Goal: Task Accomplishment & Management: Manage account settings

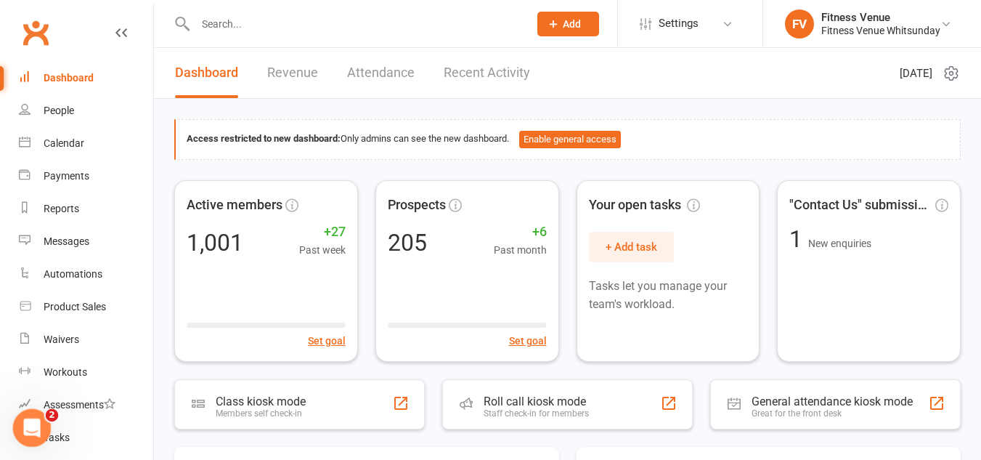
click at [28, 420] on icon "Open Intercom Messenger" at bounding box center [30, 426] width 24 height 24
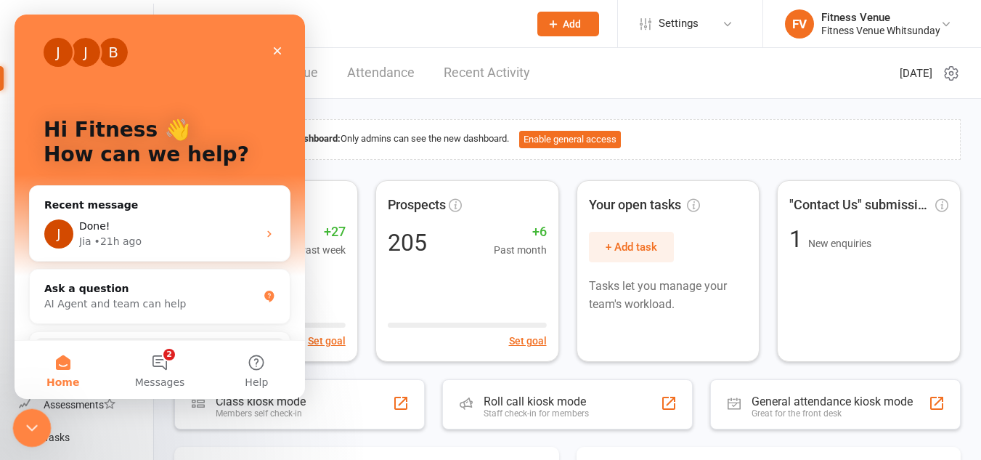
click at [34, 418] on icon "Close Intercom Messenger" at bounding box center [29, 425] width 17 height 17
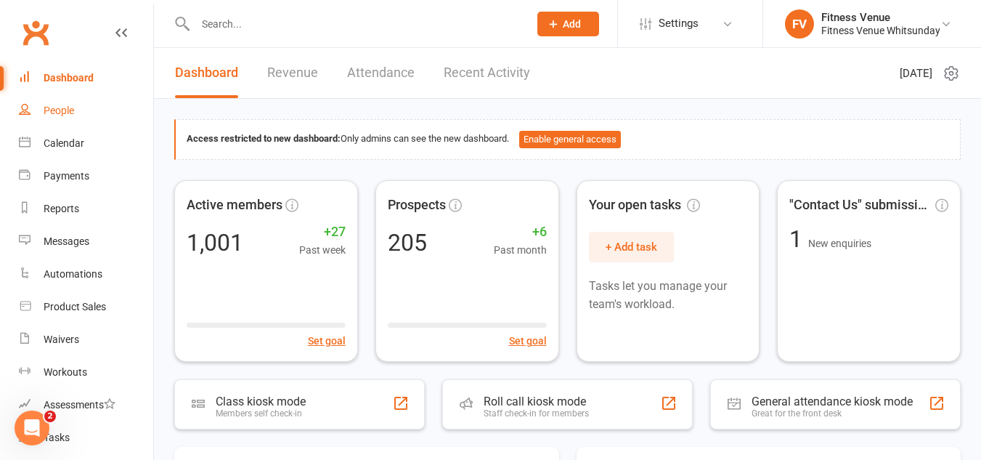
click at [69, 111] on div "People" at bounding box center [59, 111] width 31 height 12
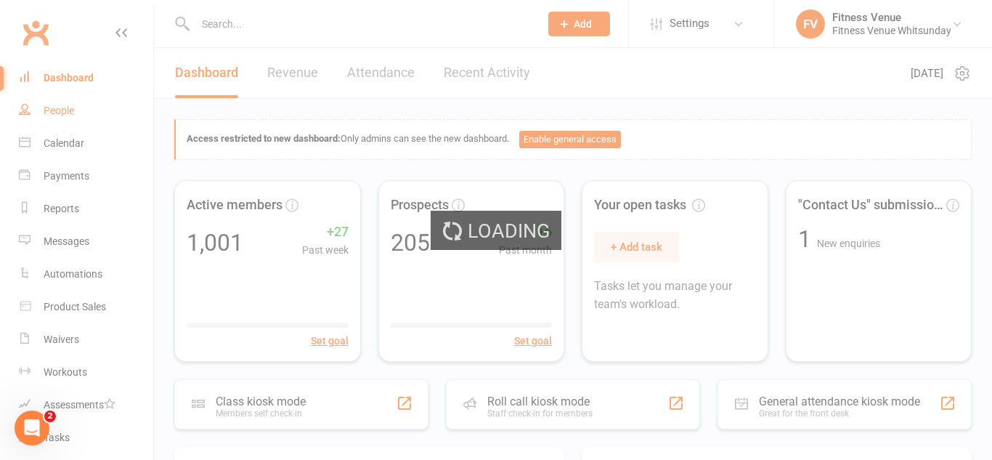
select select "100"
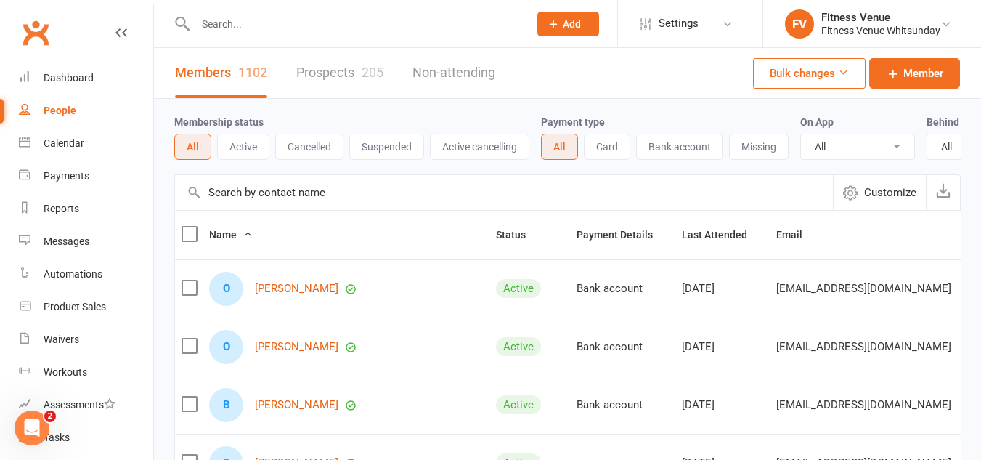
click at [244, 147] on button "Active" at bounding box center [243, 147] width 52 height 26
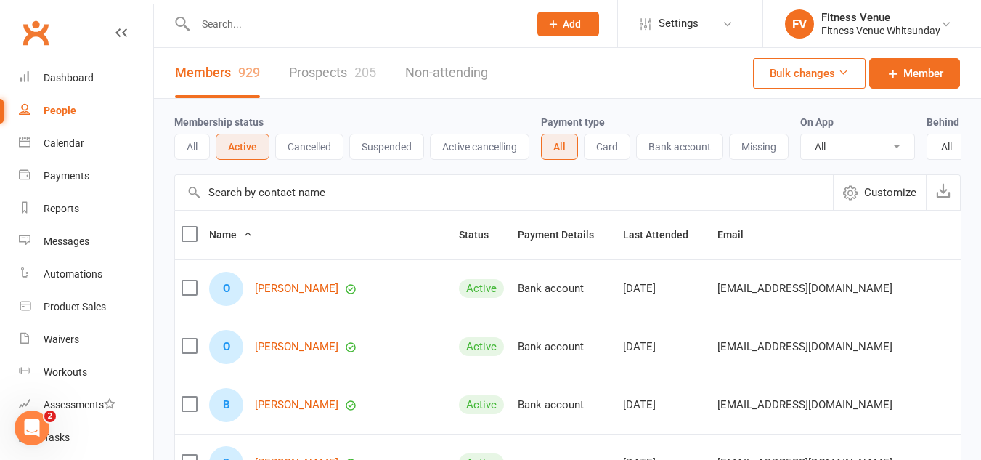
click at [192, 140] on button "All" at bounding box center [192, 147] width 36 height 26
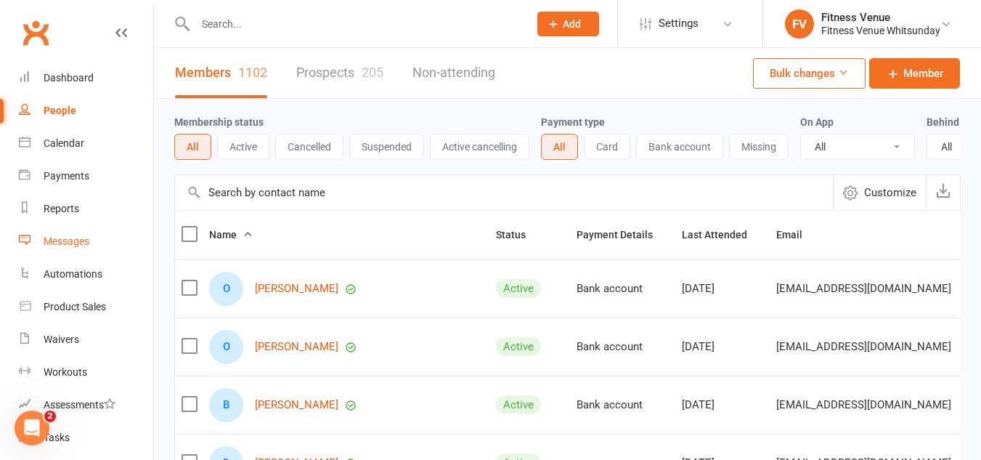
click at [75, 246] on div "Messages" at bounding box center [67, 241] width 46 height 12
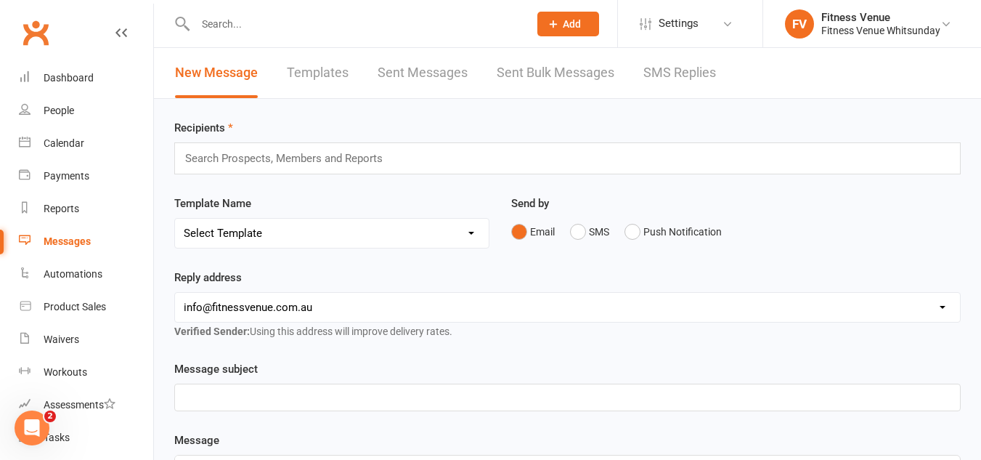
click at [663, 68] on link "SMS Replies" at bounding box center [680, 73] width 73 height 50
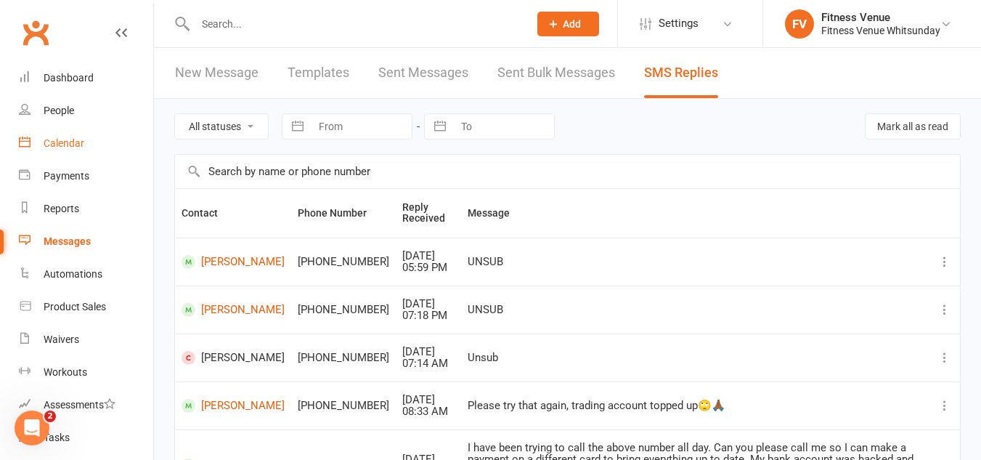
click at [75, 145] on div "Calendar" at bounding box center [64, 143] width 41 height 12
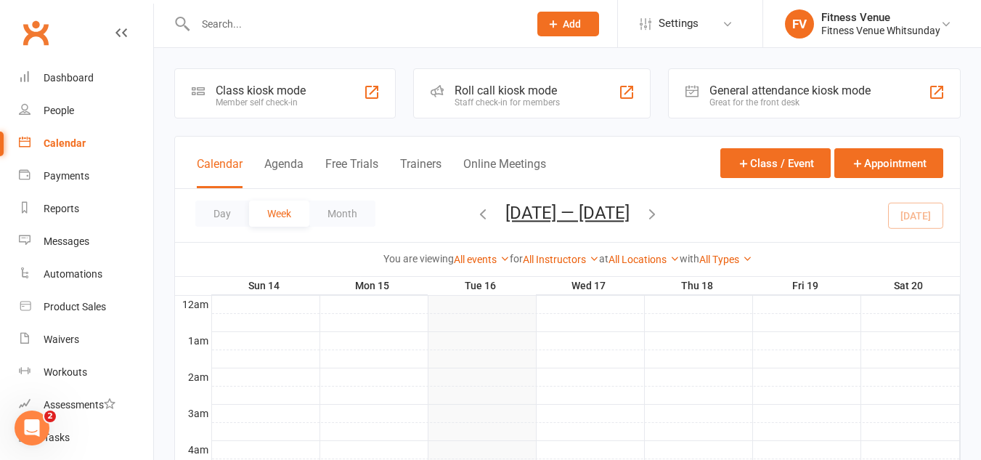
click at [736, 86] on div "General attendance kiosk mode" at bounding box center [790, 91] width 161 height 14
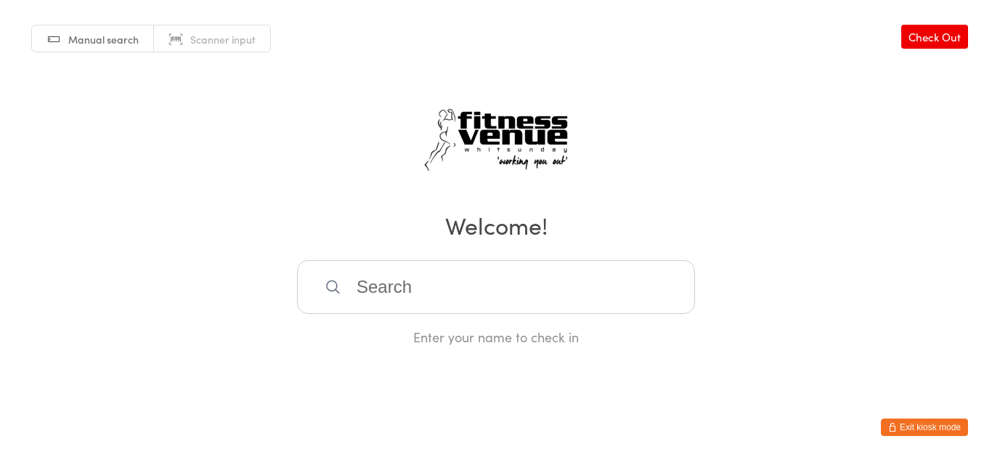
click at [114, 48] on link "Manual search" at bounding box center [93, 39] width 122 height 28
click at [920, 430] on button "Exit kiosk mode" at bounding box center [924, 426] width 87 height 17
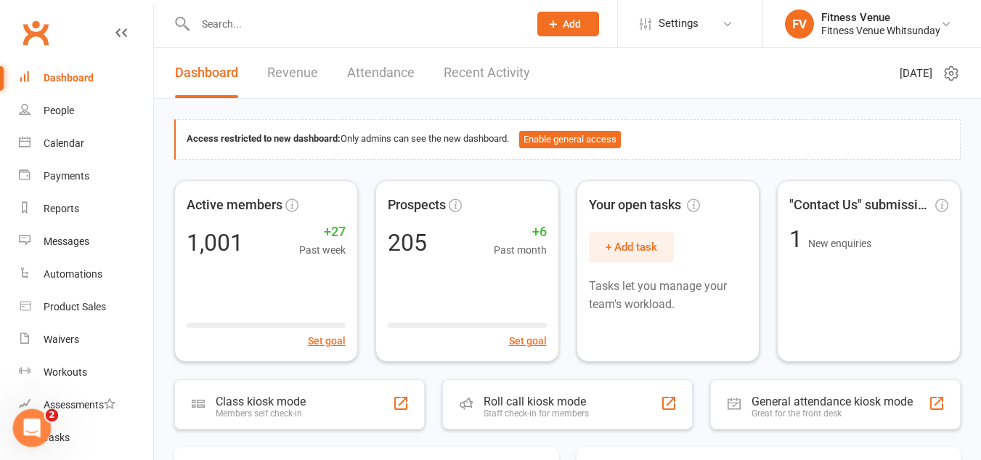
click at [28, 416] on icon "Open Intercom Messenger" at bounding box center [30, 426] width 24 height 24
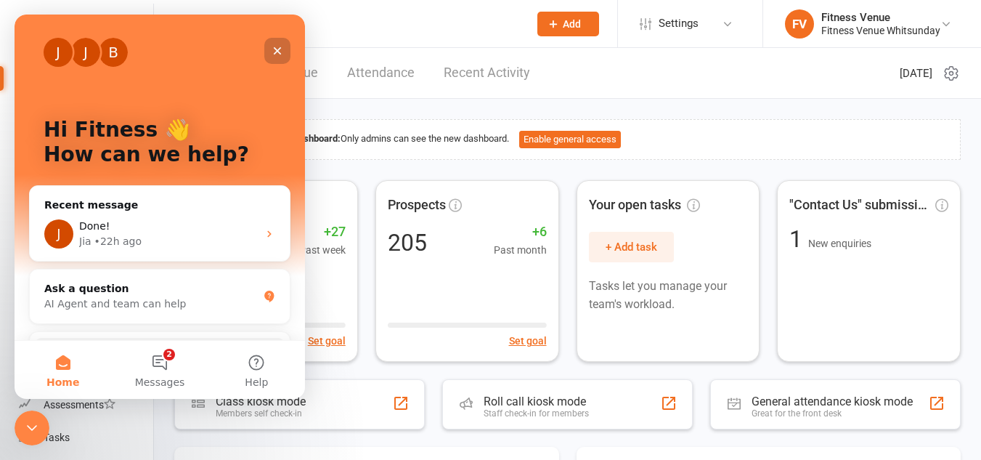
click at [273, 49] on icon "Close" at bounding box center [278, 51] width 12 height 12
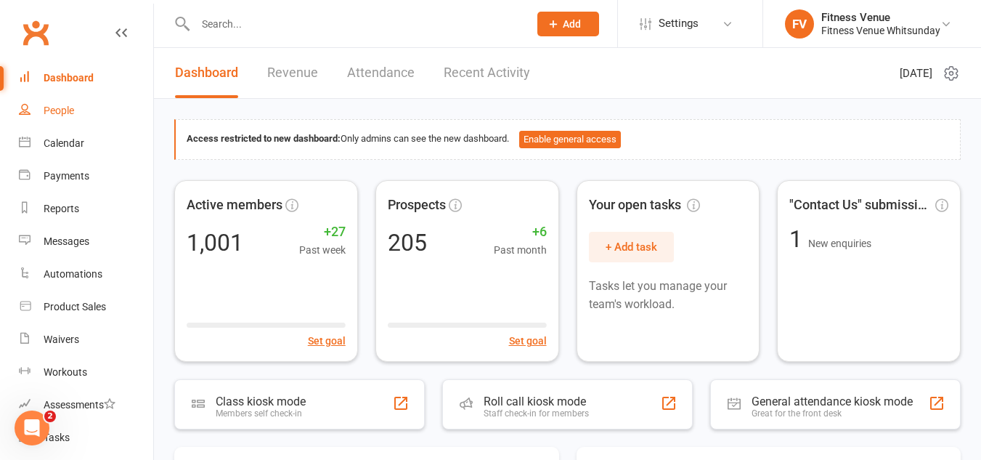
click at [60, 113] on div "People" at bounding box center [59, 111] width 31 height 12
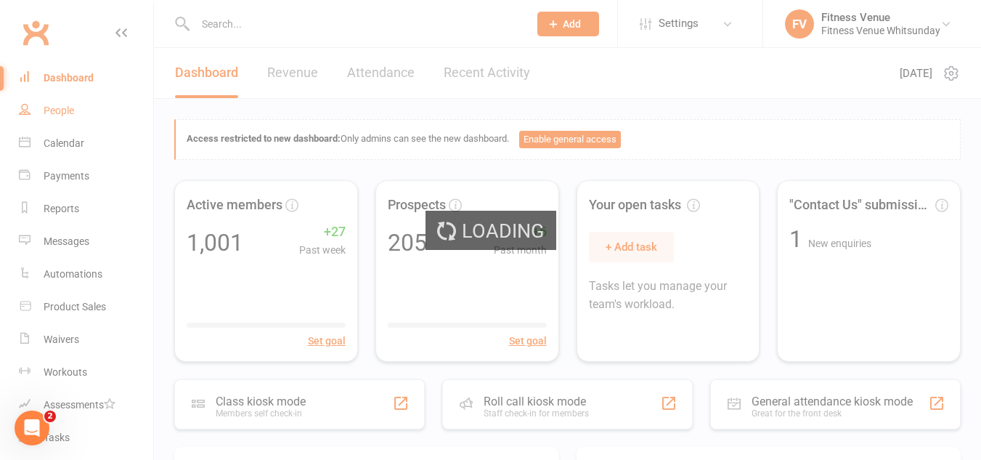
select select "100"
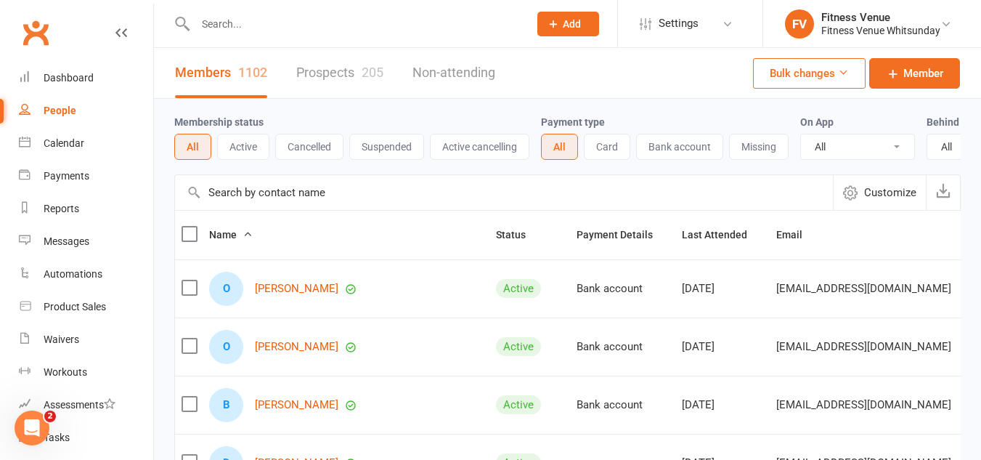
click at [244, 148] on button "Active" at bounding box center [243, 147] width 52 height 26
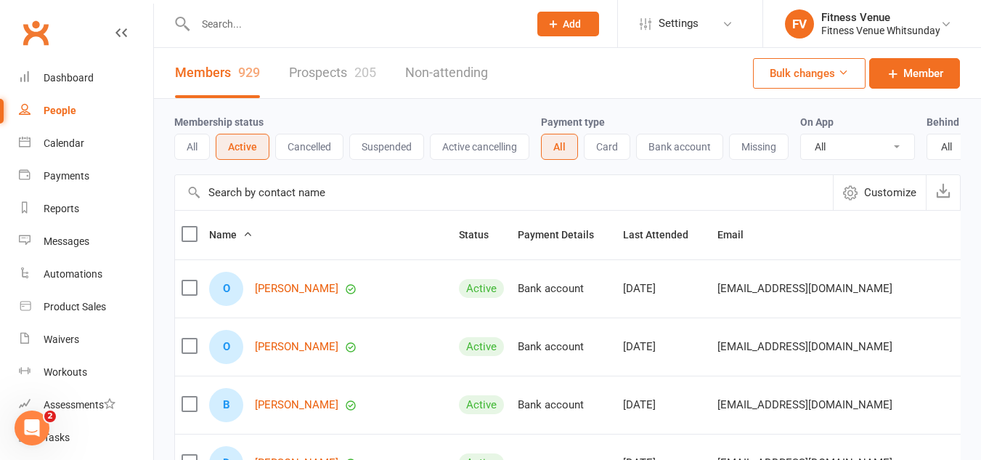
click at [379, 149] on button "Suspended" at bounding box center [386, 147] width 75 height 26
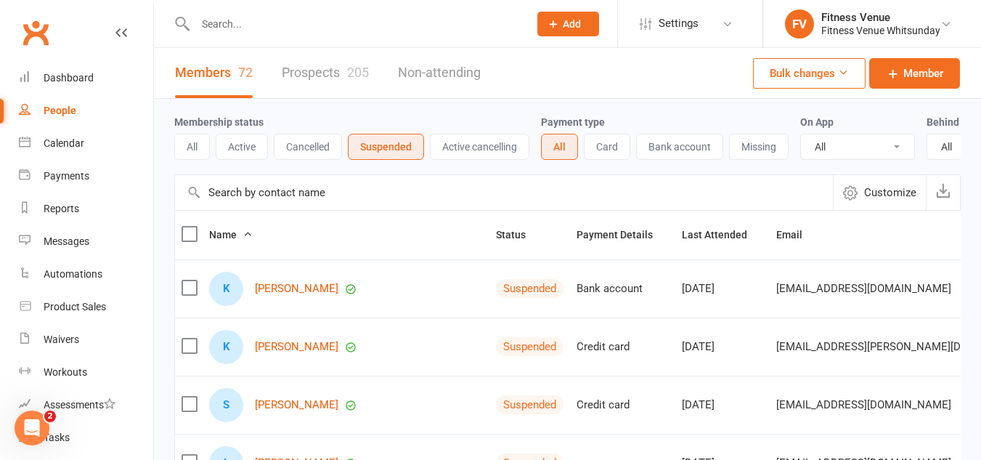
click at [206, 16] on input "text" at bounding box center [355, 24] width 328 height 20
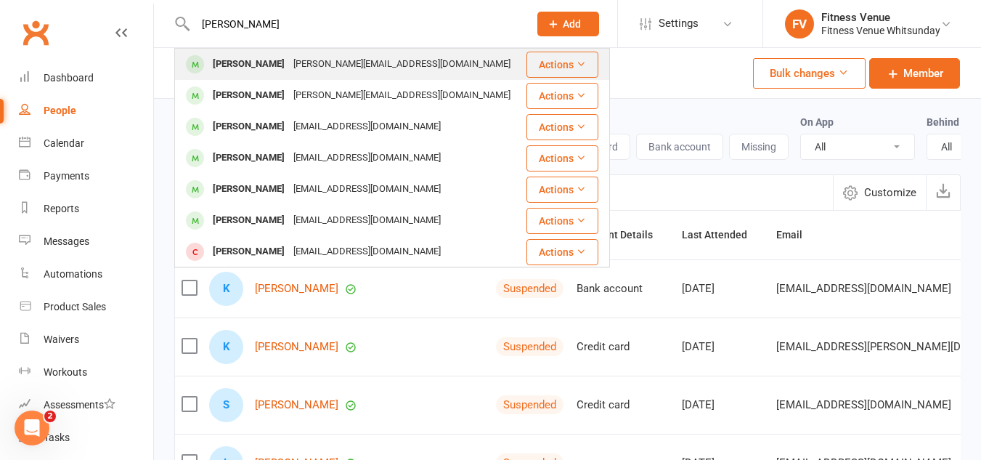
type input "kim good"
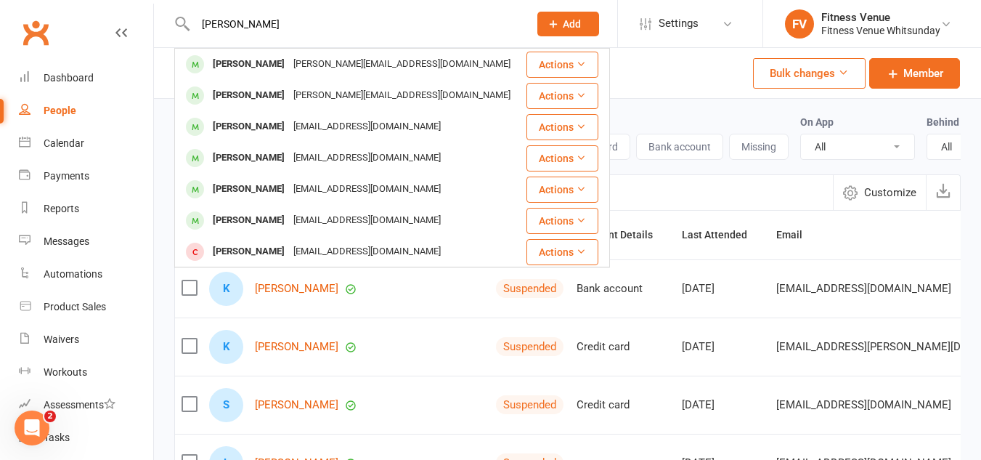
click at [287, 64] on div "Kimberley Goodman" at bounding box center [248, 64] width 81 height 21
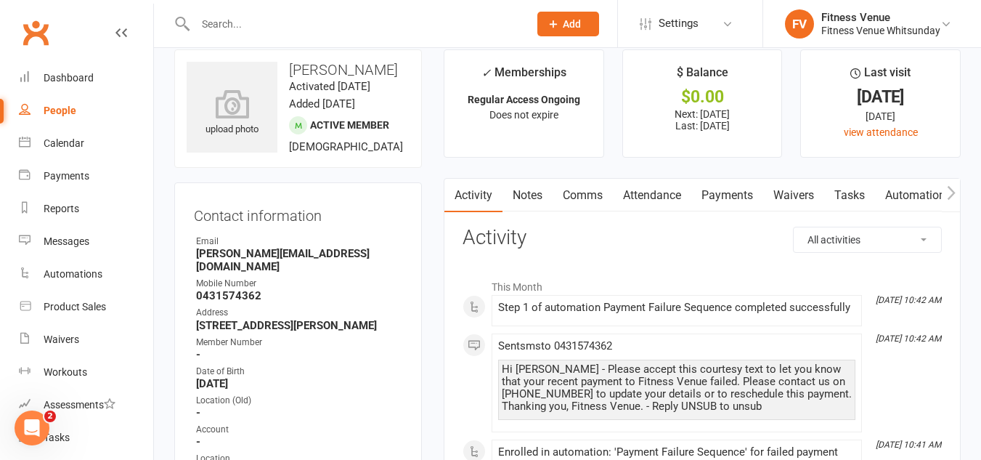
scroll to position [73, 0]
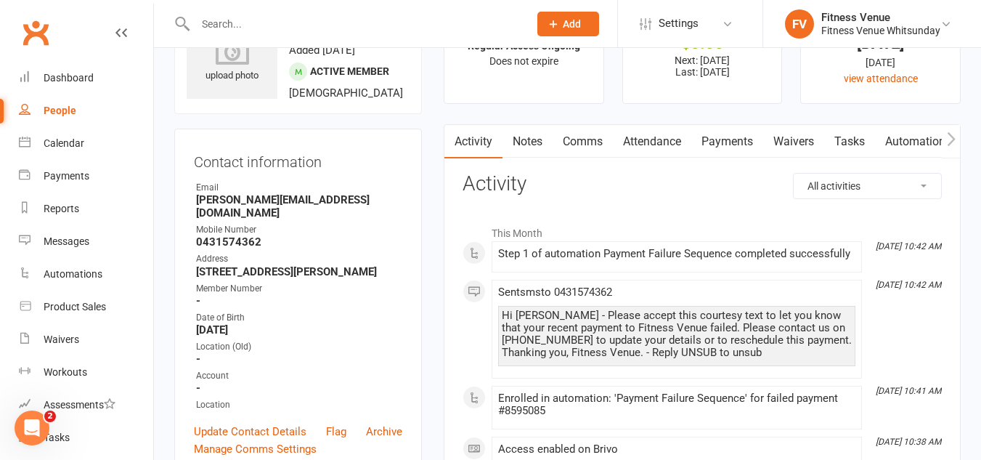
click at [717, 132] on link "Payments" at bounding box center [727, 141] width 72 height 33
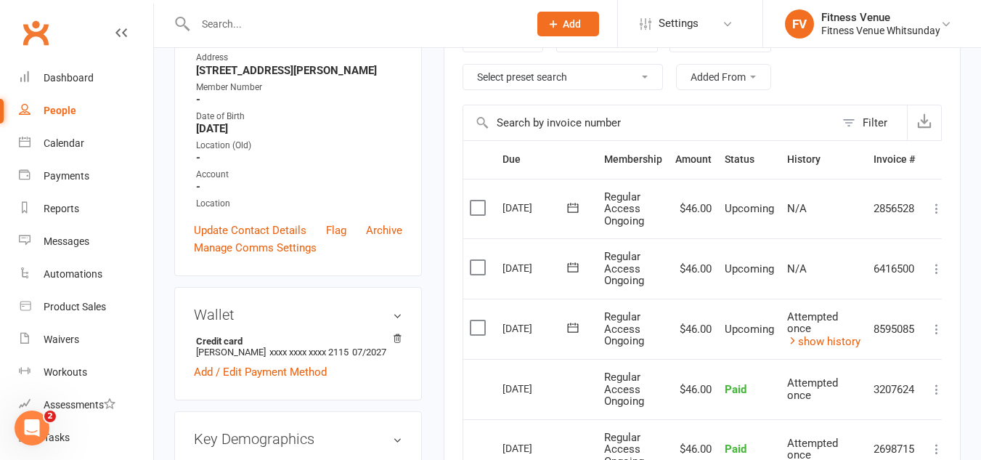
scroll to position [363, 0]
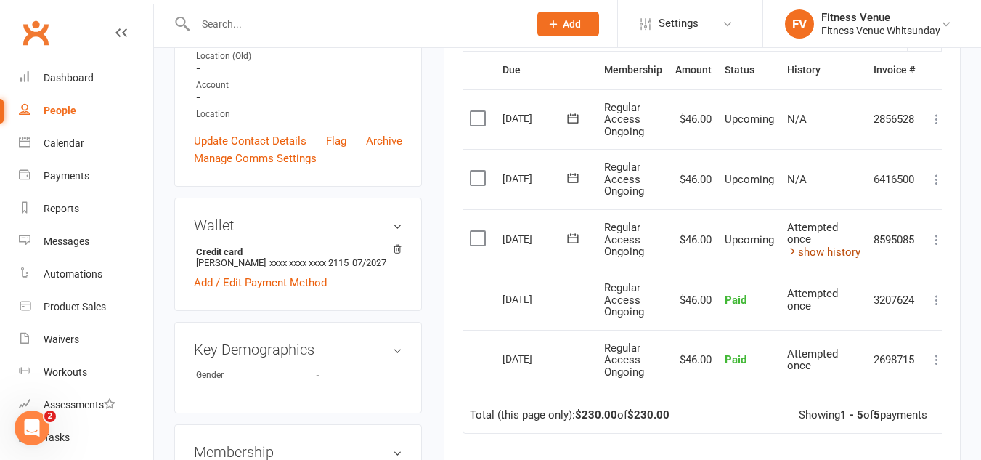
click at [819, 253] on link "show history" at bounding box center [823, 251] width 73 height 13
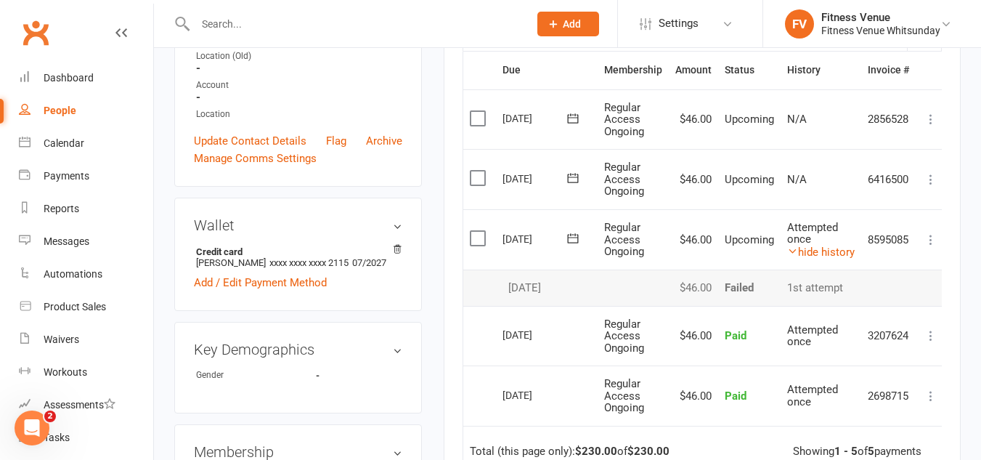
click at [570, 237] on icon at bounding box center [573, 238] width 15 height 15
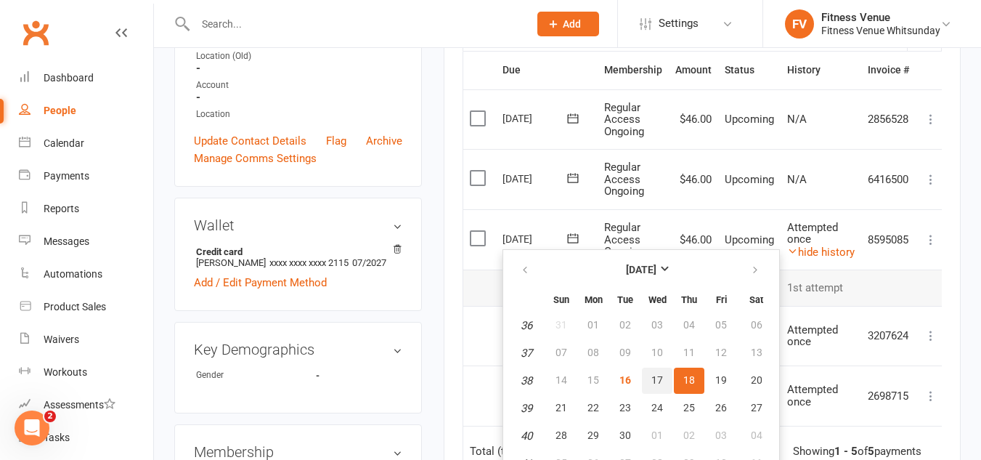
click at [657, 378] on span "17" at bounding box center [658, 380] width 12 height 12
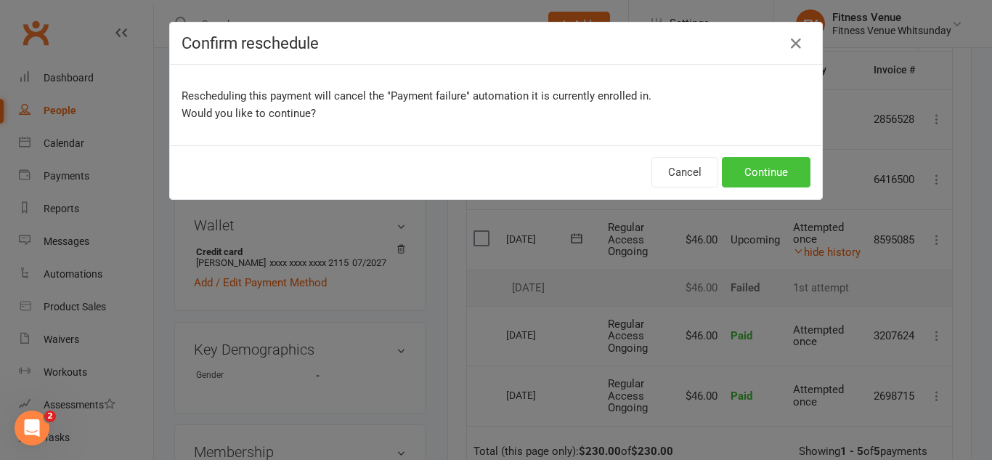
click at [757, 169] on button "Continue" at bounding box center [766, 172] width 89 height 31
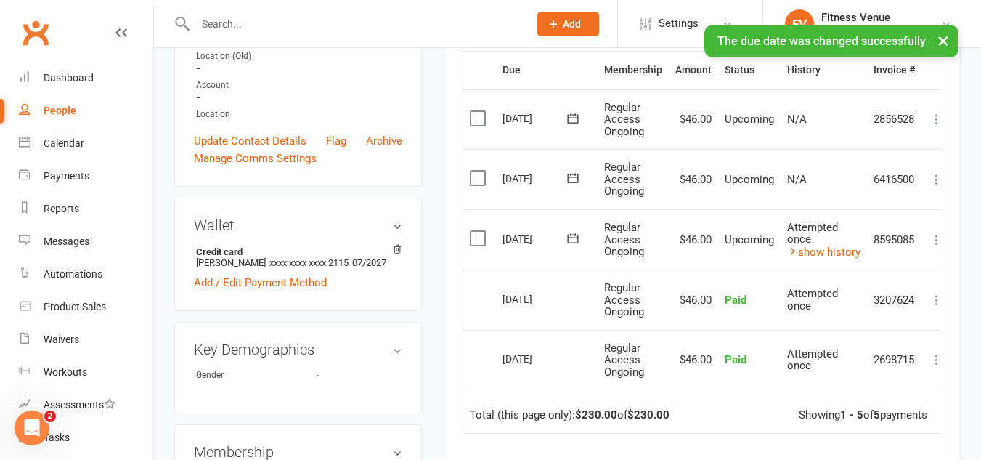
scroll to position [145, 0]
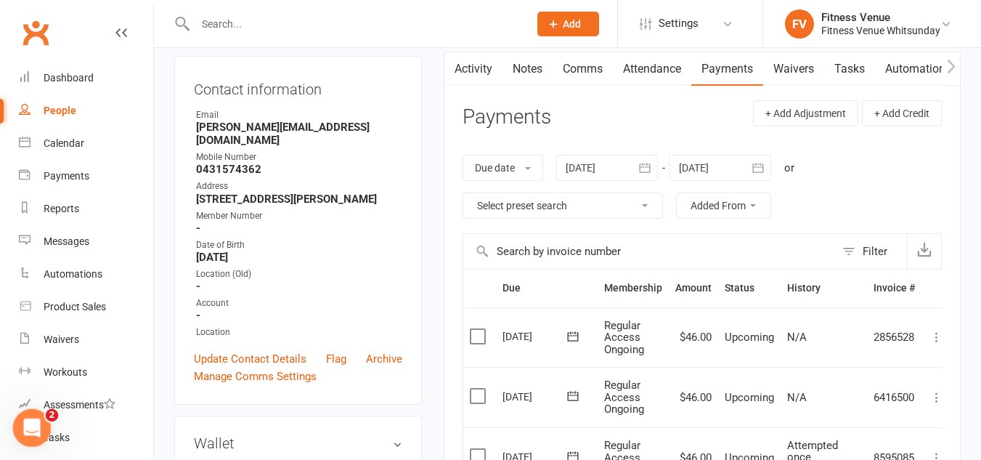
click at [25, 420] on icon "Open Intercom Messenger" at bounding box center [30, 426] width 24 height 24
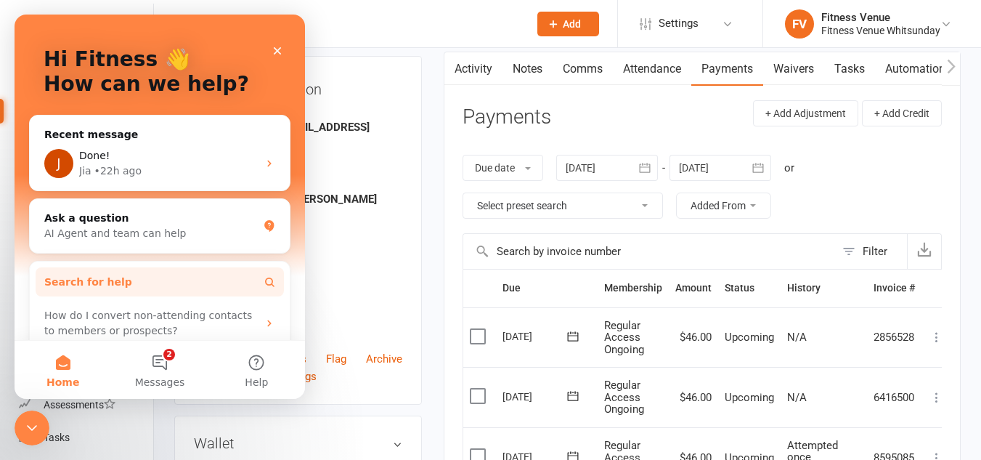
scroll to position [0, 0]
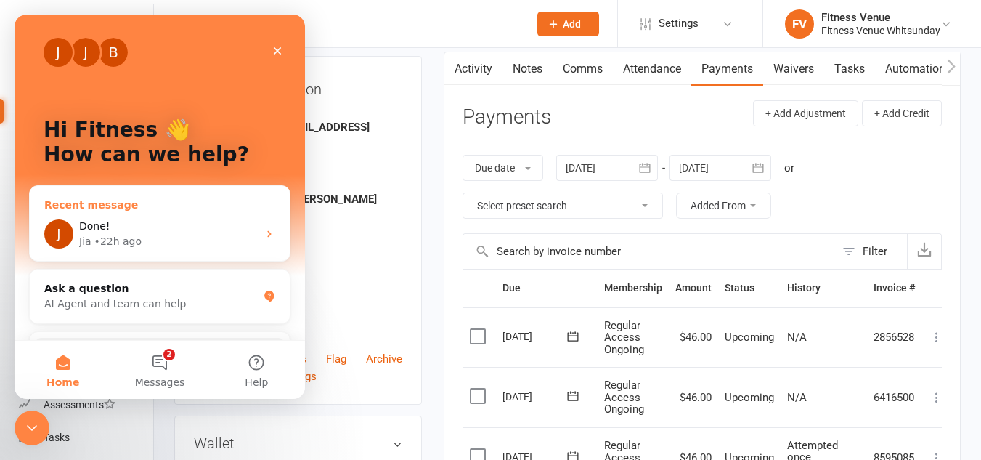
click at [227, 222] on div "Done!" at bounding box center [168, 226] width 179 height 15
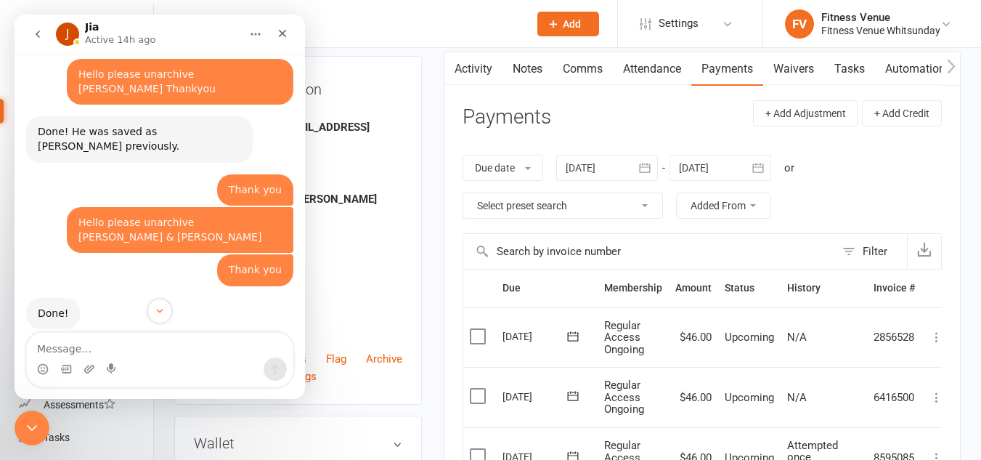
scroll to position [1285, 0]
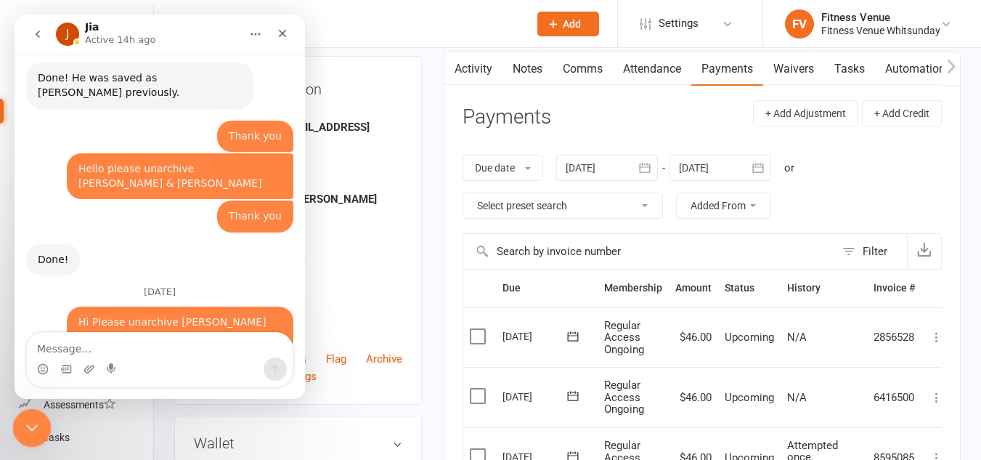
drag, startPoint x: 30, startPoint y: 418, endPoint x: 37, endPoint y: 414, distance: 8.5
click at [30, 418] on icon "Close Intercom Messenger" at bounding box center [29, 425] width 17 height 17
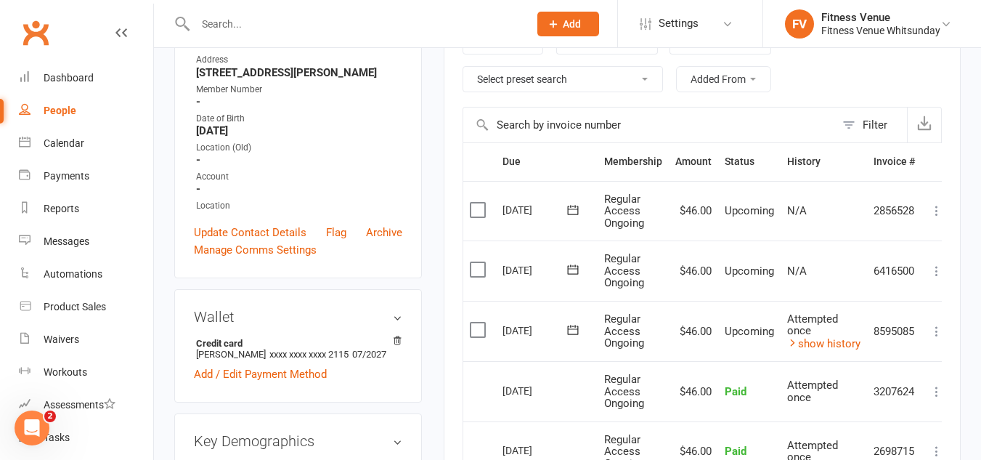
scroll to position [0, 0]
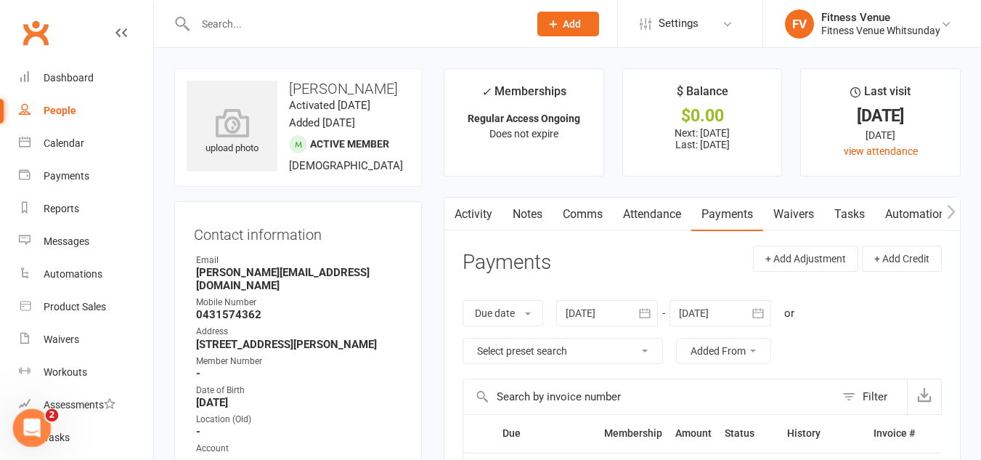
click at [38, 421] on icon "Open Intercom Messenger" at bounding box center [30, 426] width 24 height 24
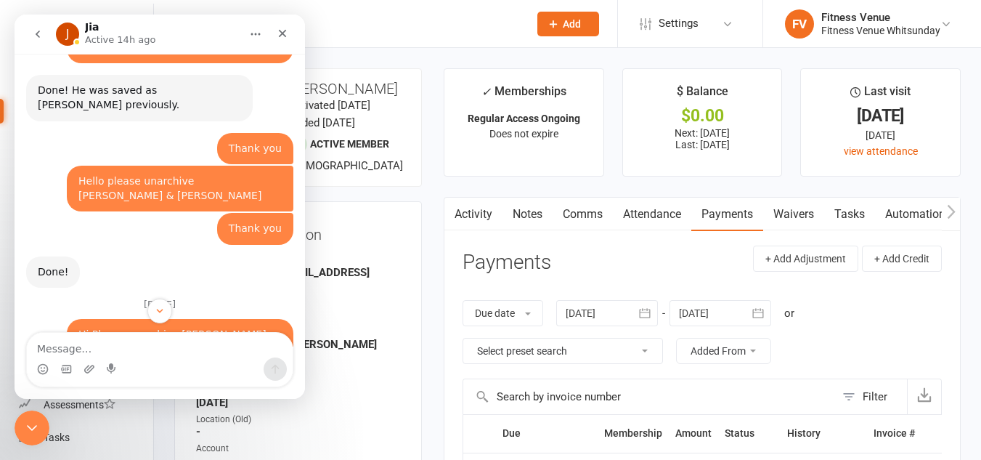
scroll to position [1285, 0]
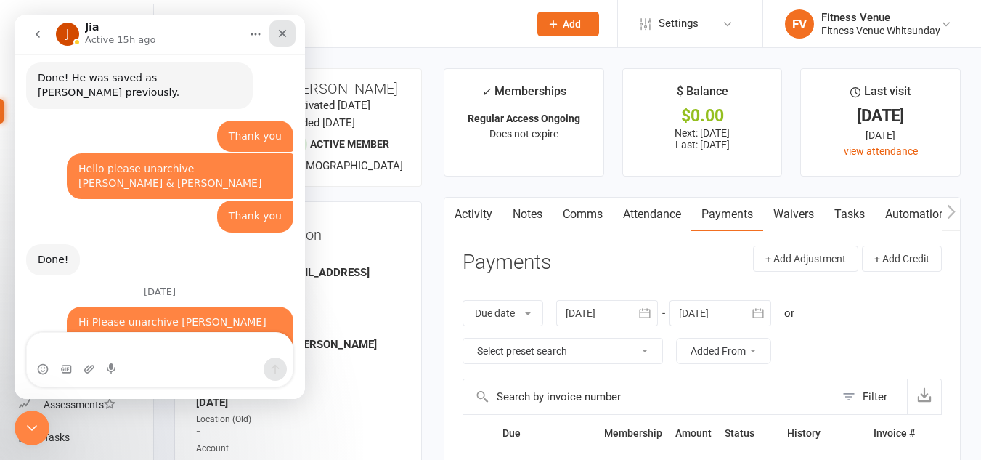
click at [282, 30] on icon "Close" at bounding box center [283, 34] width 12 height 12
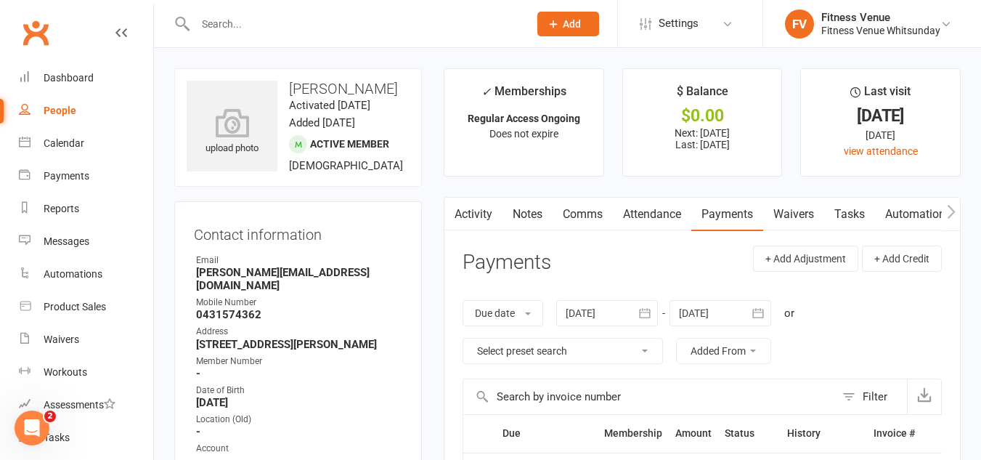
click at [265, 20] on input "text" at bounding box center [355, 24] width 328 height 20
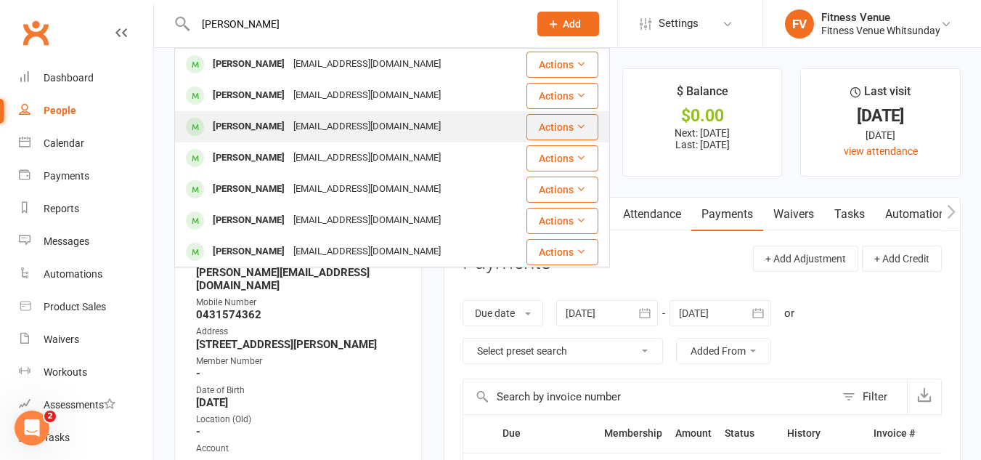
type input "liz"
click at [289, 126] on div "theknightz@bigpond.com" at bounding box center [367, 126] width 156 height 21
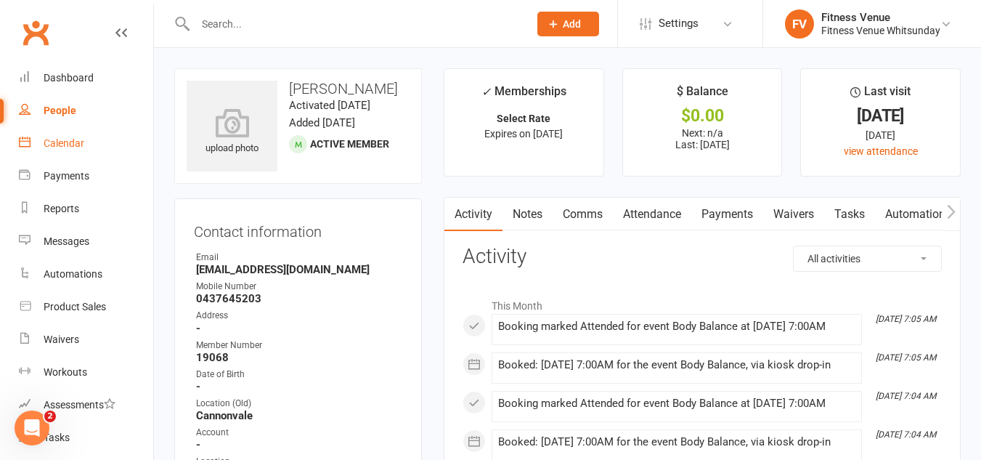
click at [88, 143] on link "Calendar" at bounding box center [86, 143] width 134 height 33
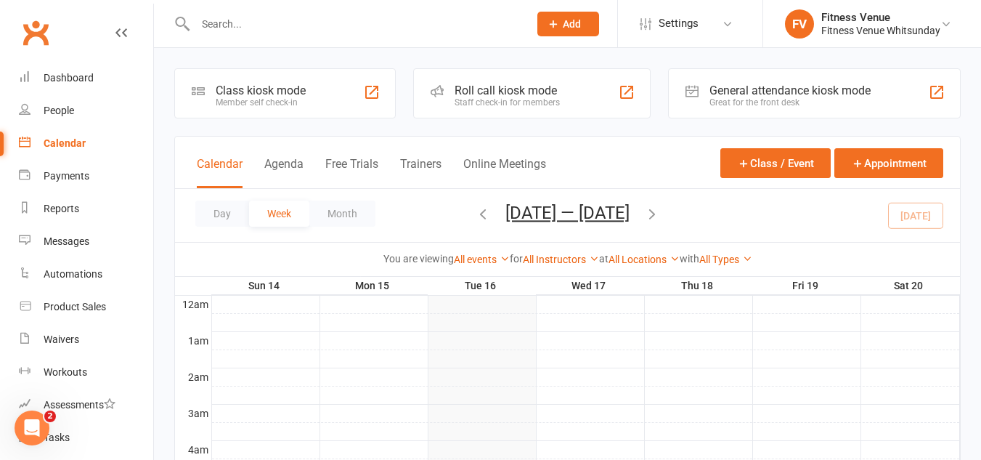
click at [734, 89] on div "General attendance kiosk mode" at bounding box center [790, 91] width 161 height 14
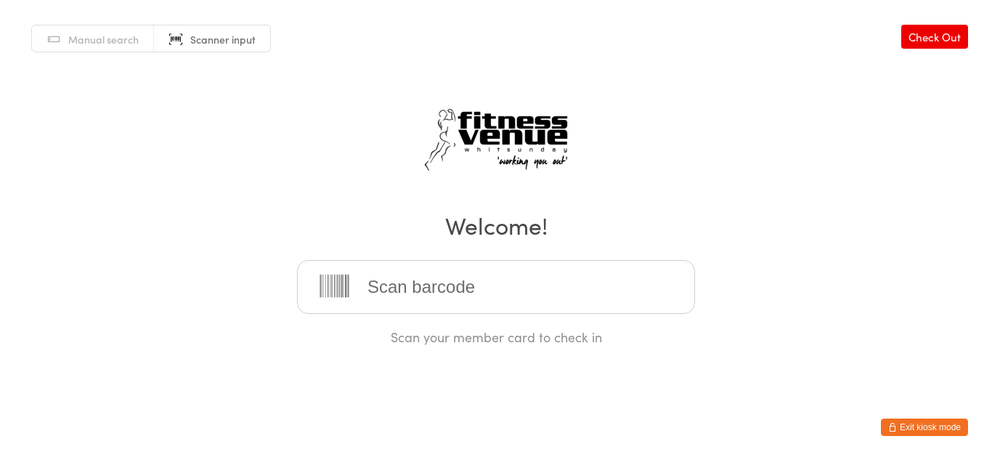
drag, startPoint x: 0, startPoint y: 0, endPoint x: 478, endPoint y: 280, distance: 554.1
click at [478, 280] on input "search" at bounding box center [496, 287] width 398 height 54
type input "21610"
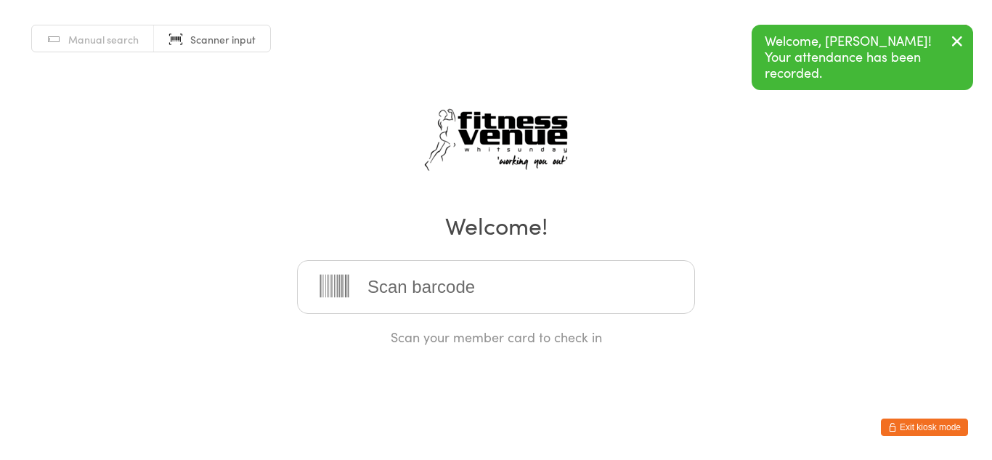
click at [901, 427] on button "Exit kiosk mode" at bounding box center [924, 426] width 87 height 17
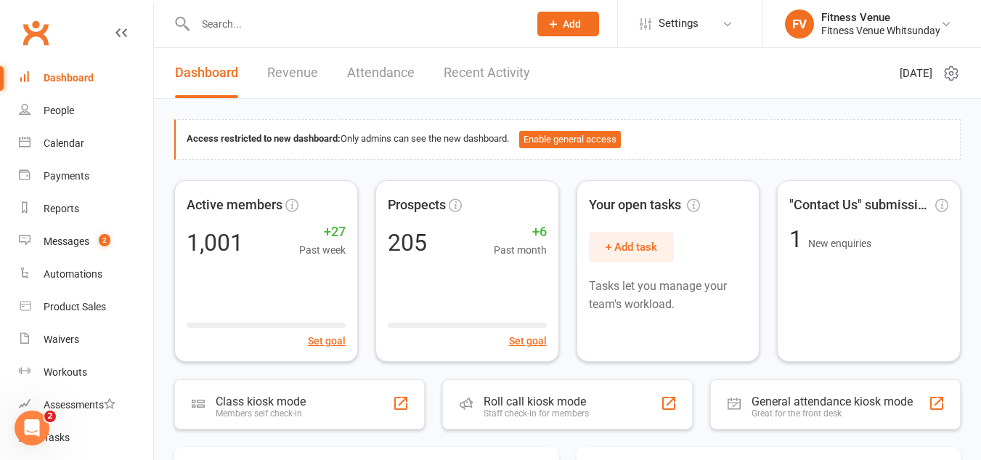
click at [66, 78] on div "Dashboard" at bounding box center [69, 78] width 50 height 12
click at [502, 74] on link "Recent Activity" at bounding box center [487, 73] width 86 height 50
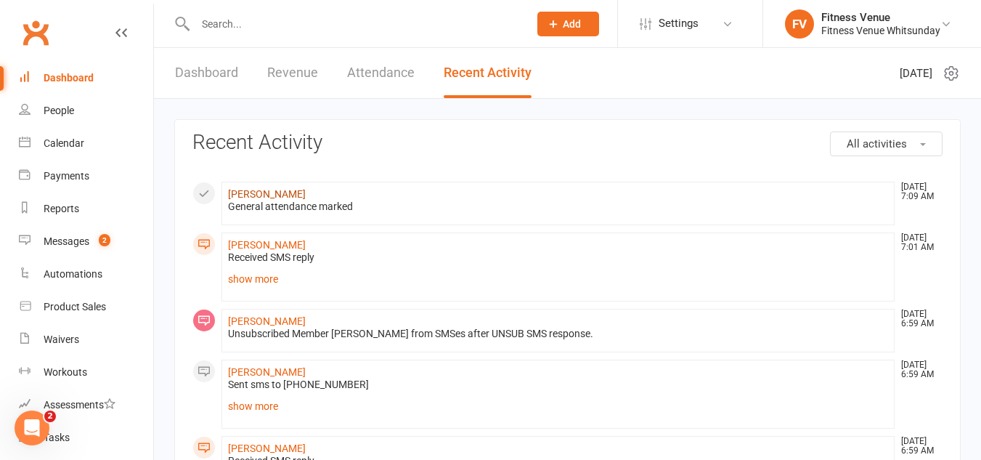
click at [281, 191] on link "Jack Robertson" at bounding box center [267, 194] width 78 height 12
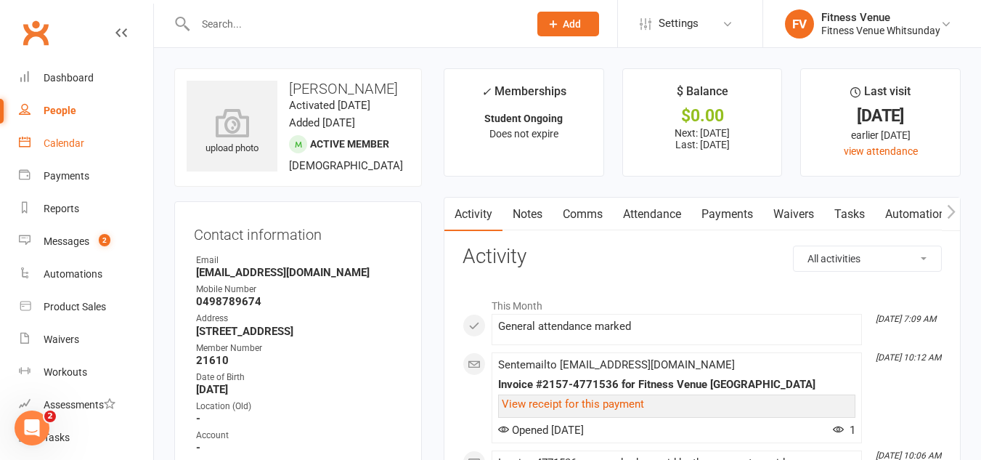
click at [84, 142] on link "Calendar" at bounding box center [86, 143] width 134 height 33
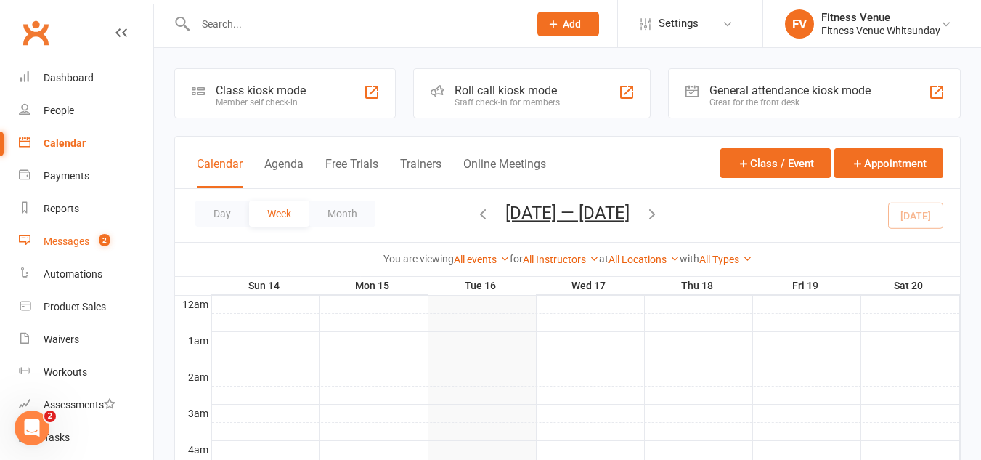
click at [83, 239] on div "Messages" at bounding box center [67, 241] width 46 height 12
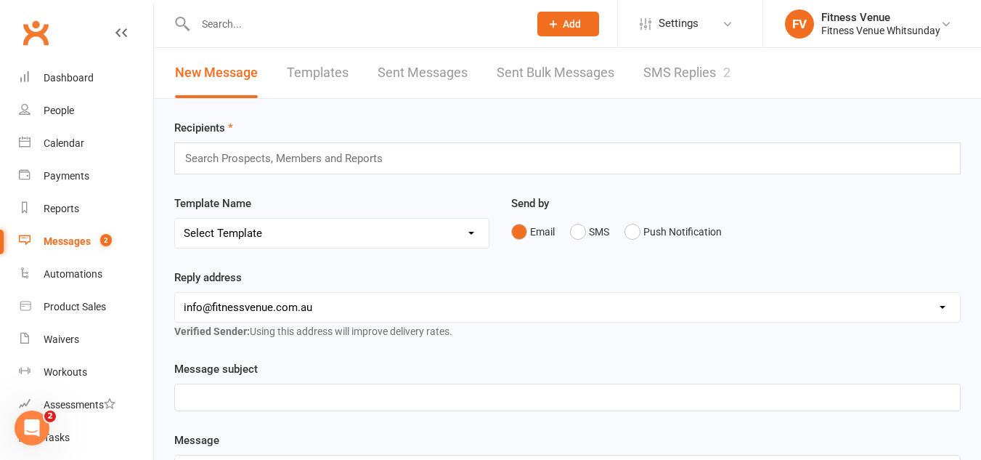
click at [672, 65] on link "SMS Replies 2" at bounding box center [687, 73] width 87 height 50
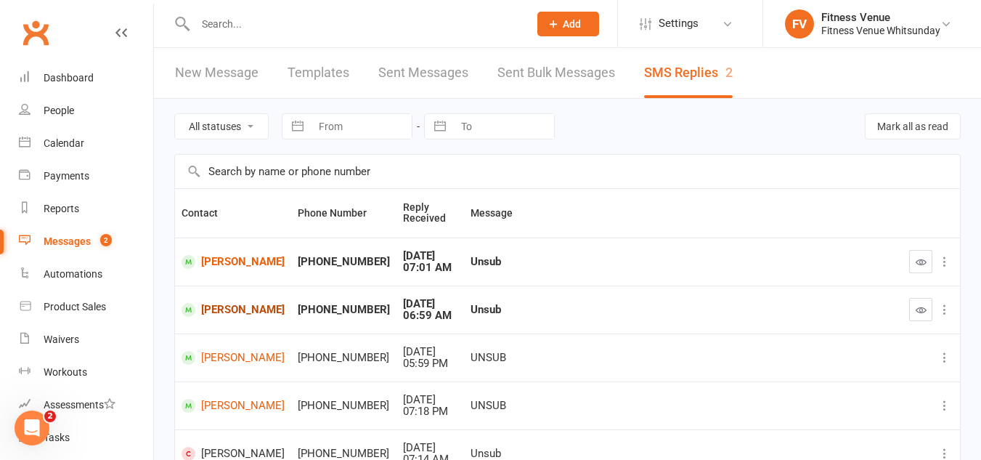
click at [216, 312] on link "Anisia Faverio" at bounding box center [233, 310] width 103 height 14
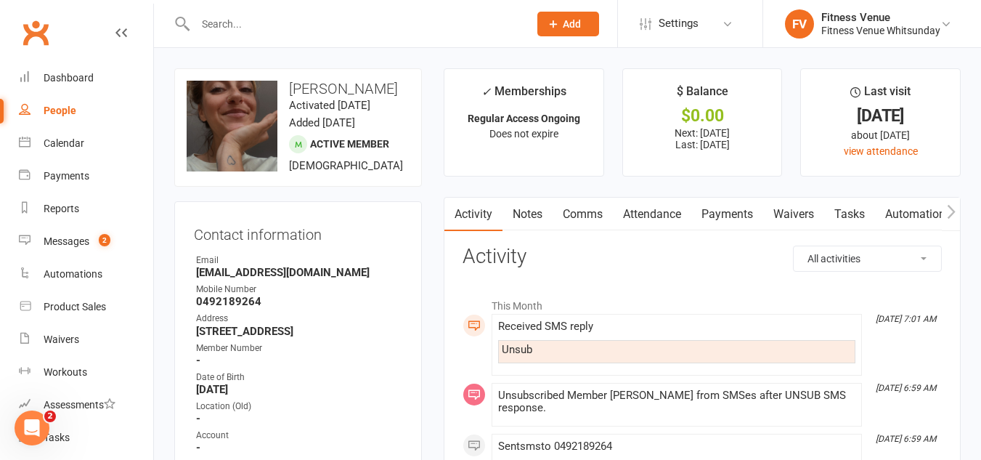
click at [730, 217] on link "Payments" at bounding box center [727, 214] width 72 height 33
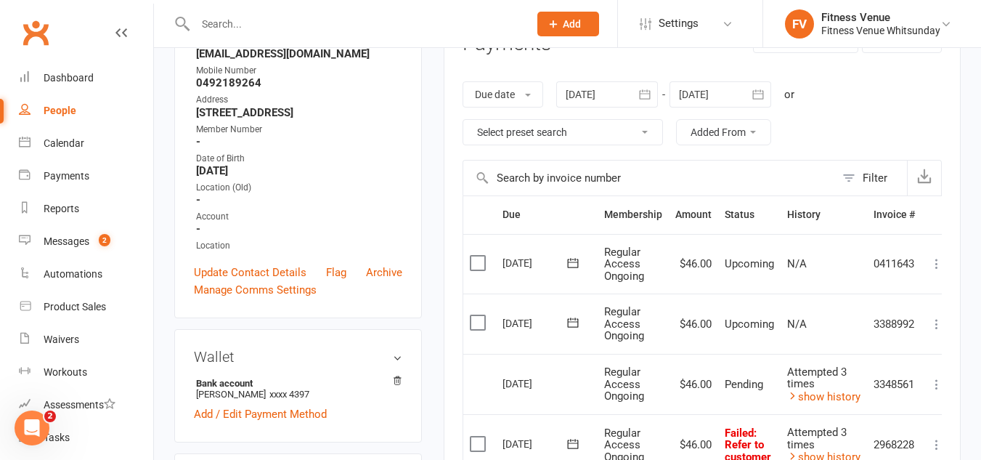
scroll to position [218, 0]
click at [593, 97] on div at bounding box center [607, 95] width 102 height 26
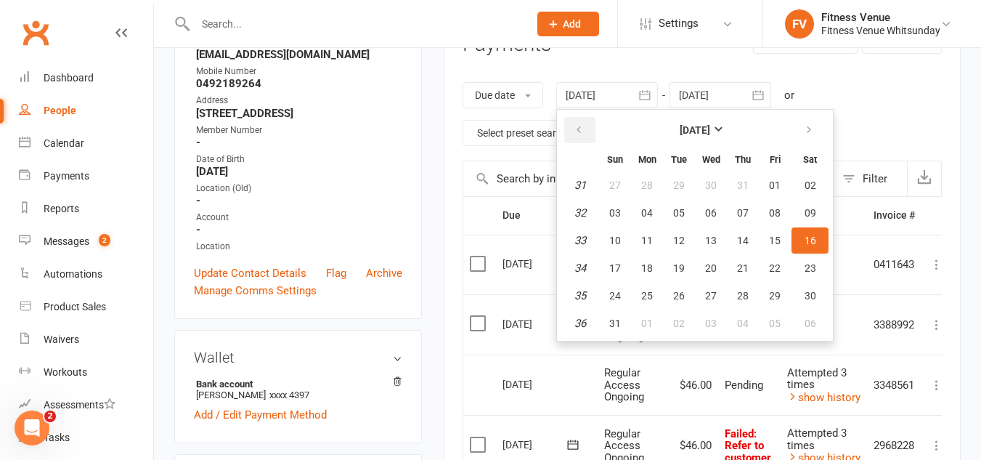
click at [583, 121] on button "button" at bounding box center [579, 130] width 31 height 26
click at [660, 212] on button "07" at bounding box center [647, 213] width 31 height 26
type input "07 Jul 2025"
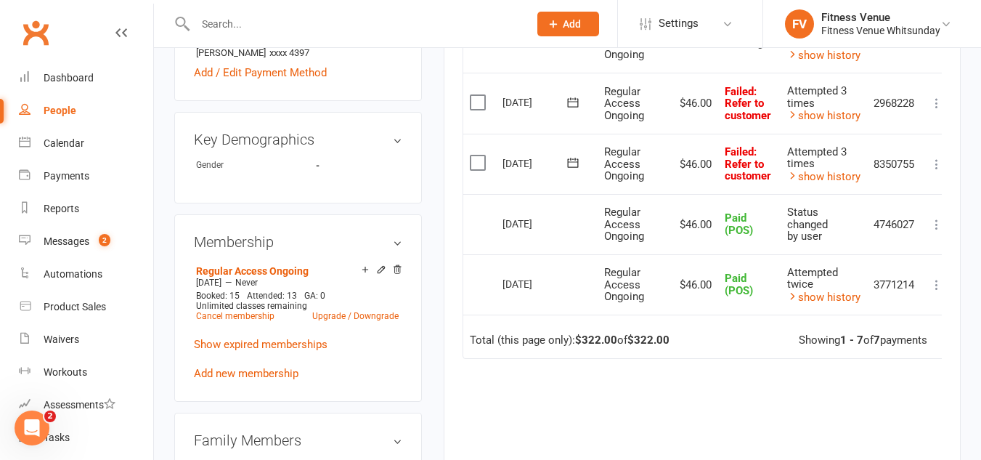
scroll to position [581, 0]
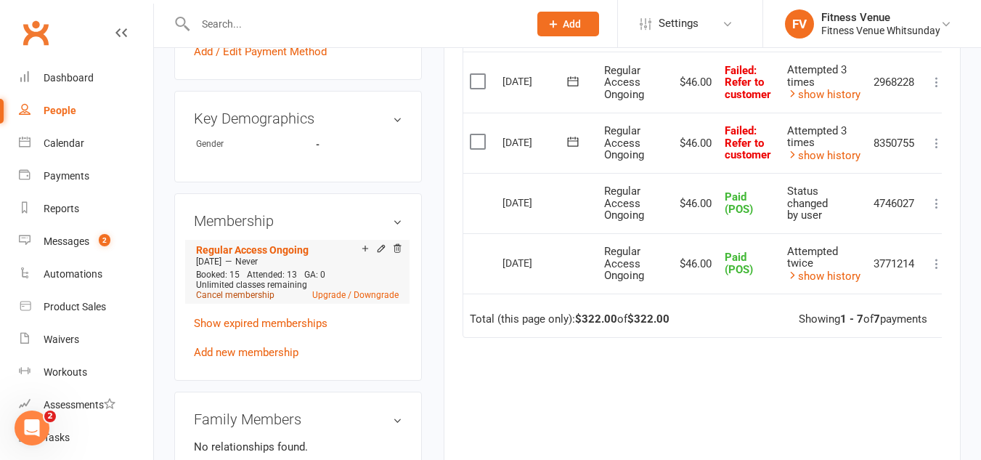
click at [266, 300] on link "Cancel membership" at bounding box center [235, 295] width 78 height 10
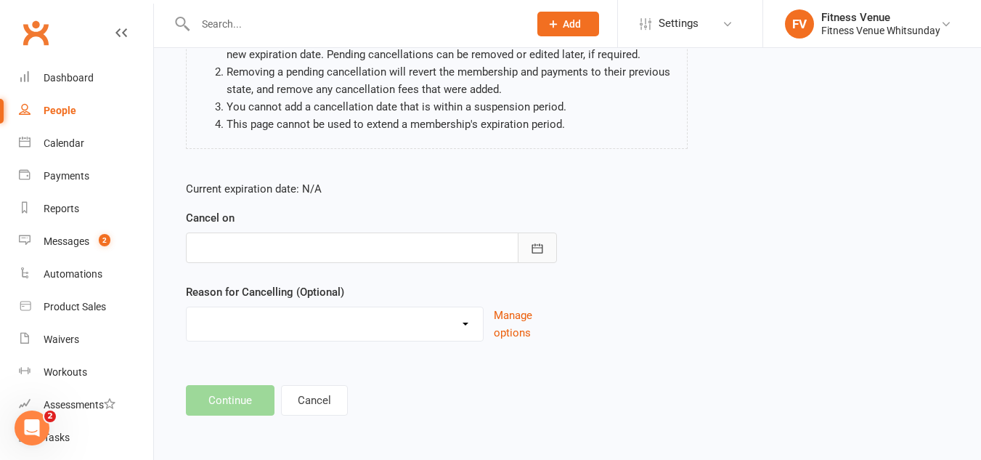
click at [532, 245] on icon "button" at bounding box center [537, 247] width 11 height 9
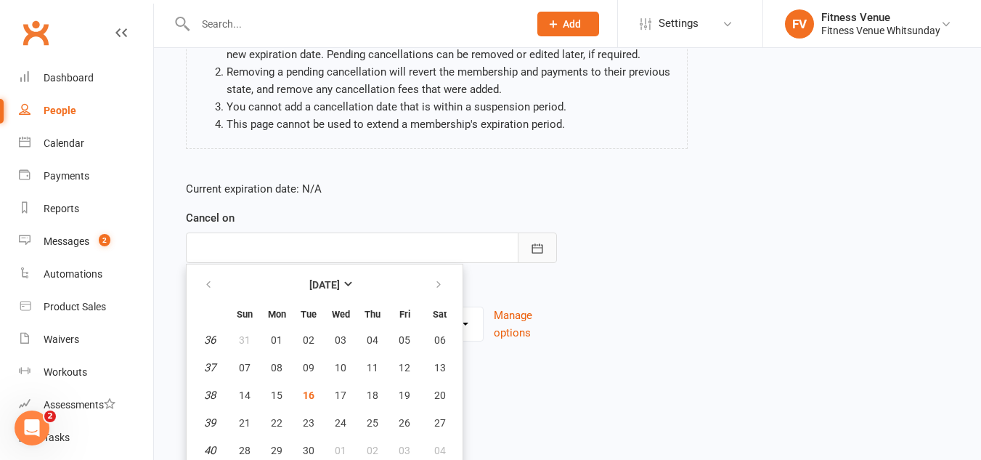
scroll to position [200, 0]
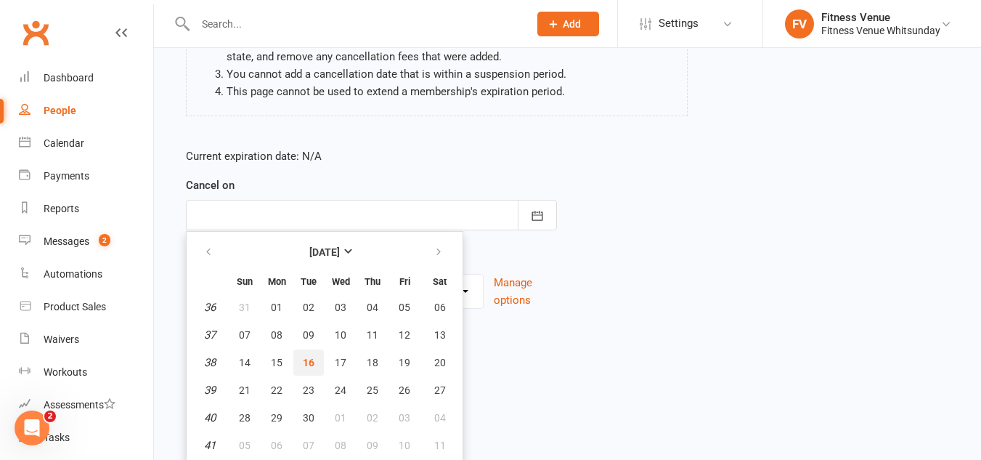
click at [309, 361] on span "16" at bounding box center [309, 363] width 12 height 12
type input "16 Sep 2025"
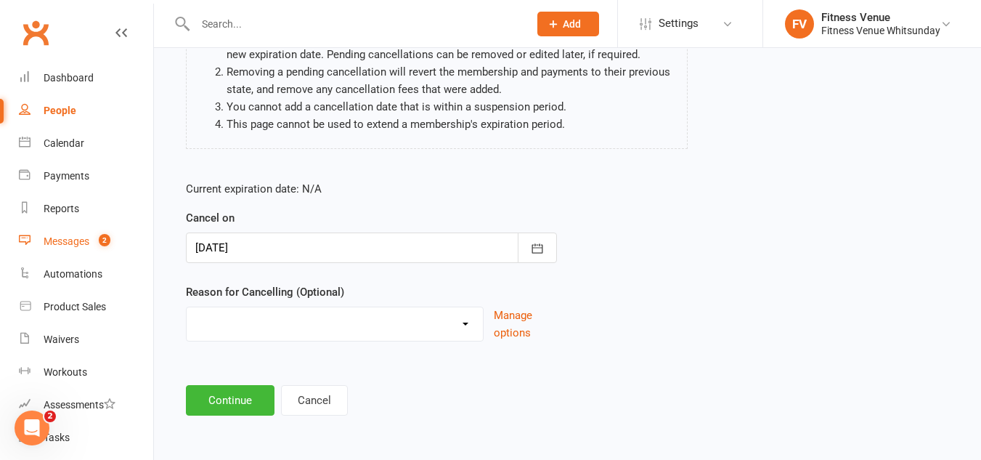
click at [89, 231] on link "Messages 2" at bounding box center [86, 241] width 134 height 33
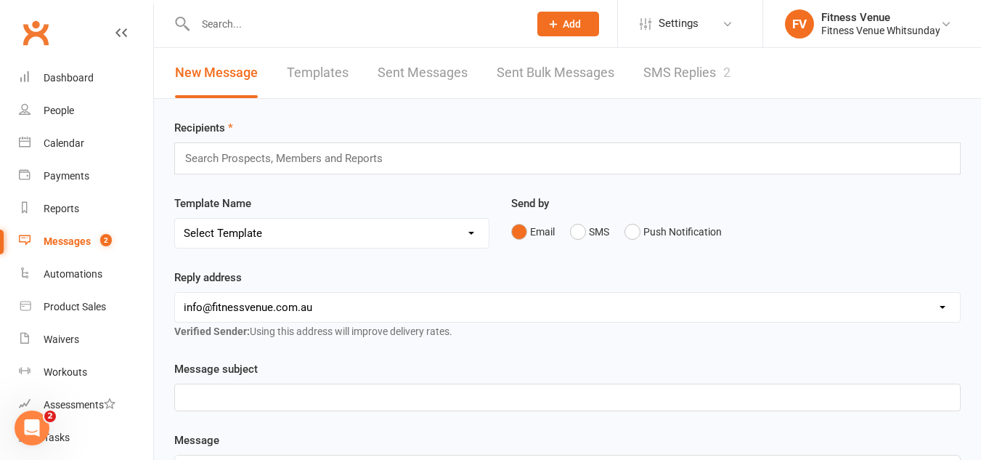
click at [676, 79] on link "SMS Replies 2" at bounding box center [687, 73] width 87 height 50
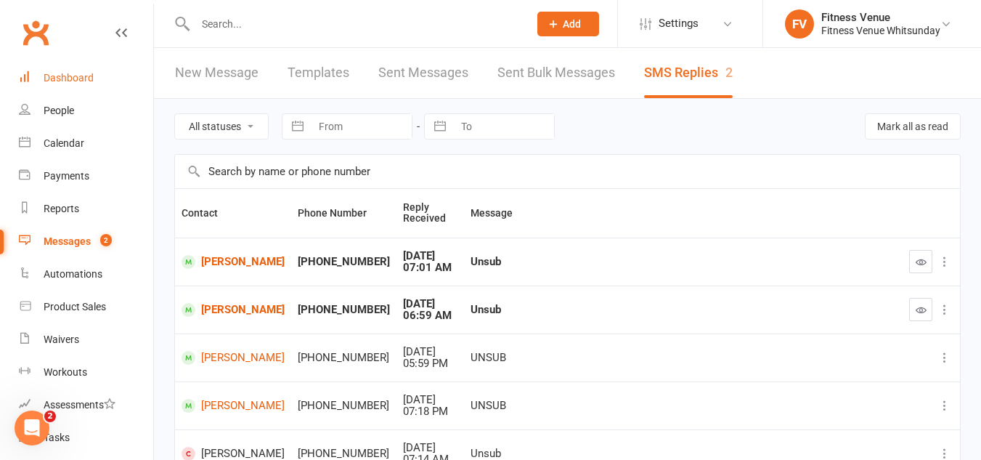
click at [68, 81] on div "Dashboard" at bounding box center [69, 78] width 50 height 12
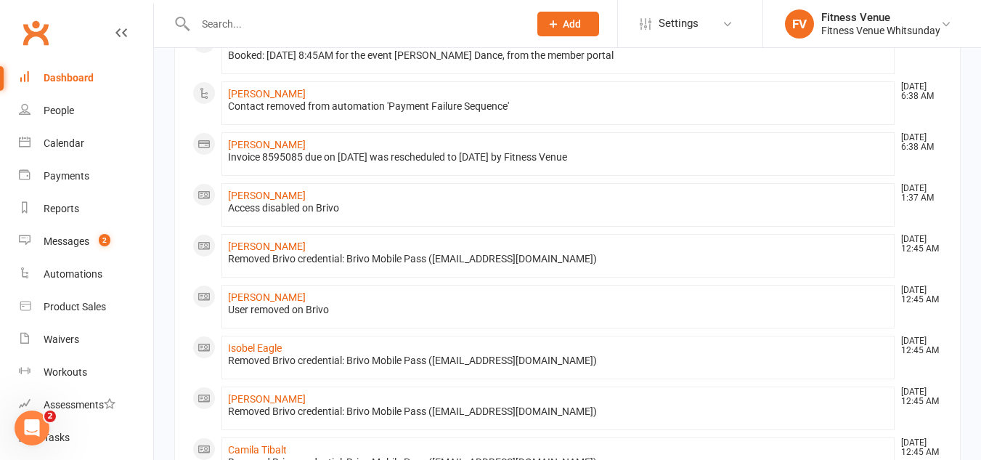
scroll to position [654, 0]
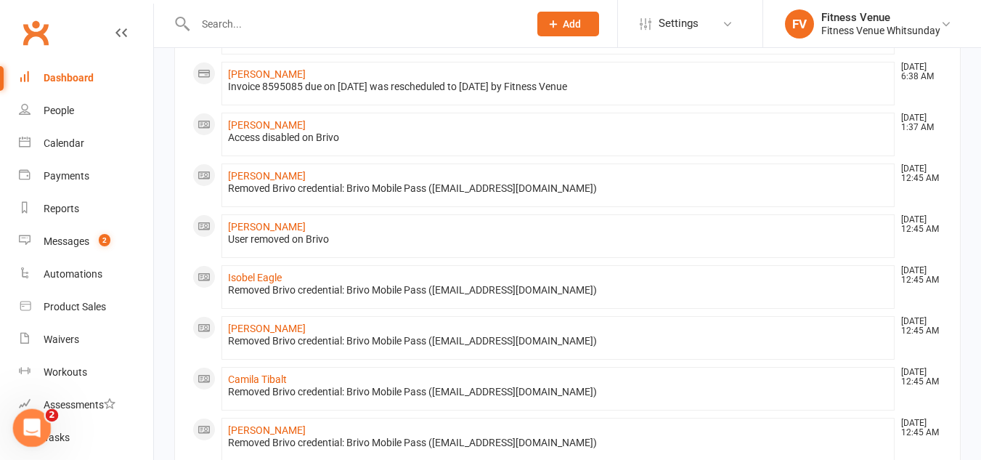
click at [30, 422] on icon "Open Intercom Messenger" at bounding box center [30, 426] width 24 height 24
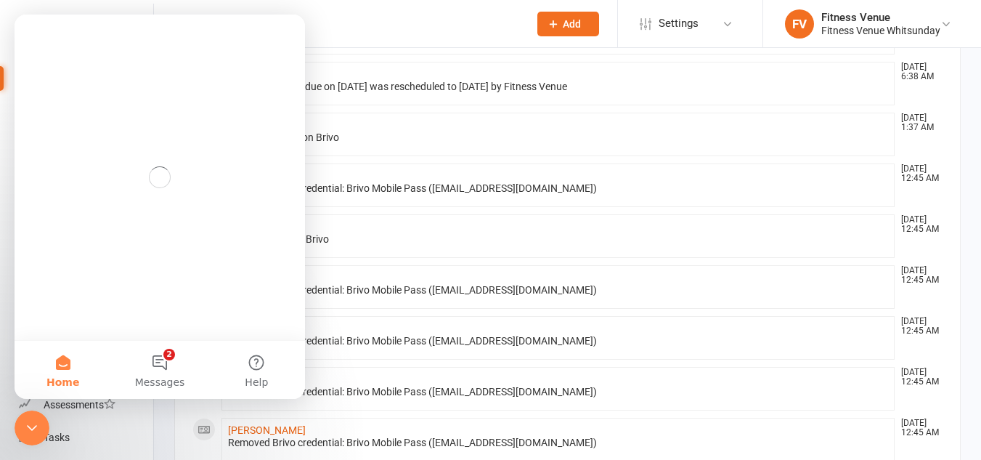
scroll to position [0, 0]
click at [142, 354] on button "2 Messages" at bounding box center [159, 370] width 97 height 58
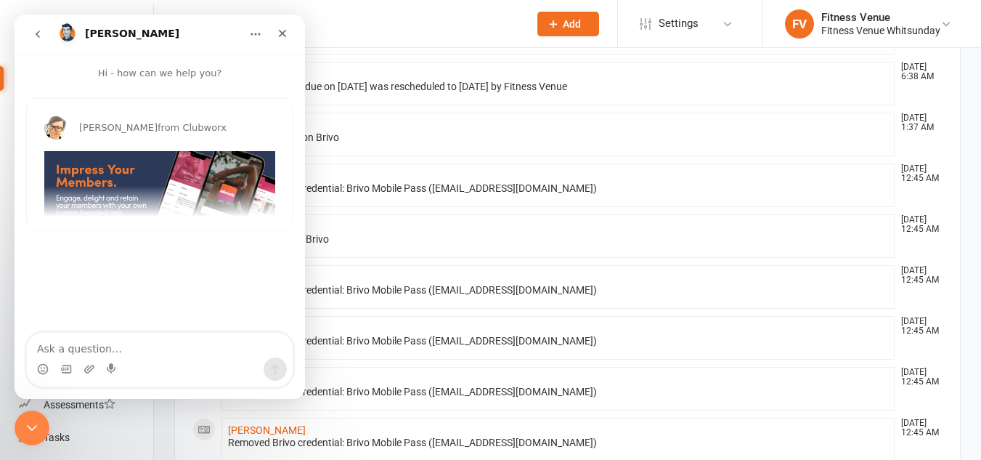
click at [43, 35] on icon "go back" at bounding box center [38, 34] width 12 height 12
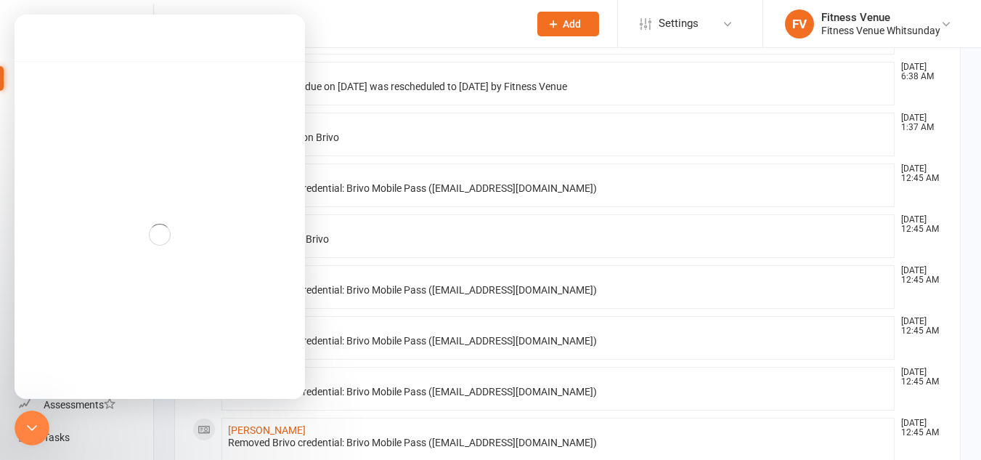
click at [190, 76] on div "Intercom messenger" at bounding box center [160, 234] width 291 height 346
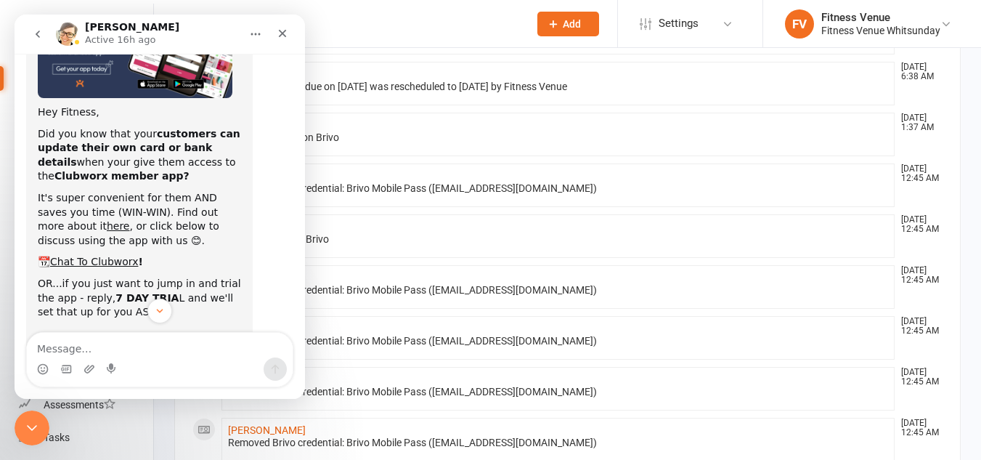
scroll to position [197, 0]
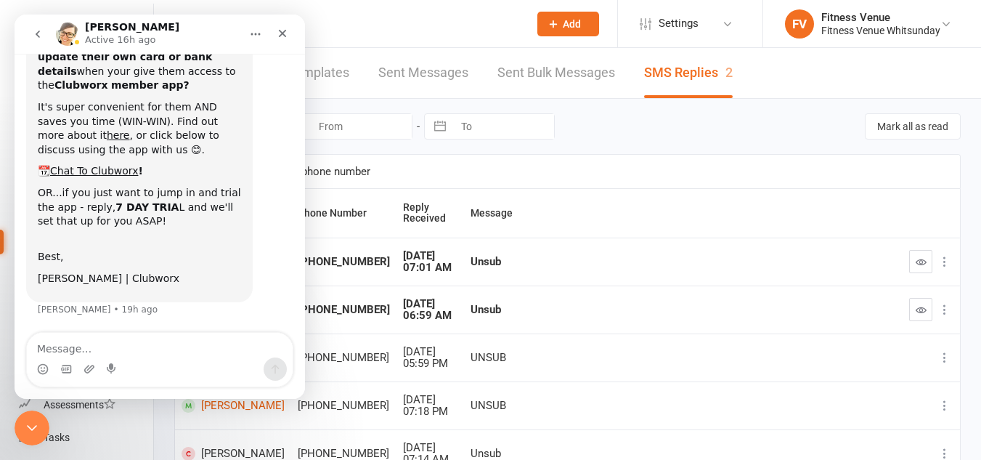
click at [41, 36] on icon "go back" at bounding box center [38, 34] width 12 height 12
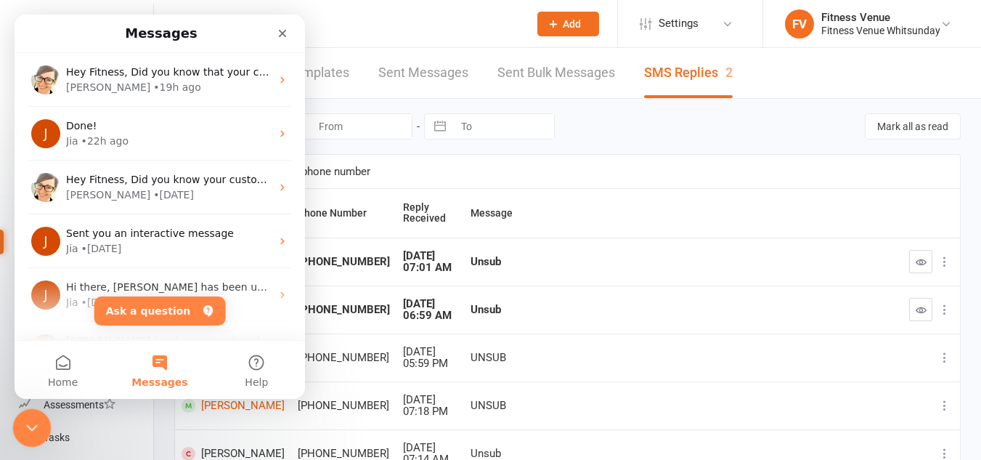
click at [36, 421] on icon "Close Intercom Messenger" at bounding box center [29, 425] width 17 height 17
click at [281, 30] on icon "Close" at bounding box center [283, 34] width 12 height 12
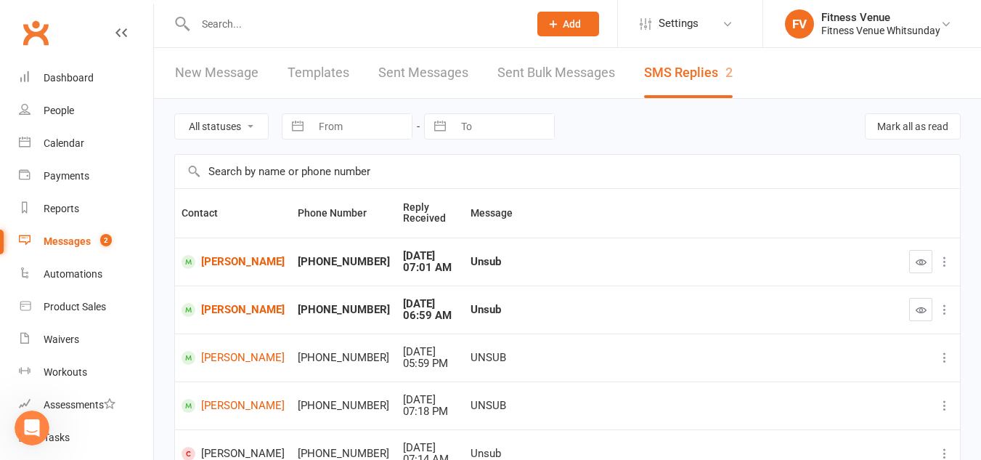
click at [368, 28] on input "text" at bounding box center [355, 24] width 328 height 20
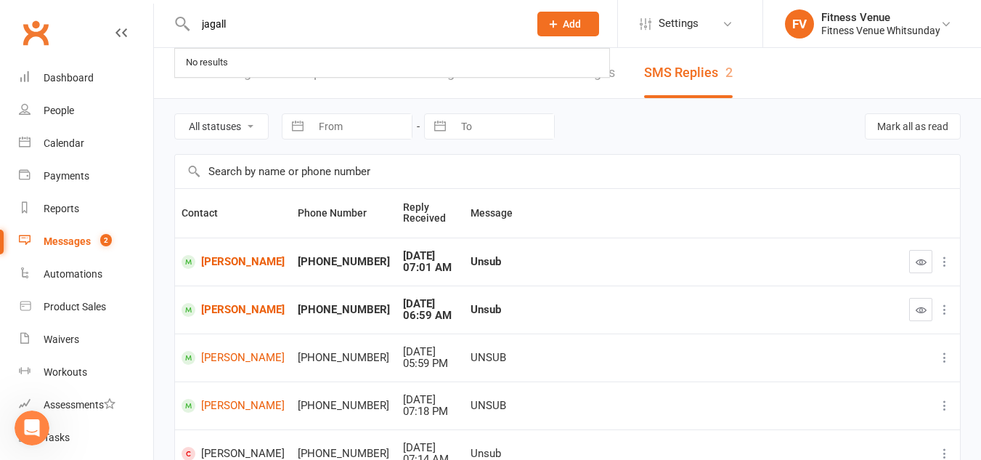
click at [275, 28] on input "jagall" at bounding box center [355, 24] width 328 height 20
type input "j"
type input "g"
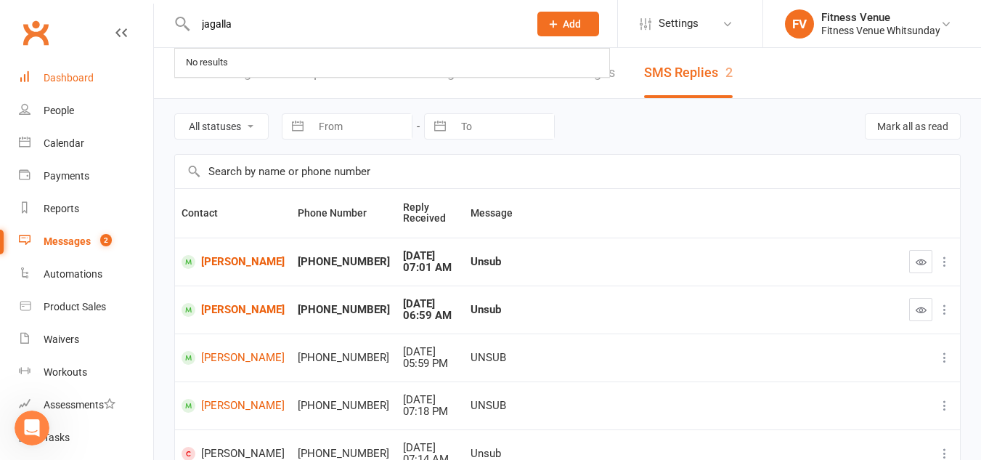
type input "jagalla"
click at [81, 78] on div "Dashboard" at bounding box center [69, 78] width 50 height 12
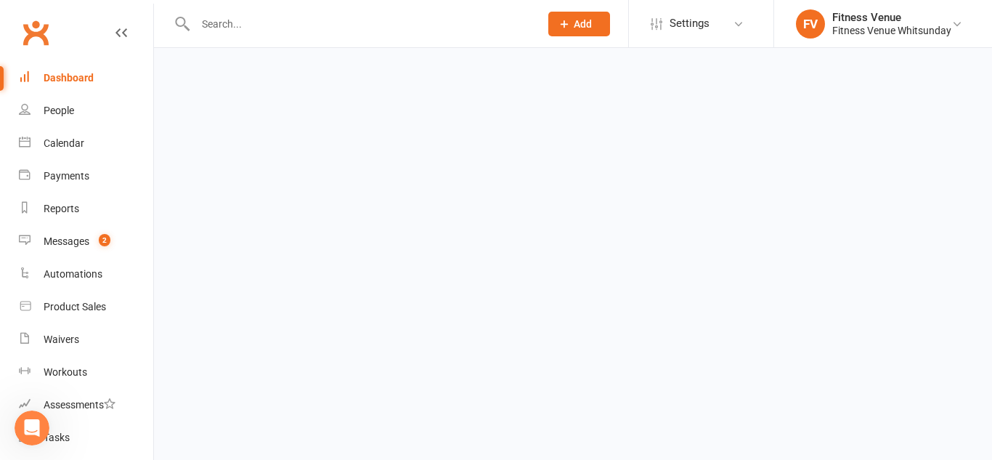
click at [227, 24] on input "text" at bounding box center [360, 24] width 338 height 20
click at [261, 19] on input "caroline" at bounding box center [360, 24] width 338 height 20
type input "caroline"
click at [102, 75] on link "Dashboard" at bounding box center [86, 78] width 134 height 33
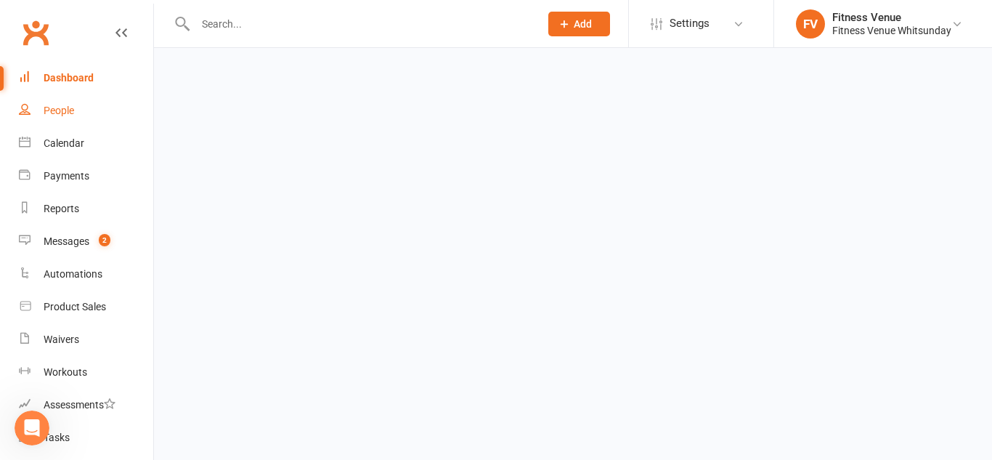
click at [62, 108] on div "People" at bounding box center [59, 111] width 31 height 12
click at [73, 106] on div "People" at bounding box center [59, 111] width 31 height 12
click at [47, 107] on div "People" at bounding box center [59, 111] width 31 height 12
click at [60, 145] on div "Calendar" at bounding box center [64, 143] width 41 height 12
click at [67, 150] on link "Calendar" at bounding box center [86, 143] width 134 height 33
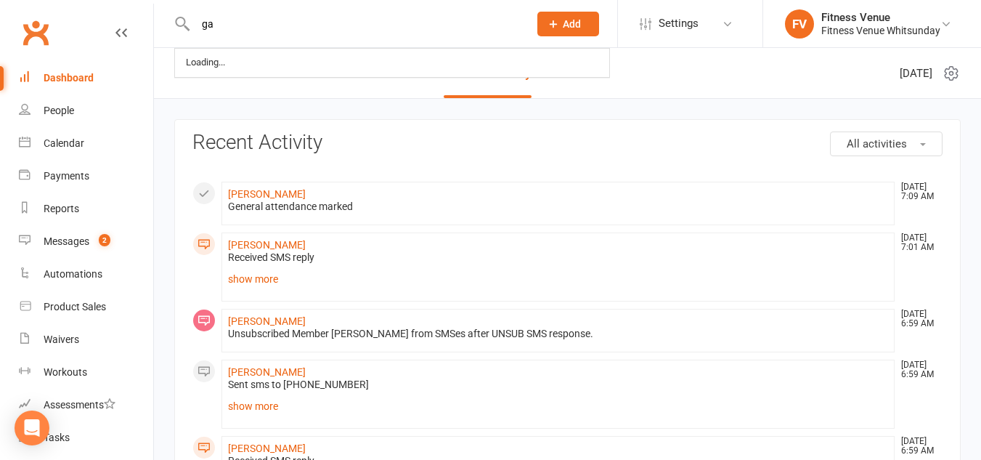
type input "g"
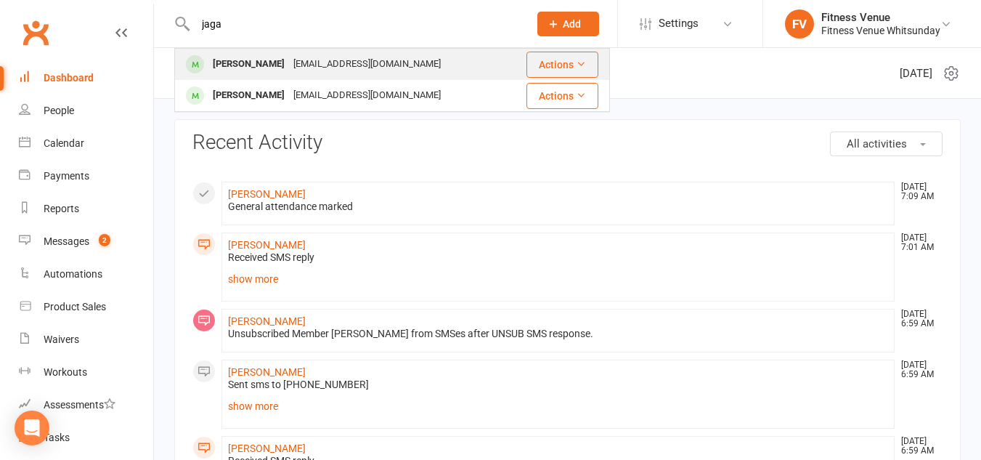
type input "jaga"
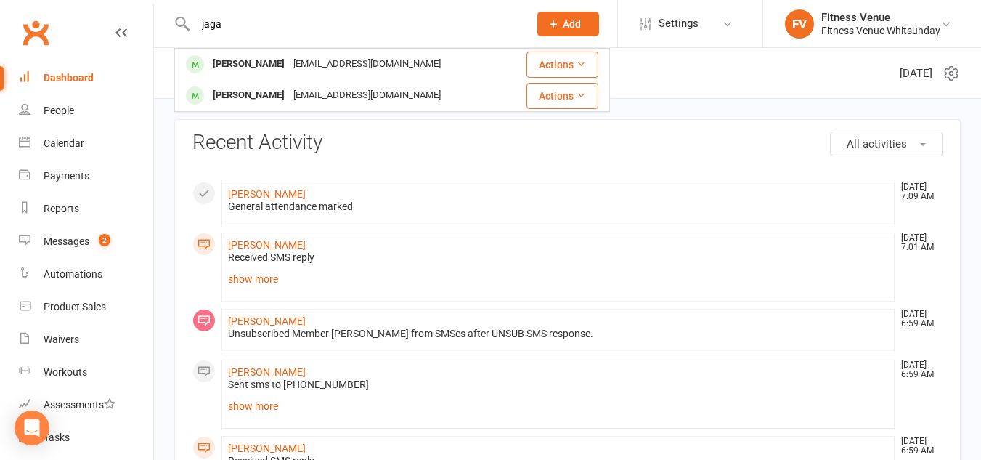
drag, startPoint x: 271, startPoint y: 60, endPoint x: 266, endPoint y: 54, distance: 7.7
click at [270, 60] on div "Caroline Jagalla" at bounding box center [248, 64] width 81 height 21
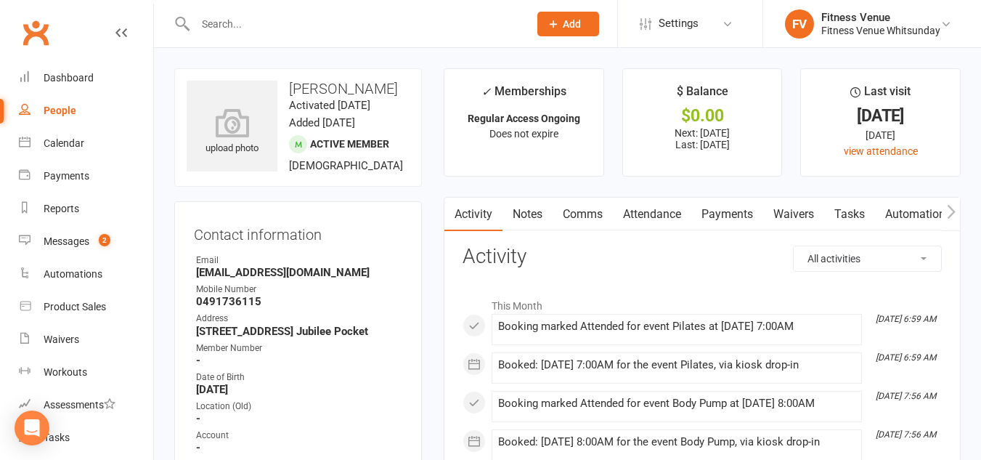
click at [731, 212] on link "Payments" at bounding box center [727, 214] width 72 height 33
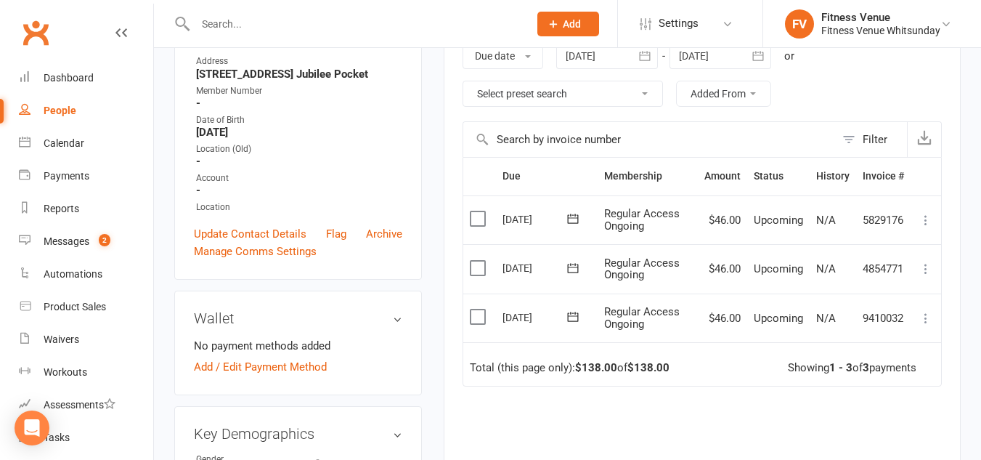
scroll to position [291, 0]
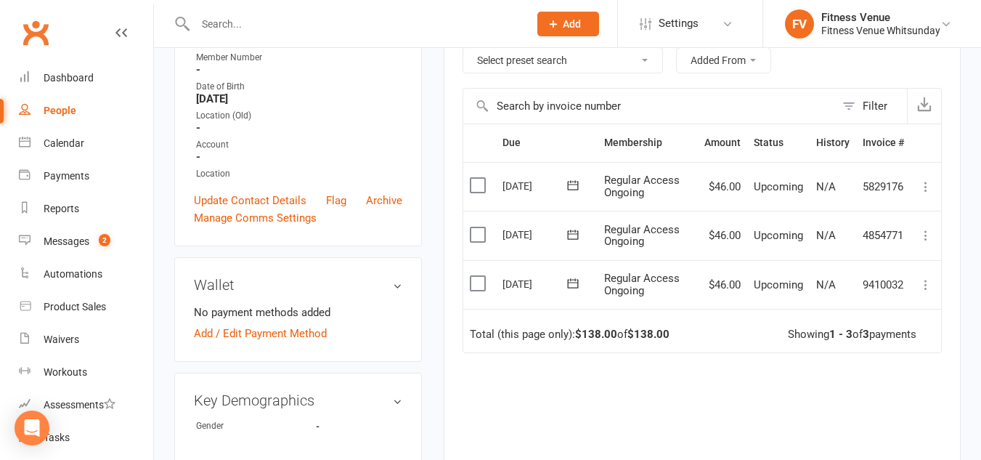
click at [479, 283] on label at bounding box center [480, 283] width 20 height 15
click at [479, 276] on input "checkbox" at bounding box center [474, 276] width 9 height 0
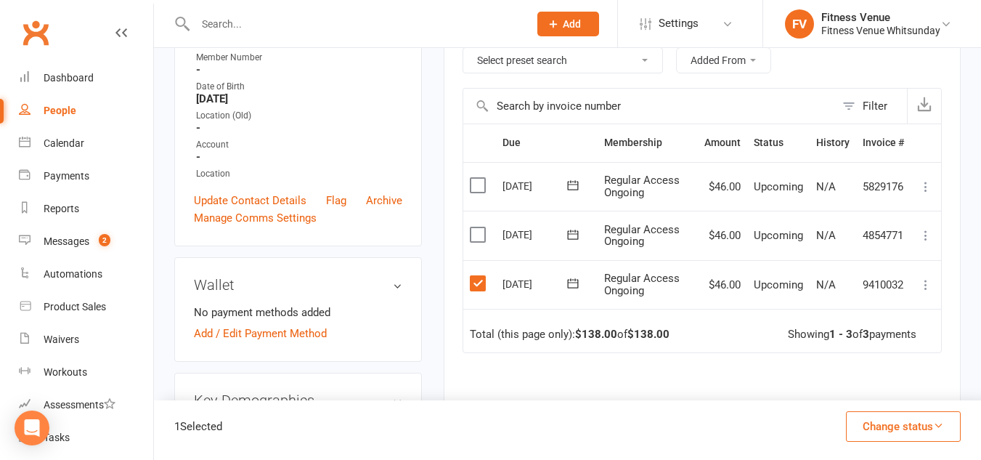
click at [884, 426] on button "Change status" at bounding box center [903, 426] width 115 height 31
click at [864, 330] on link "Paid (POS)" at bounding box center [888, 328] width 144 height 29
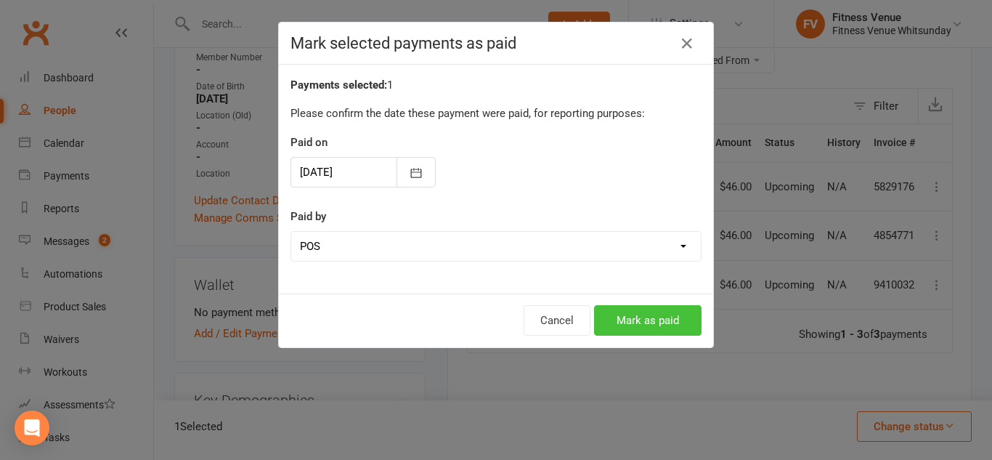
click at [684, 314] on button "Mark as paid" at bounding box center [647, 320] width 107 height 31
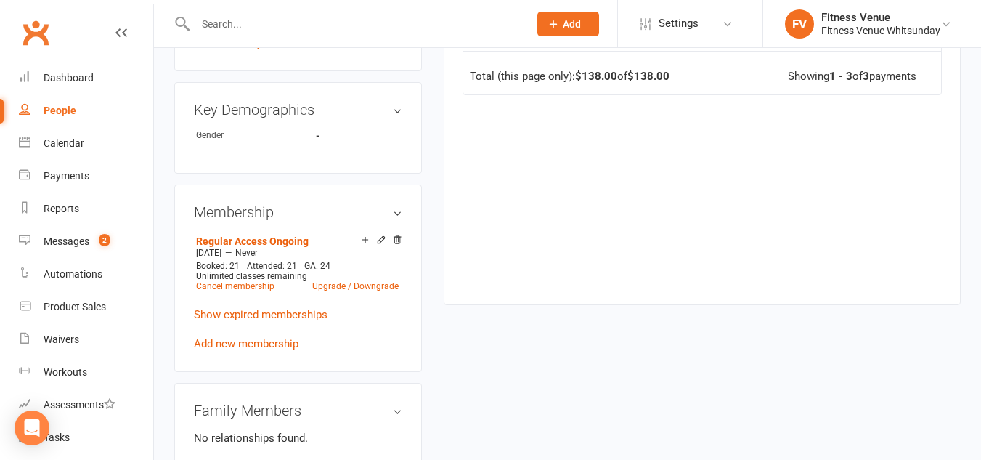
scroll to position [218, 0]
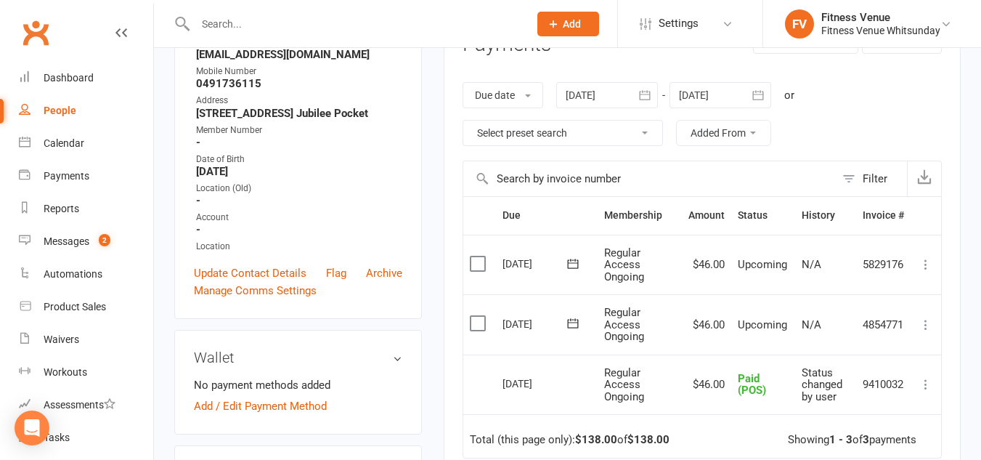
click at [596, 95] on div at bounding box center [607, 95] width 102 height 26
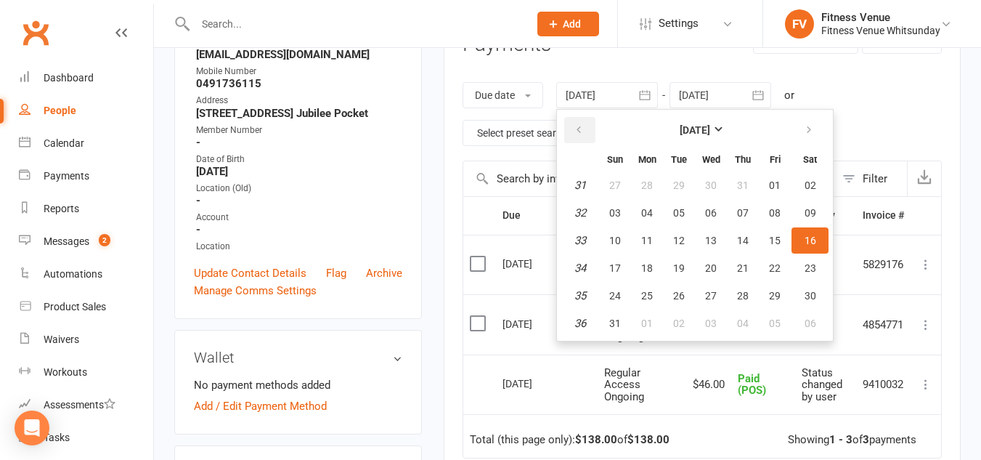
click at [580, 128] on icon "button" at bounding box center [579, 130] width 10 height 12
click at [662, 245] on button "16" at bounding box center [647, 240] width 31 height 26
type input "16 Jun 2025"
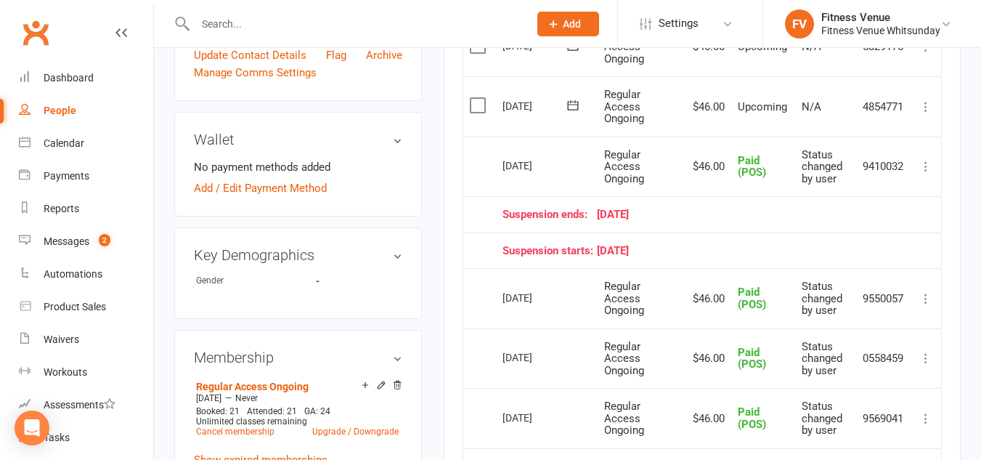
scroll to position [363, 0]
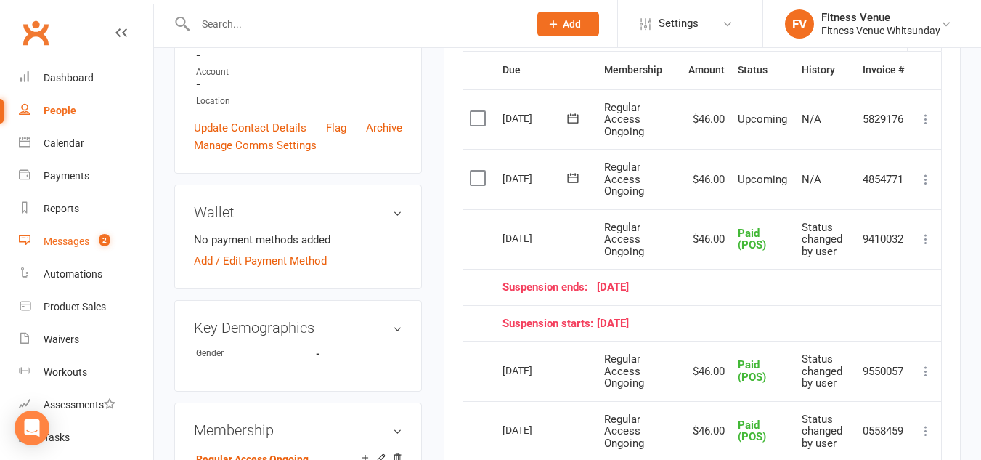
click at [70, 240] on div "Messages" at bounding box center [67, 241] width 46 height 12
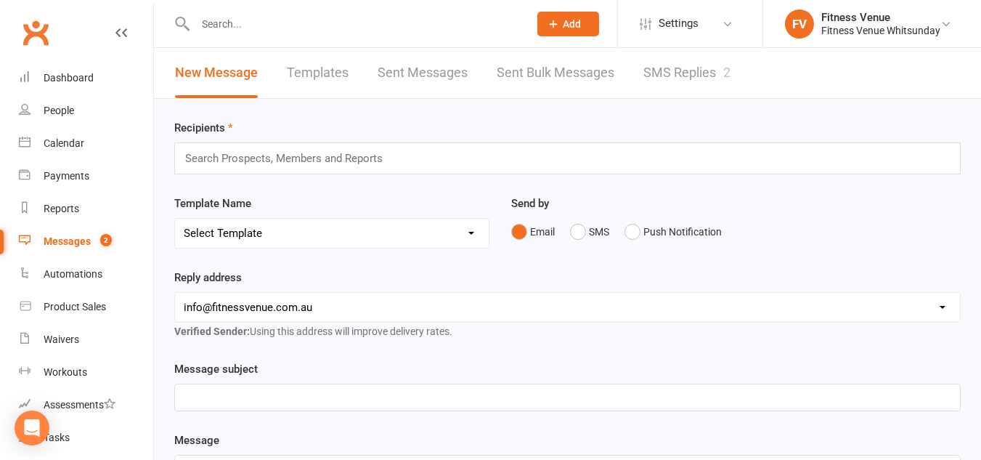
click at [676, 63] on link "SMS Replies 2" at bounding box center [687, 73] width 87 height 50
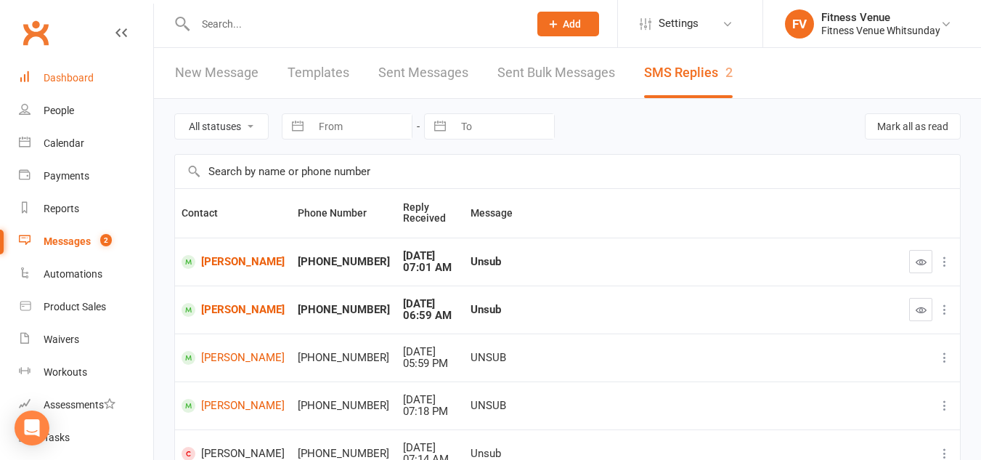
click at [66, 78] on div "Dashboard" at bounding box center [69, 78] width 50 height 12
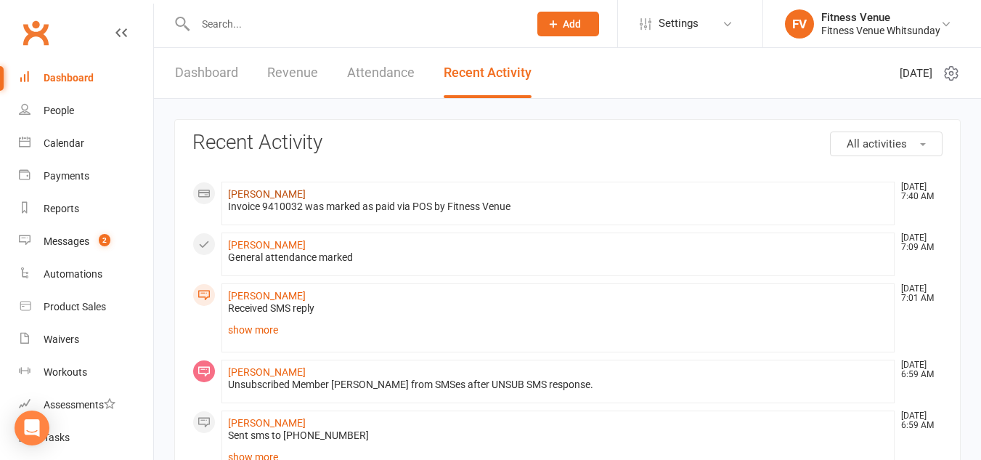
click at [283, 191] on link "Caroline Jagalla" at bounding box center [267, 194] width 78 height 12
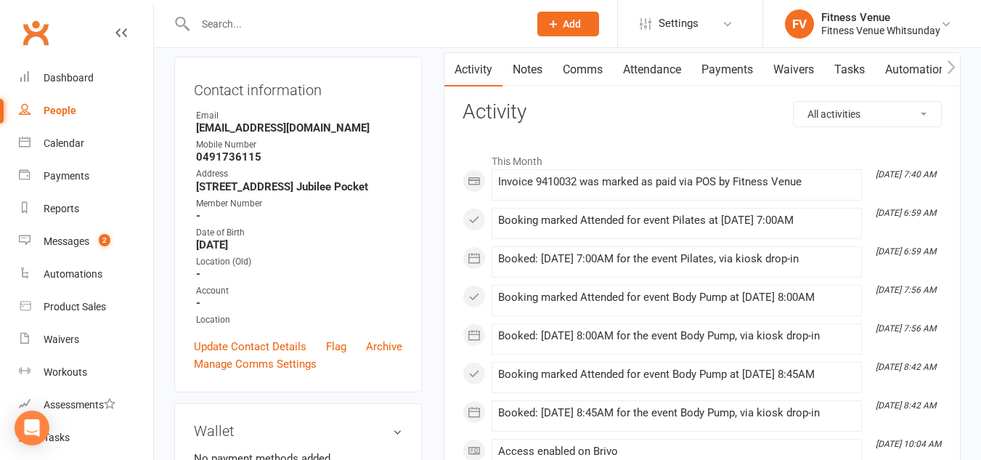
scroll to position [145, 0]
click at [722, 65] on link "Payments" at bounding box center [727, 68] width 72 height 33
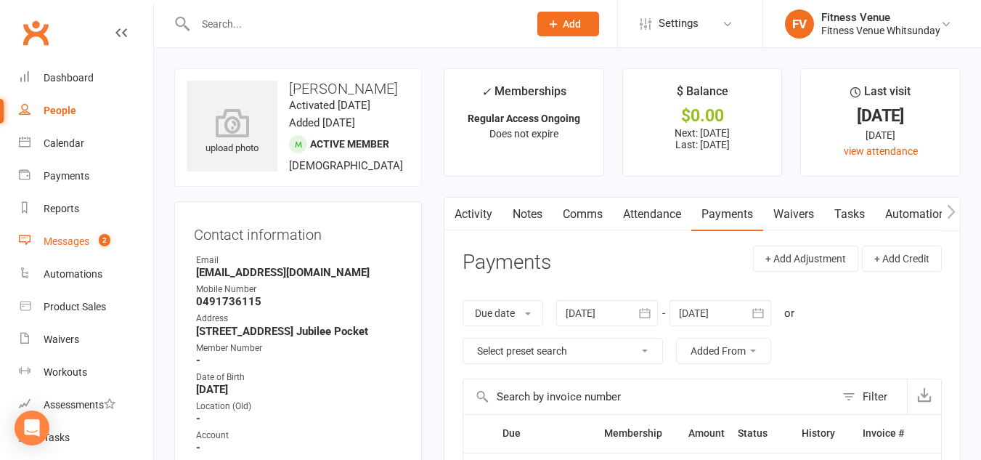
click at [94, 241] on count-badge "2" at bounding box center [101, 241] width 19 height 12
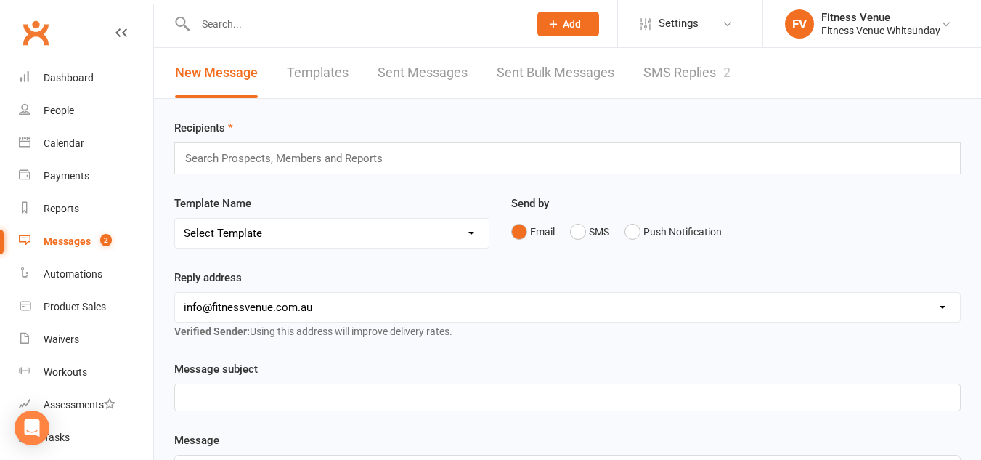
click at [689, 68] on link "SMS Replies 2" at bounding box center [687, 73] width 87 height 50
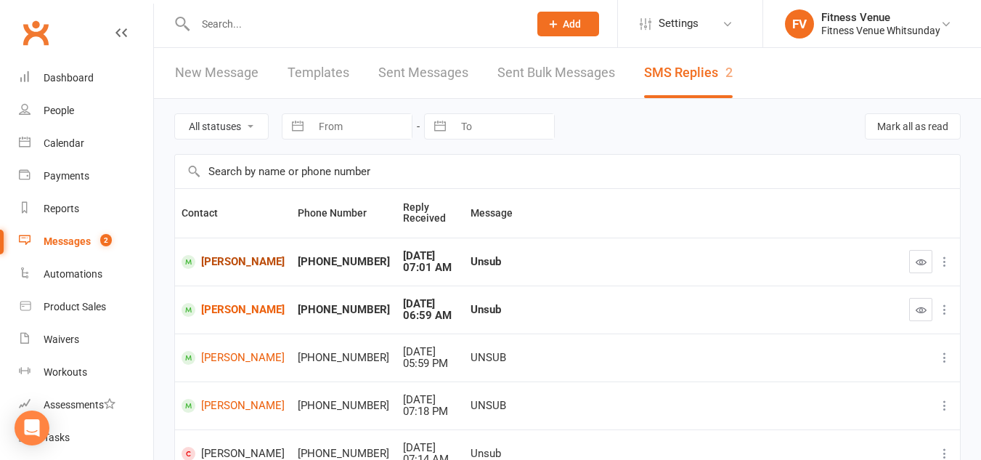
click at [227, 260] on link "Anisia Faverio" at bounding box center [233, 262] width 103 height 14
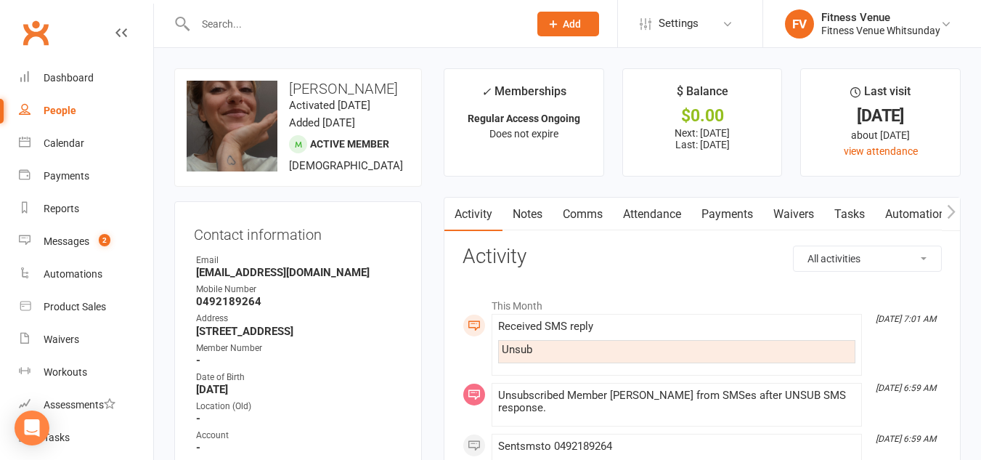
click at [721, 222] on link "Payments" at bounding box center [727, 214] width 72 height 33
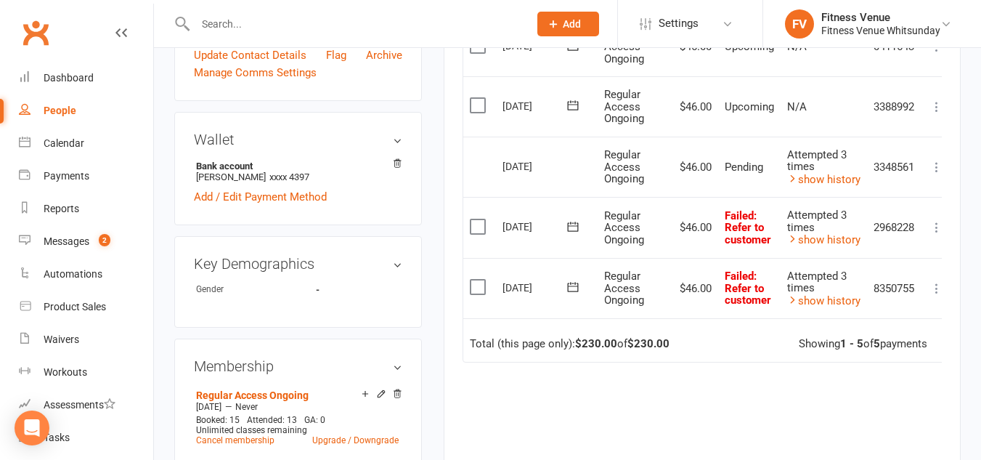
scroll to position [581, 0]
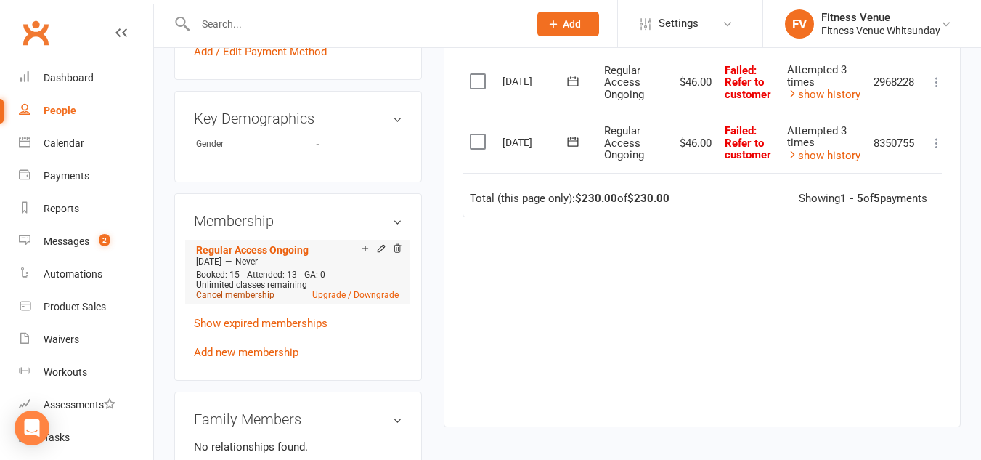
click at [252, 300] on link "Cancel membership" at bounding box center [235, 295] width 78 height 10
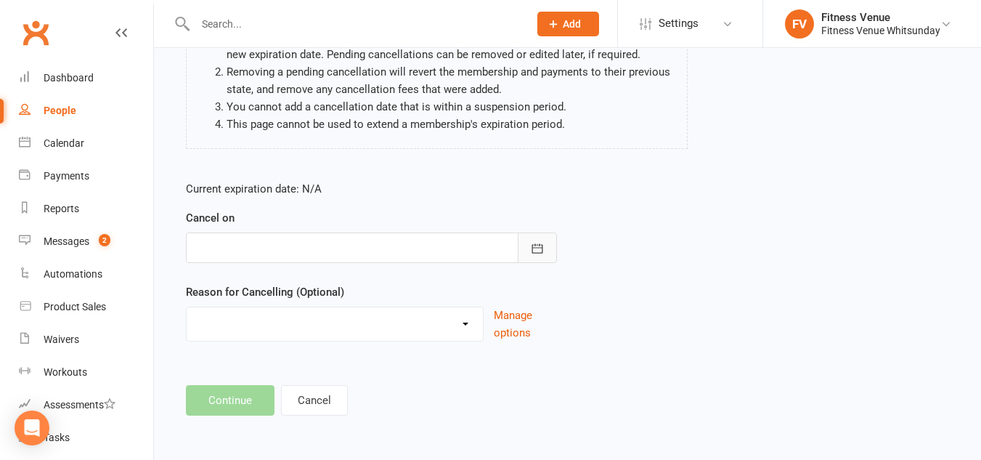
click at [532, 247] on icon "button" at bounding box center [537, 248] width 15 height 15
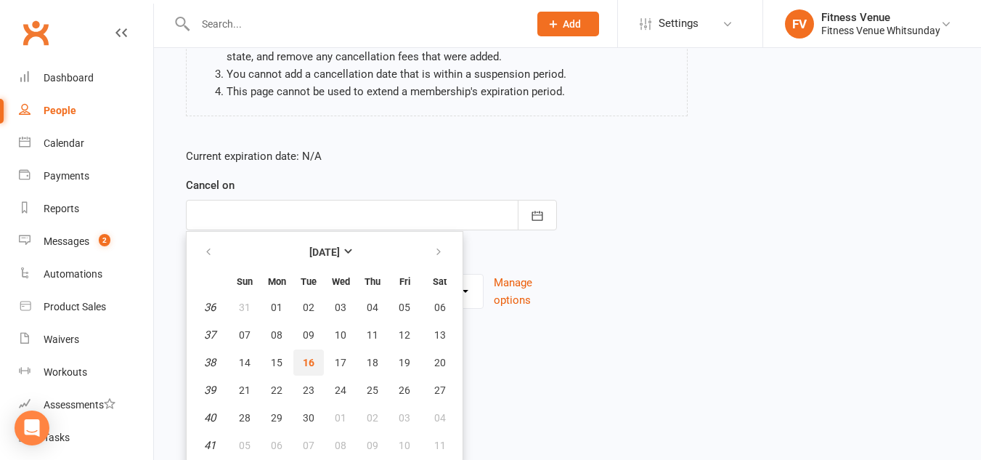
click at [314, 364] on span "16" at bounding box center [309, 363] width 12 height 12
type input "16 Sep 2025"
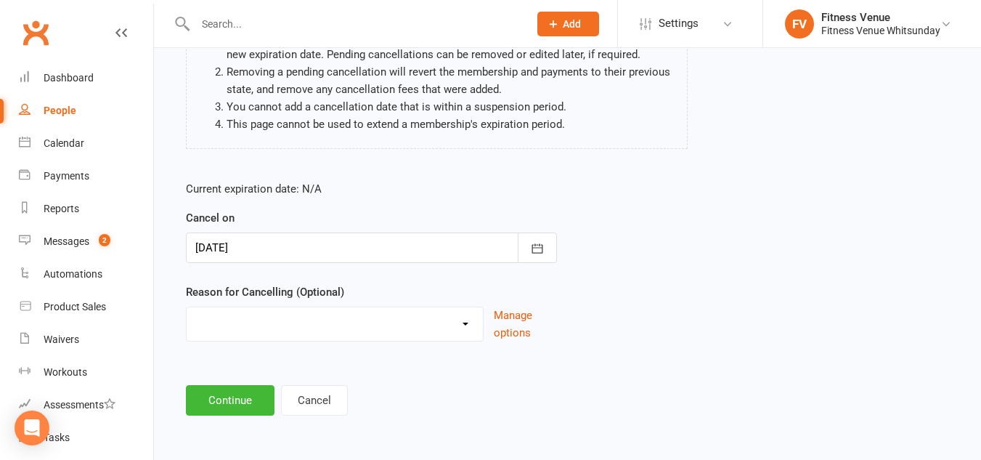
scroll to position [168, 0]
click at [264, 327] on select "Email request Excessive defaults Holiday Injury Leaving town Other reason" at bounding box center [335, 321] width 296 height 29
select select "1"
click at [187, 307] on select "Email request Excessive defaults Holiday Injury Leaving town Other reason" at bounding box center [335, 321] width 296 height 29
click at [240, 401] on button "Continue" at bounding box center [230, 400] width 89 height 31
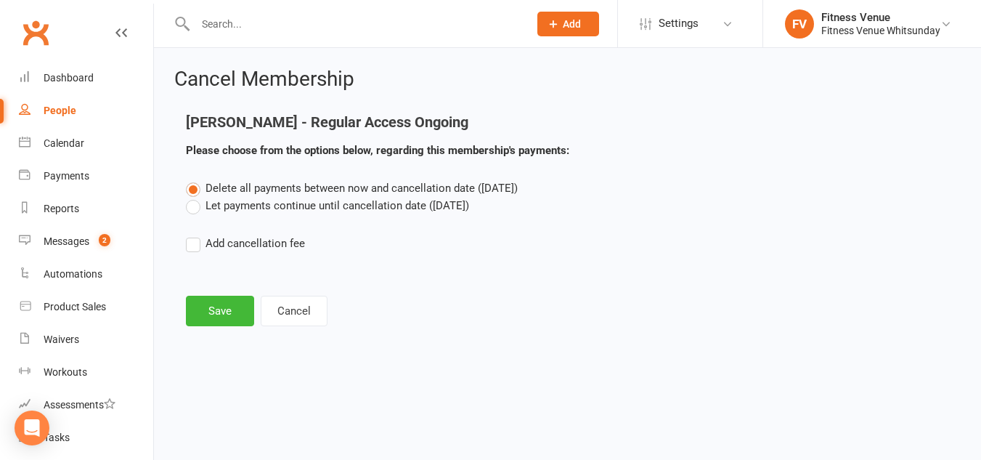
scroll to position [0, 0]
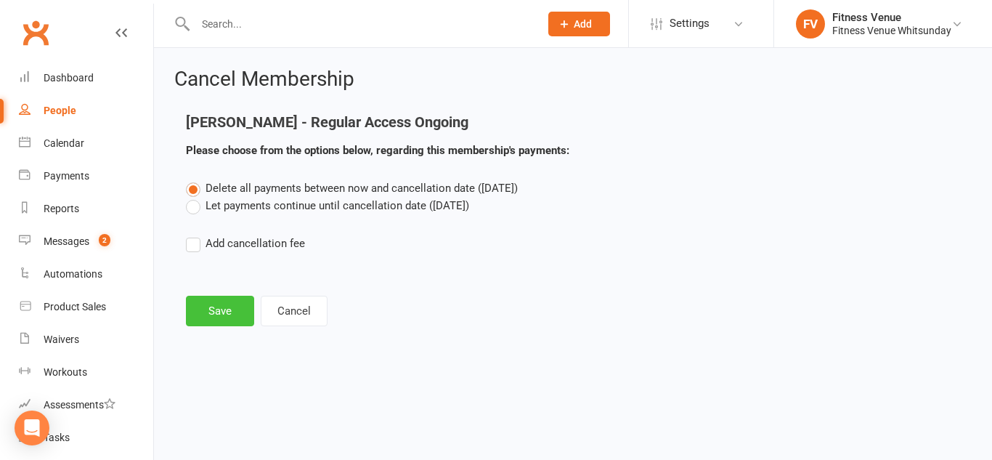
click at [222, 313] on button "Save" at bounding box center [220, 311] width 68 height 31
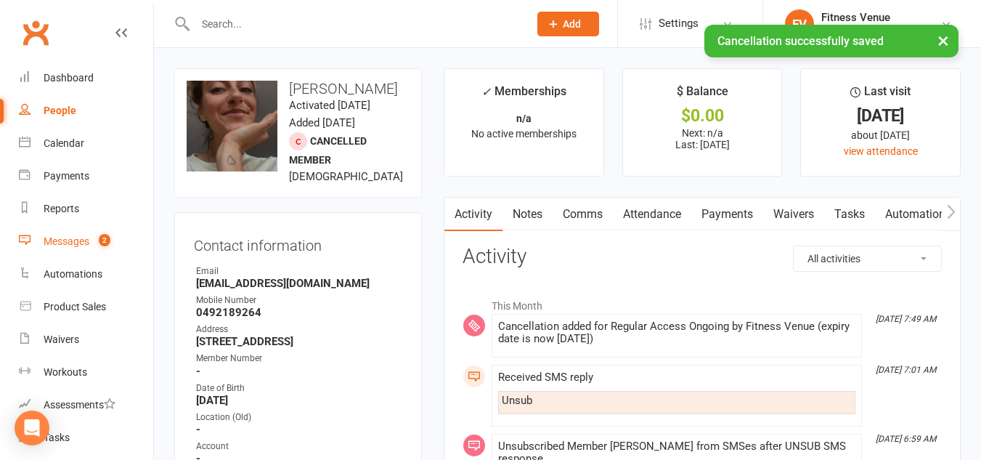
click at [72, 238] on div "Messages" at bounding box center [67, 241] width 46 height 12
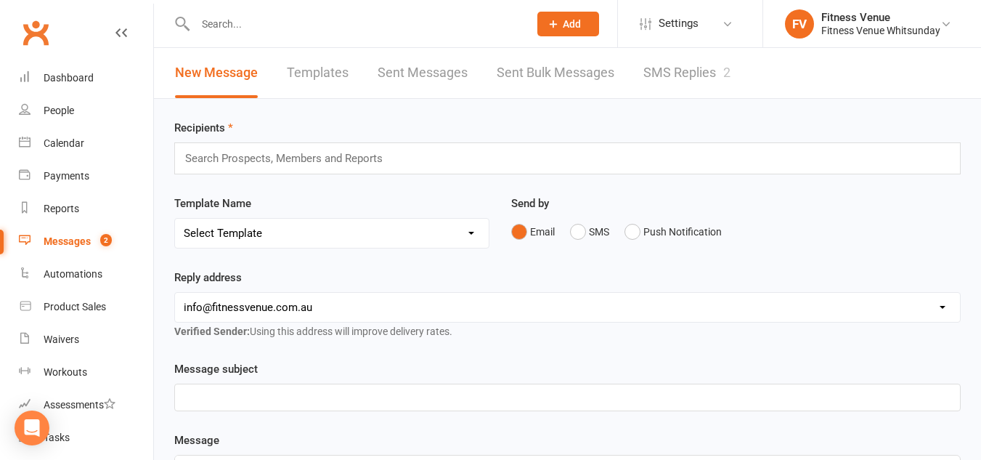
click at [671, 76] on link "SMS Replies 2" at bounding box center [687, 73] width 87 height 50
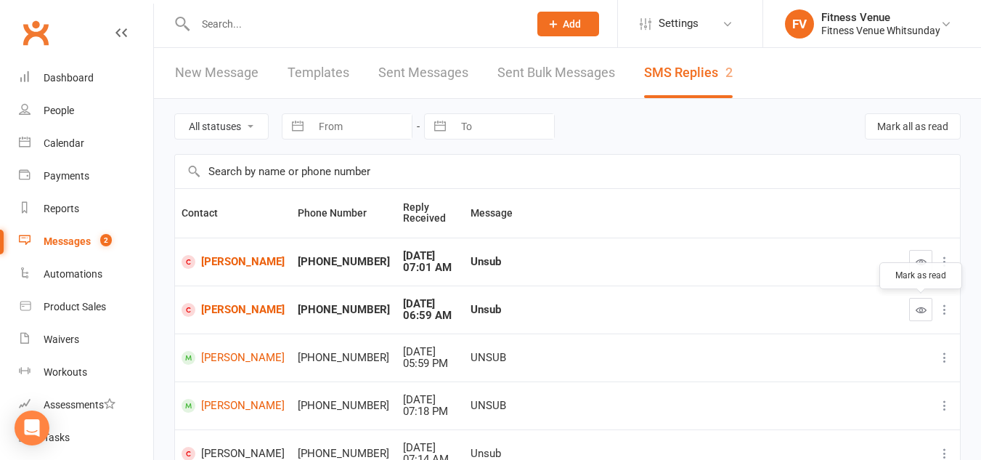
click at [916, 304] on icon "button" at bounding box center [921, 309] width 11 height 11
click at [923, 265] on icon "button" at bounding box center [921, 261] width 11 height 11
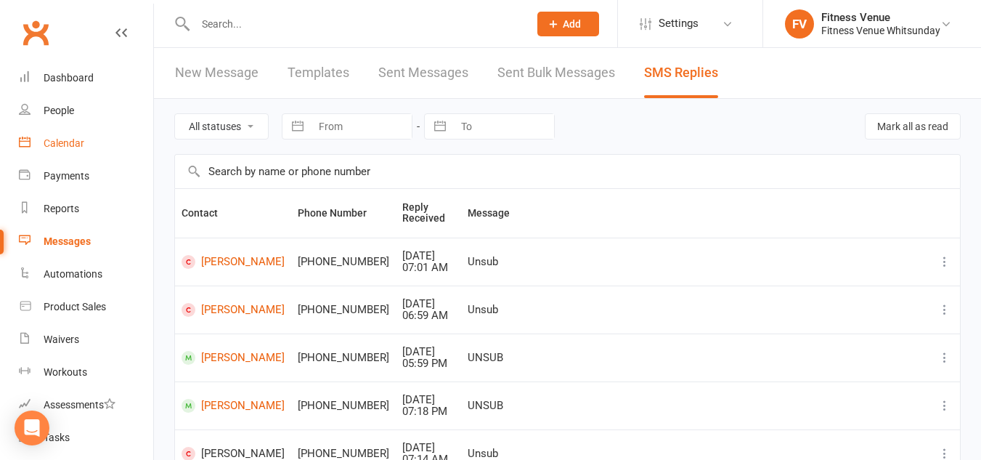
click at [59, 150] on link "Calendar" at bounding box center [86, 143] width 134 height 33
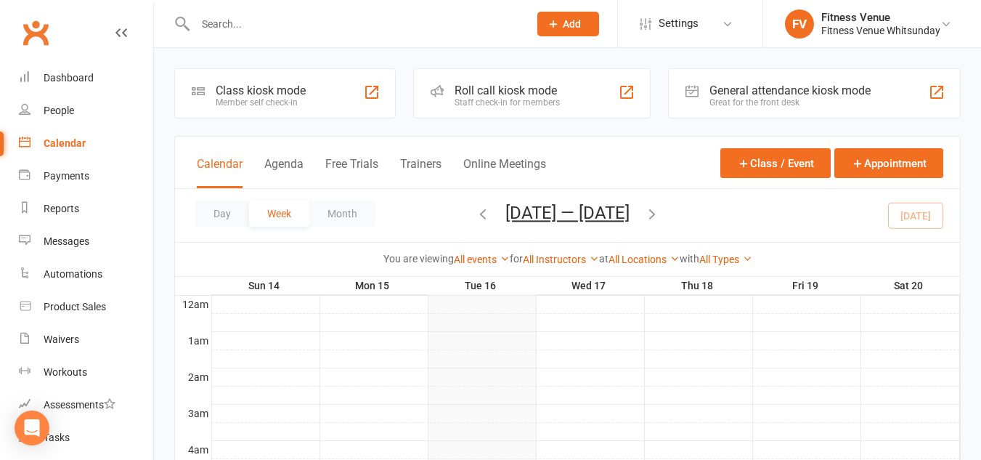
click at [742, 86] on div "General attendance kiosk mode" at bounding box center [790, 91] width 161 height 14
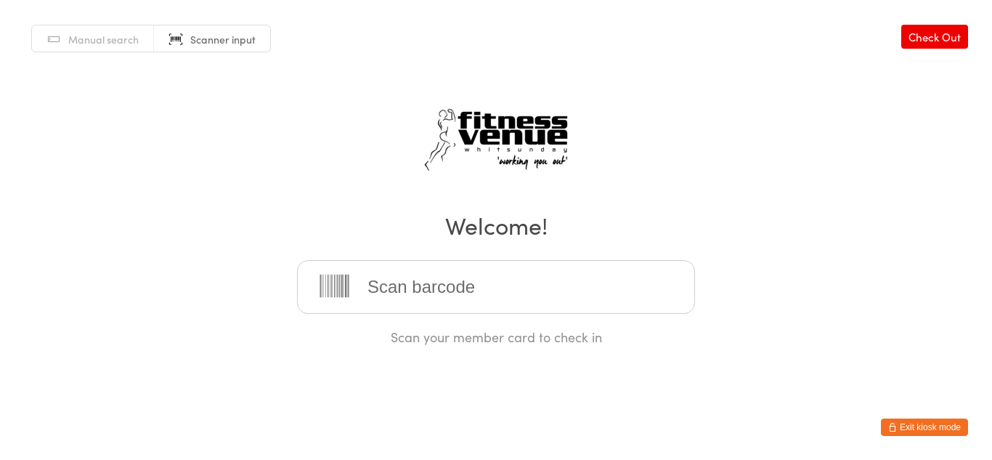
click at [934, 423] on button "Exit kiosk mode" at bounding box center [924, 426] width 87 height 17
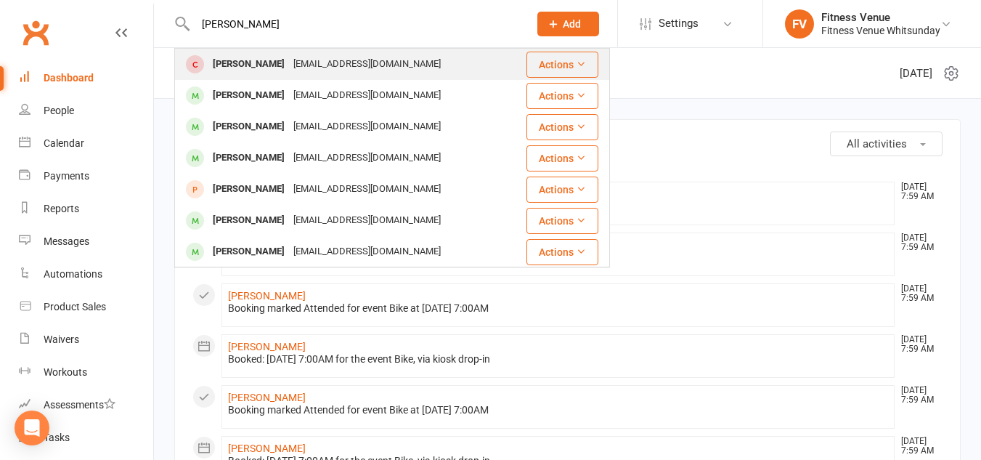
type input "[PERSON_NAME]"
click at [289, 66] on div "[EMAIL_ADDRESS][DOMAIN_NAME]" at bounding box center [367, 64] width 156 height 21
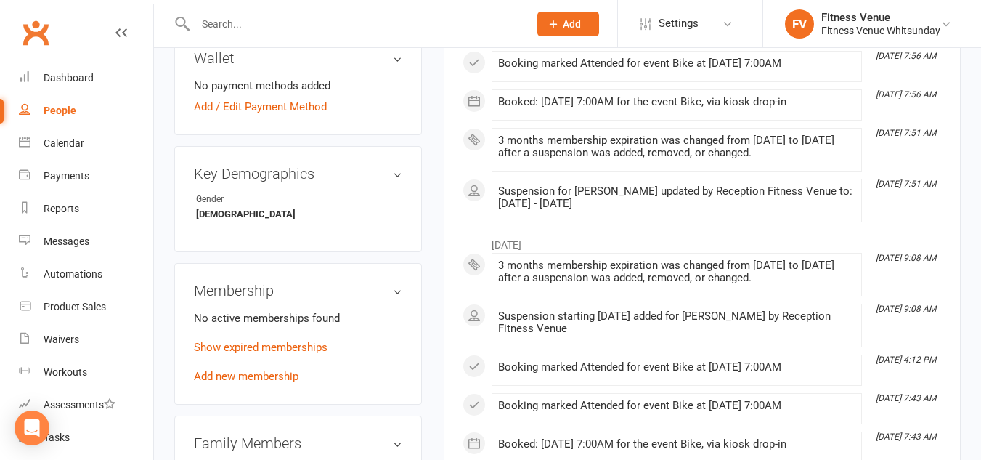
scroll to position [581, 0]
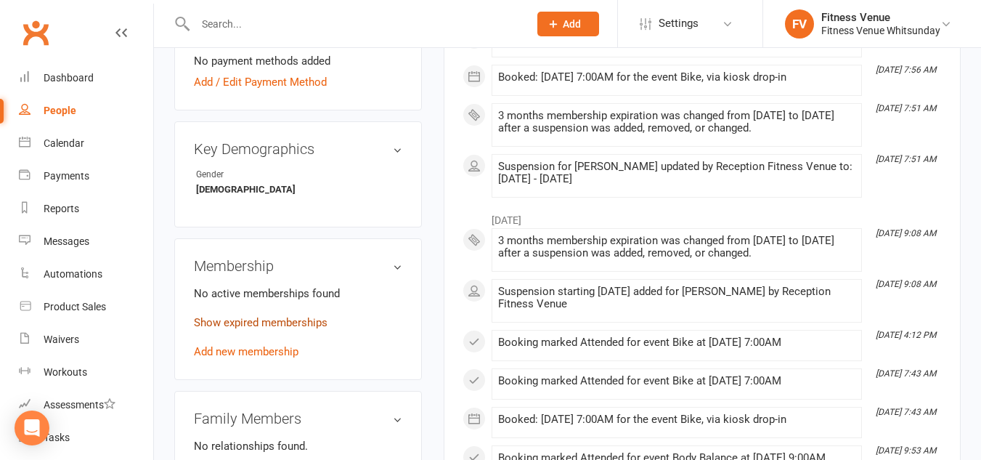
click at [261, 328] on link "Show expired memberships" at bounding box center [261, 322] width 134 height 13
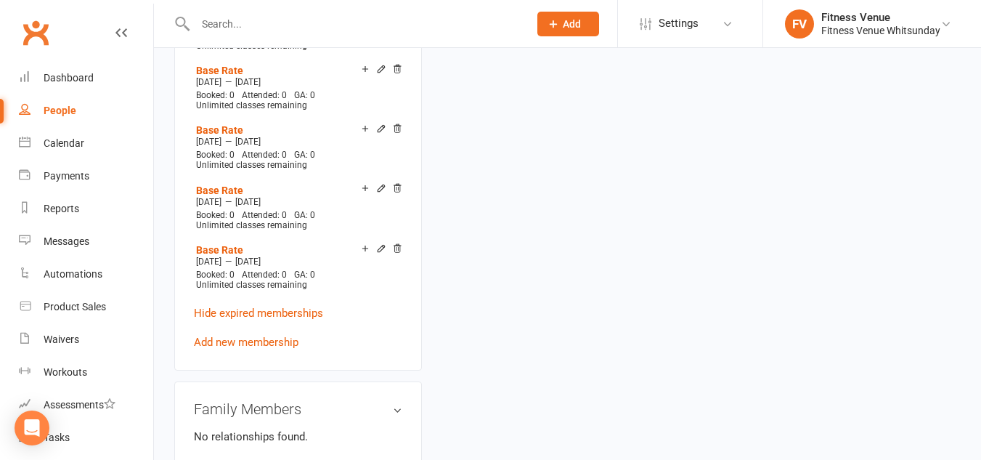
scroll to position [2615, 0]
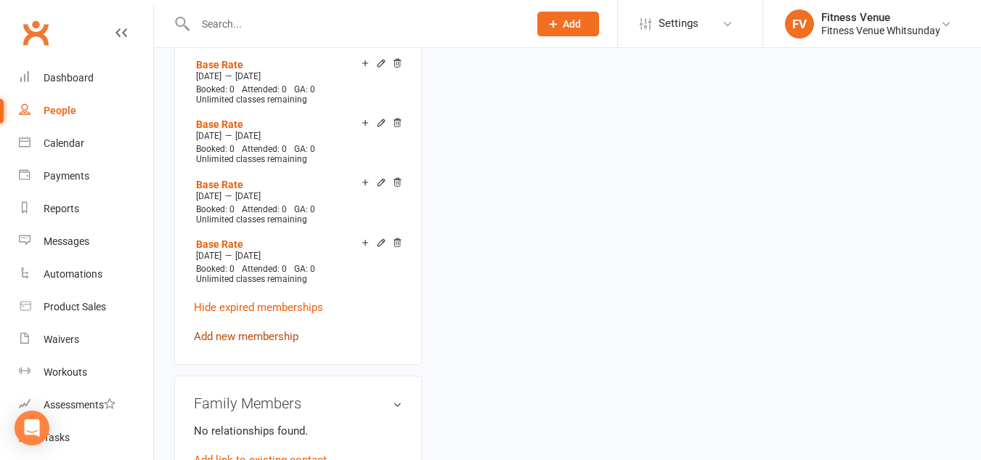
click at [262, 330] on link "Add new membership" at bounding box center [246, 336] width 105 height 13
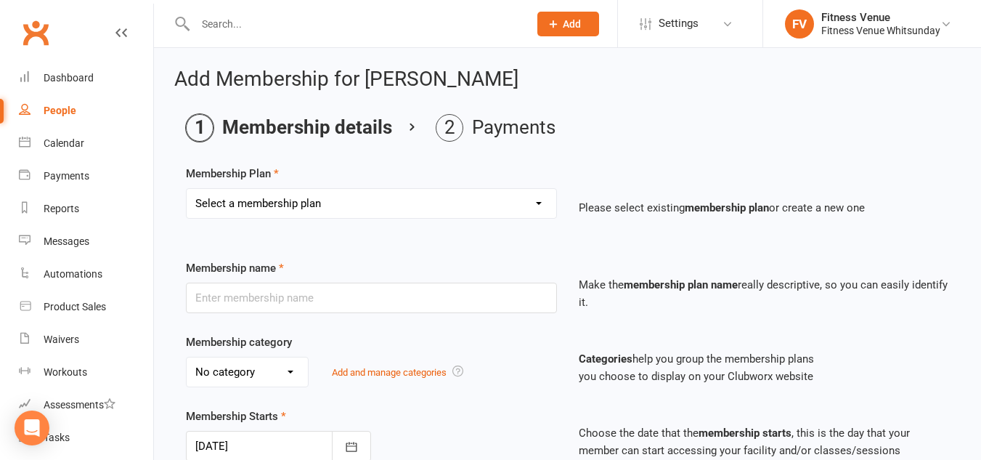
click at [323, 209] on select "Select a membership plan Create new Membership Plan Regular Access Ongoing Regu…" at bounding box center [372, 203] width 370 height 29
select select "6"
click at [187, 189] on select "Select a membership plan Create new Membership Plan Regular Access Ongoing Regu…" at bounding box center [372, 203] width 370 height 29
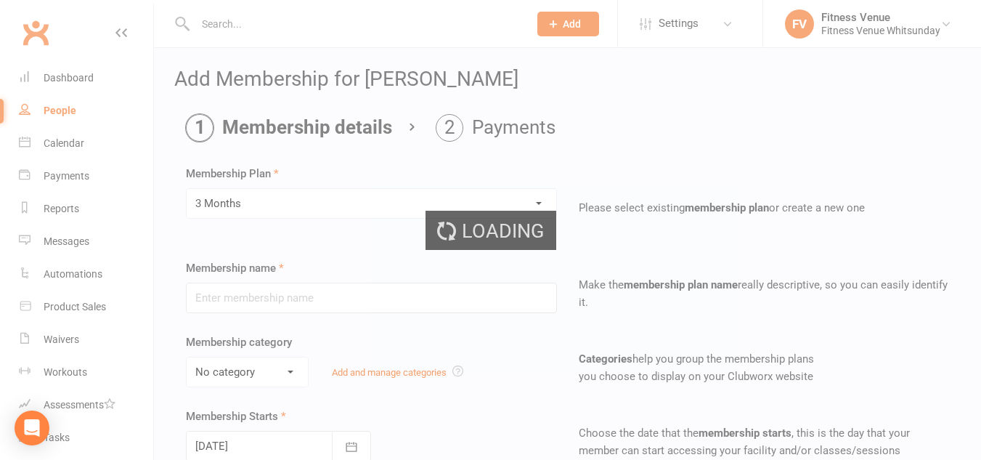
type input "3 Months"
select select "2"
type input "3"
select select "2"
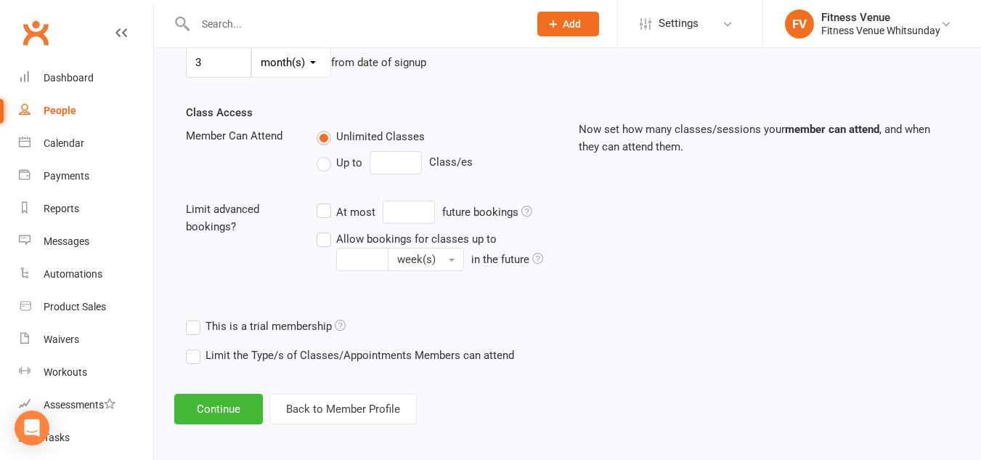
scroll to position [463, 0]
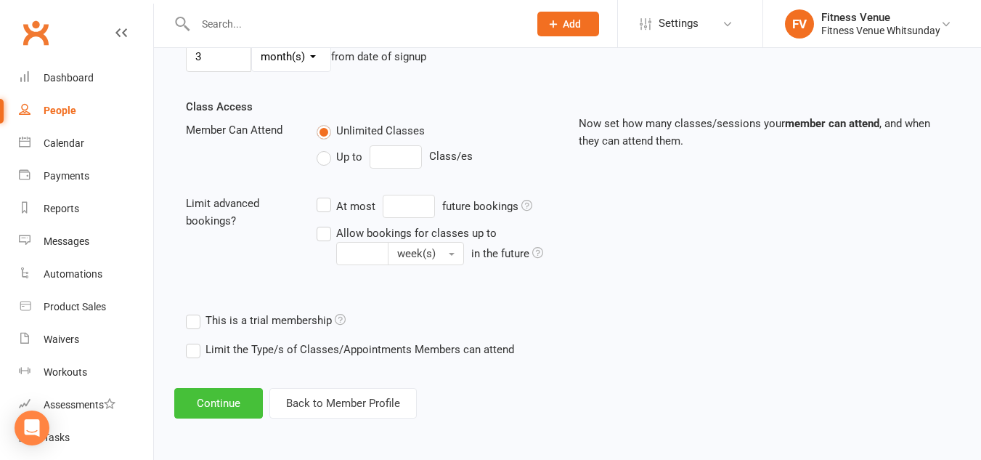
click at [240, 394] on button "Continue" at bounding box center [218, 403] width 89 height 31
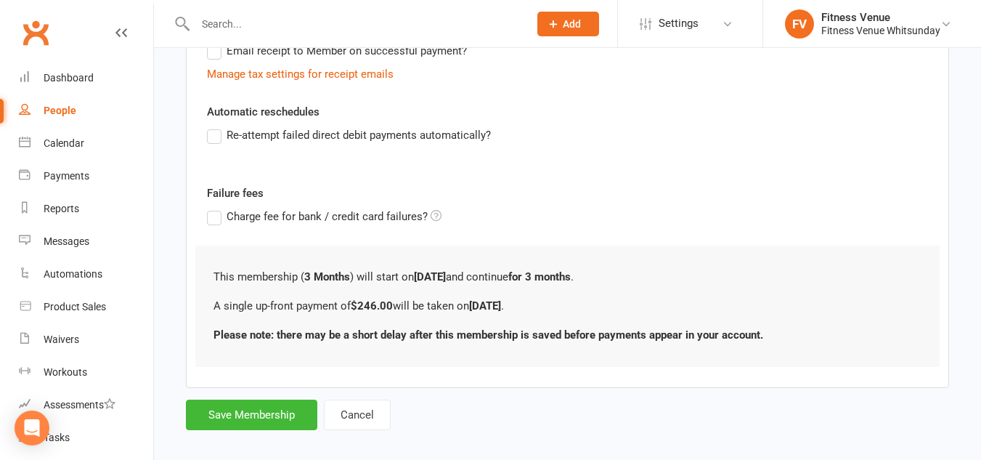
scroll to position [331, 0]
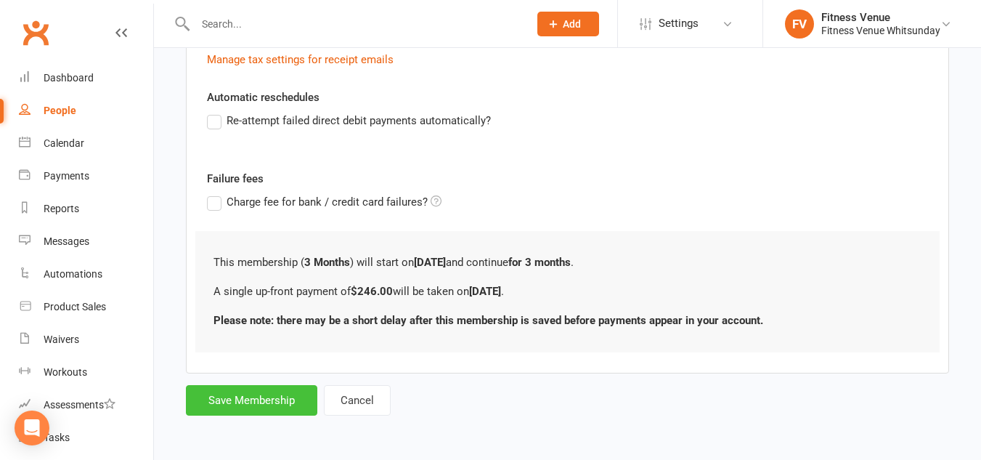
click at [267, 395] on button "Save Membership" at bounding box center [251, 400] width 131 height 31
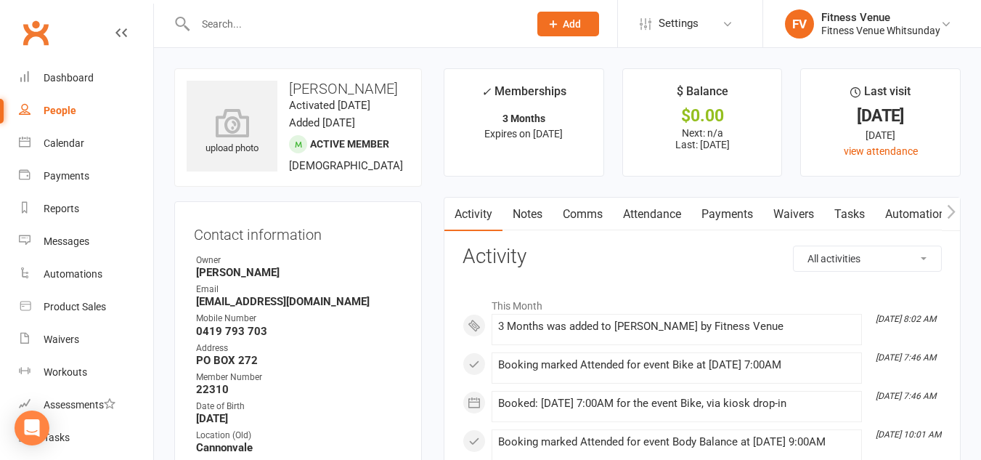
click at [751, 215] on link "Payments" at bounding box center [727, 214] width 72 height 33
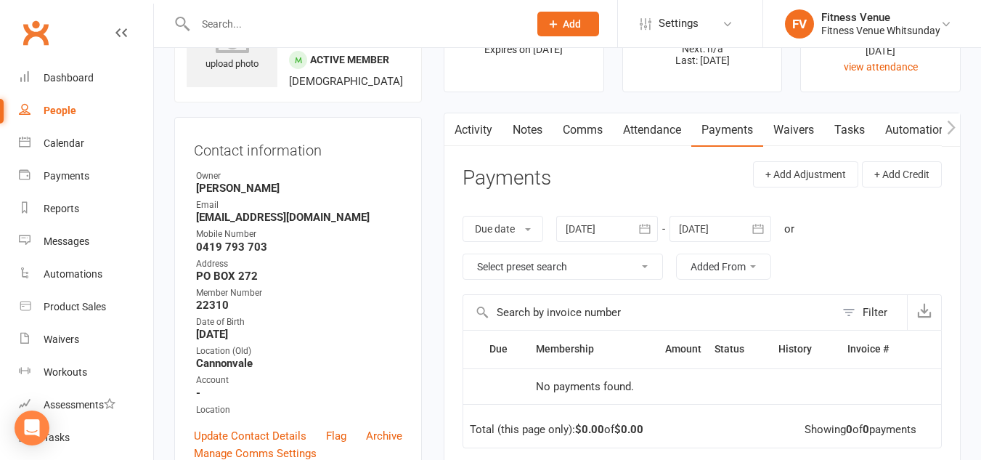
scroll to position [73, 0]
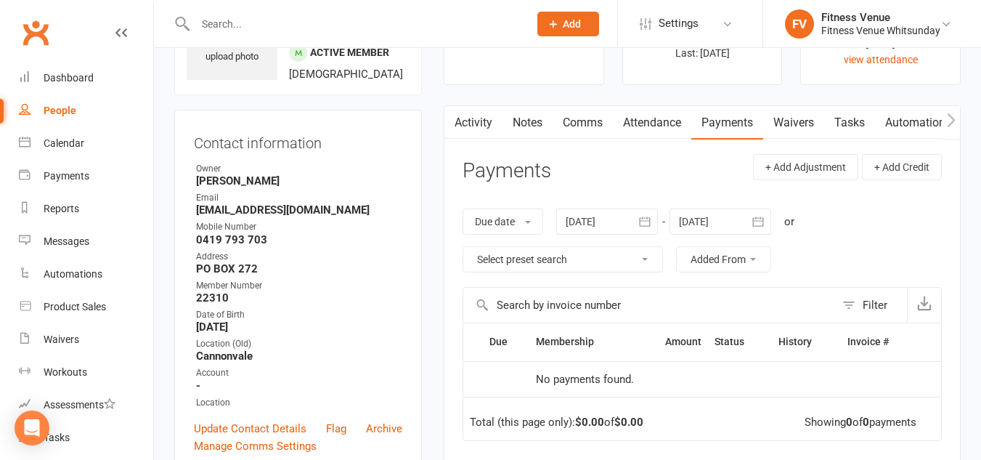
scroll to position [291, 0]
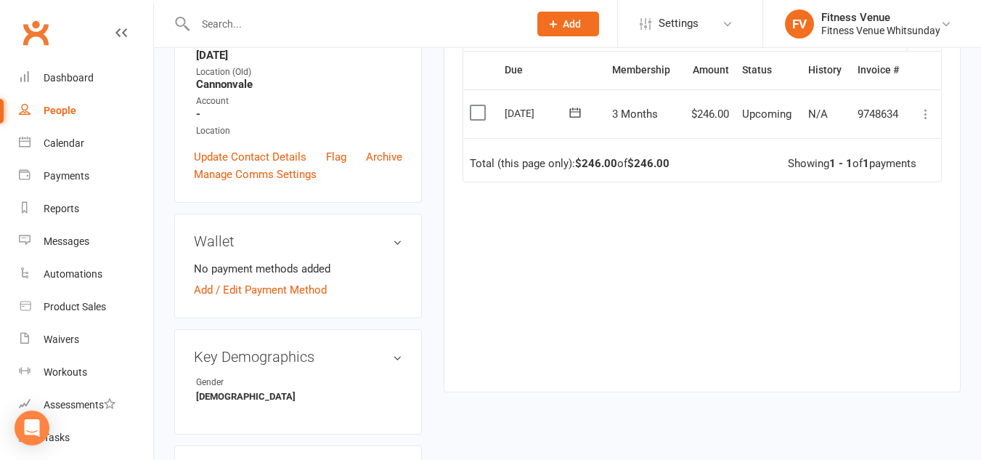
scroll to position [218, 0]
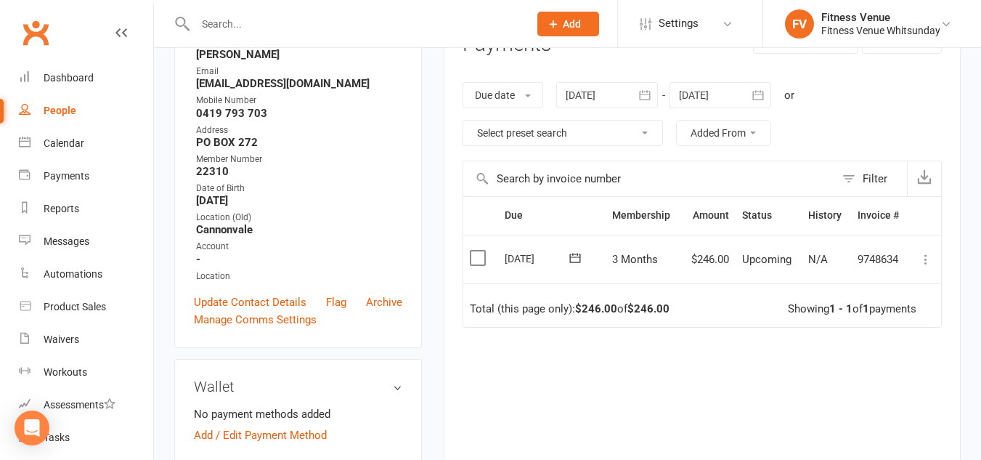
click at [479, 256] on label at bounding box center [480, 258] width 20 height 15
click at [479, 251] on input "checkbox" at bounding box center [474, 251] width 9 height 0
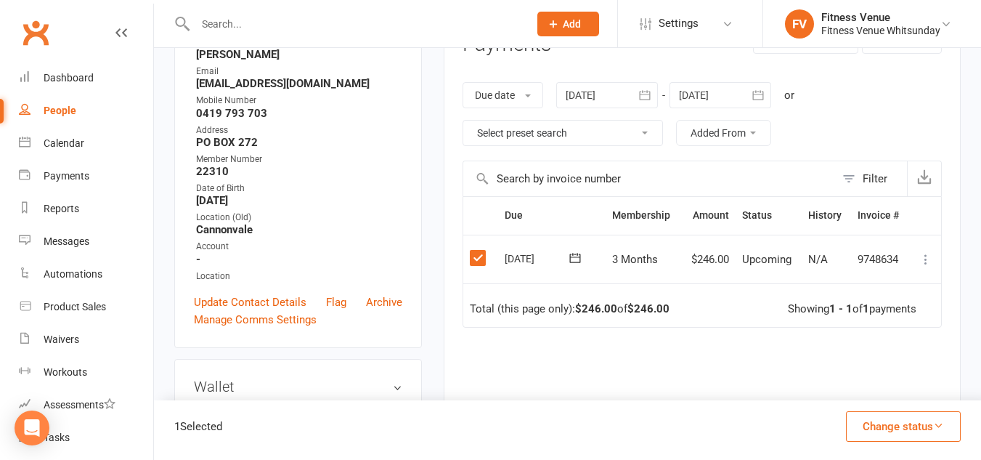
click at [867, 425] on button "Change status" at bounding box center [903, 426] width 115 height 31
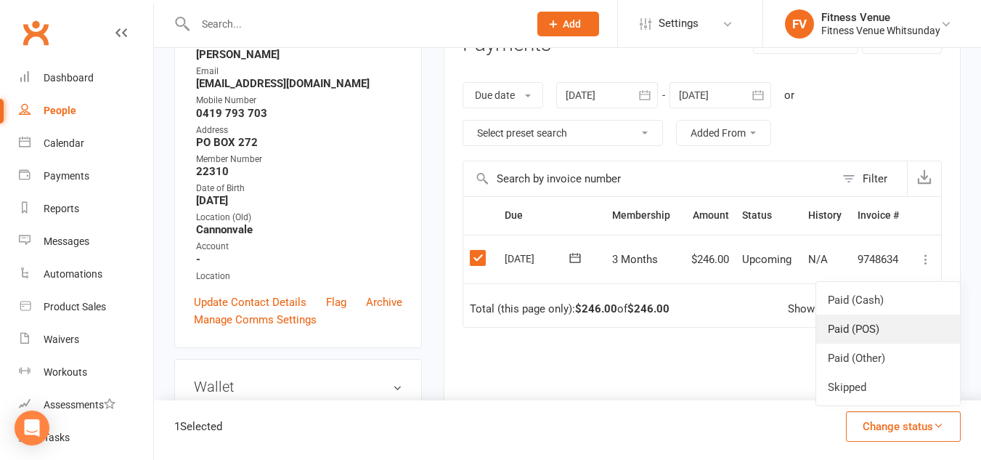
click at [848, 330] on link "Paid (POS)" at bounding box center [888, 328] width 144 height 29
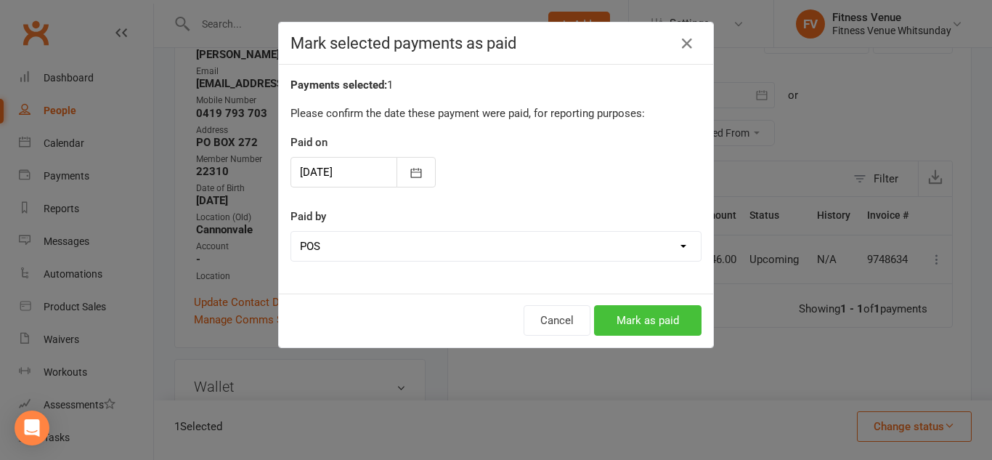
click at [679, 319] on button "Mark as paid" at bounding box center [647, 320] width 107 height 31
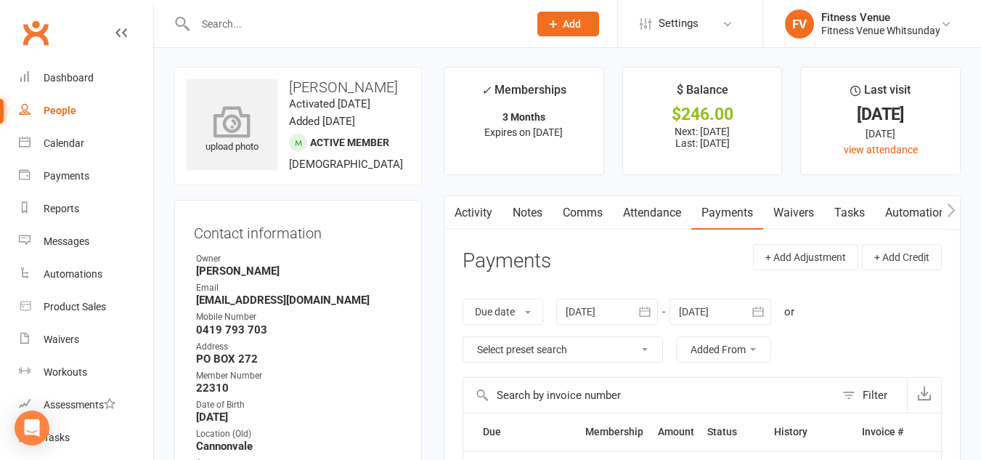
scroll to position [0, 0]
click at [76, 73] on div "Dashboard" at bounding box center [69, 78] width 50 height 12
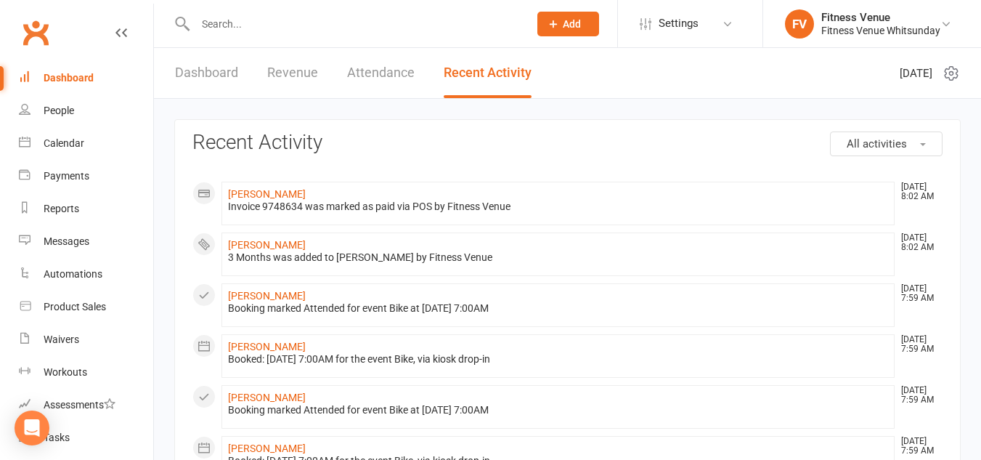
click at [53, 78] on div "Dashboard" at bounding box center [69, 78] width 50 height 12
click at [68, 117] on link "People" at bounding box center [86, 110] width 134 height 33
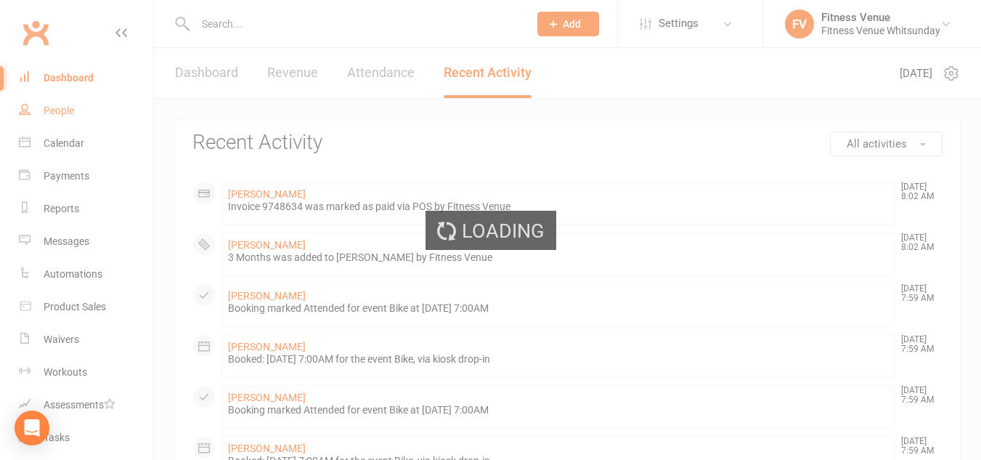
select select "100"
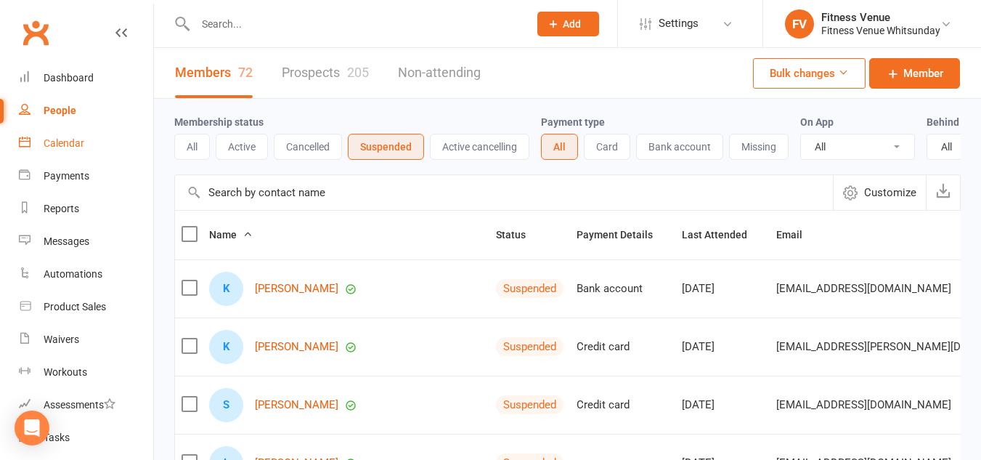
click at [70, 145] on div "Calendar" at bounding box center [64, 143] width 41 height 12
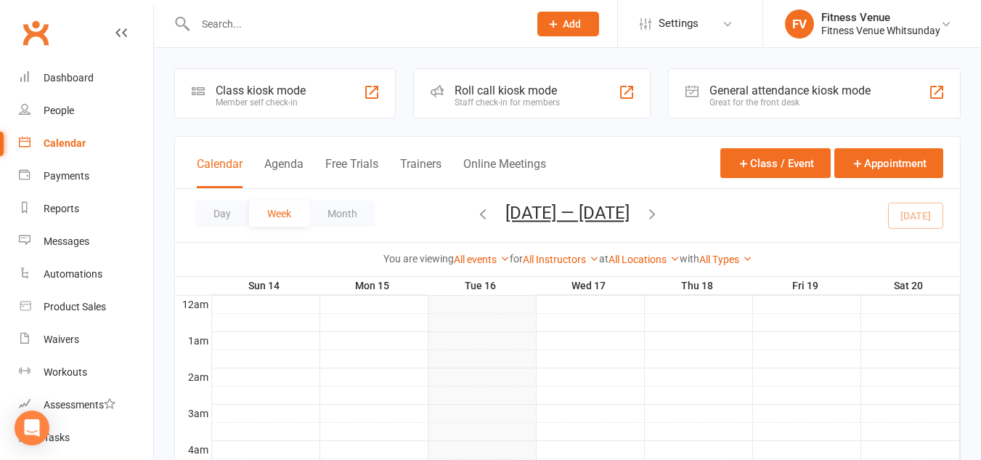
click at [752, 86] on div "General attendance kiosk mode" at bounding box center [790, 91] width 161 height 14
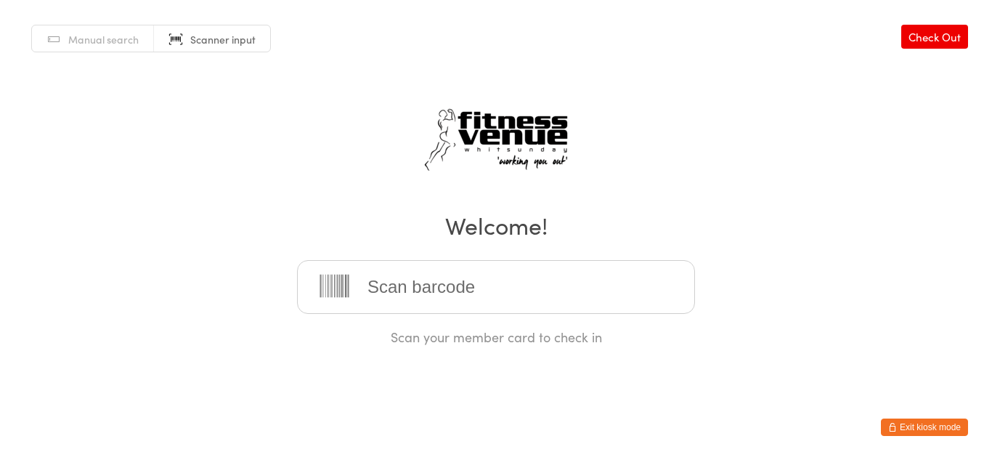
click at [919, 435] on button "Exit kiosk mode" at bounding box center [924, 426] width 87 height 17
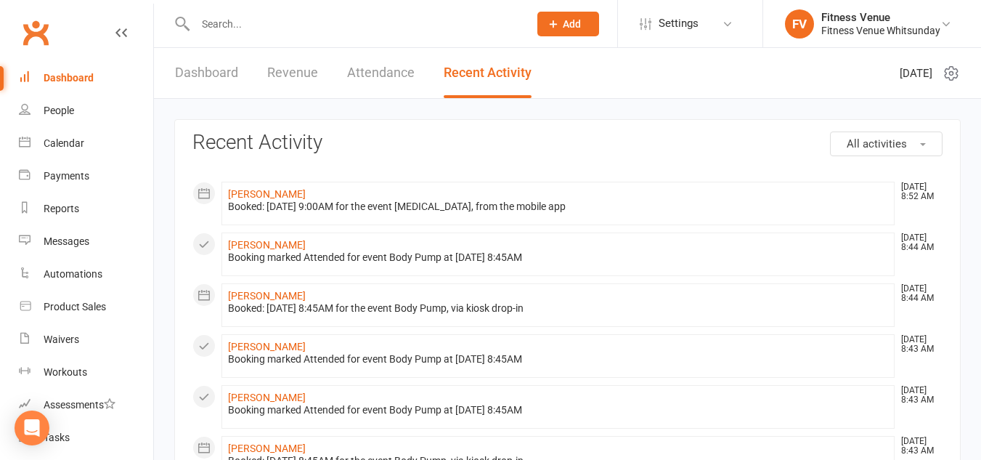
click at [82, 78] on div "Dashboard" at bounding box center [69, 78] width 50 height 12
click at [70, 146] on div "Calendar" at bounding box center [64, 143] width 41 height 12
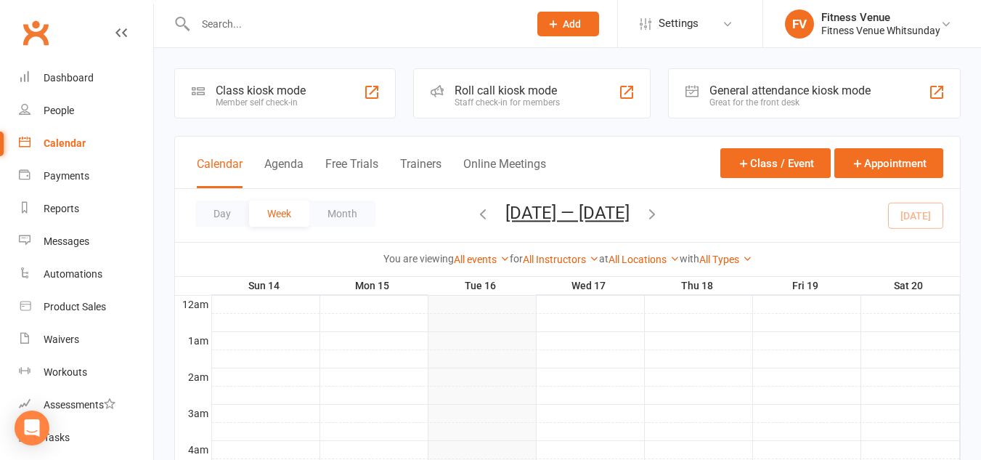
click at [736, 92] on div "General attendance kiosk mode" at bounding box center [790, 91] width 161 height 14
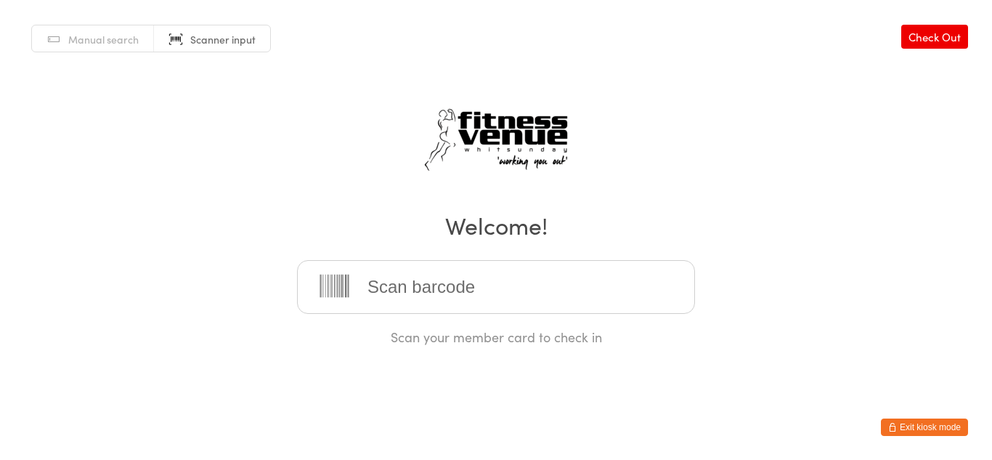
click at [912, 424] on button "Exit kiosk mode" at bounding box center [924, 426] width 87 height 17
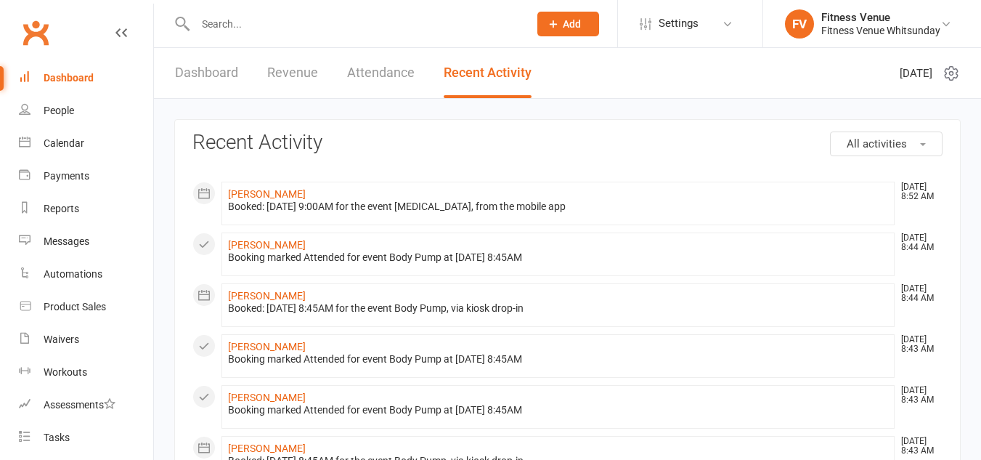
drag, startPoint x: 0, startPoint y: 0, endPoint x: 262, endPoint y: 20, distance: 263.0
click at [262, 20] on input "text" at bounding box center [355, 24] width 328 height 20
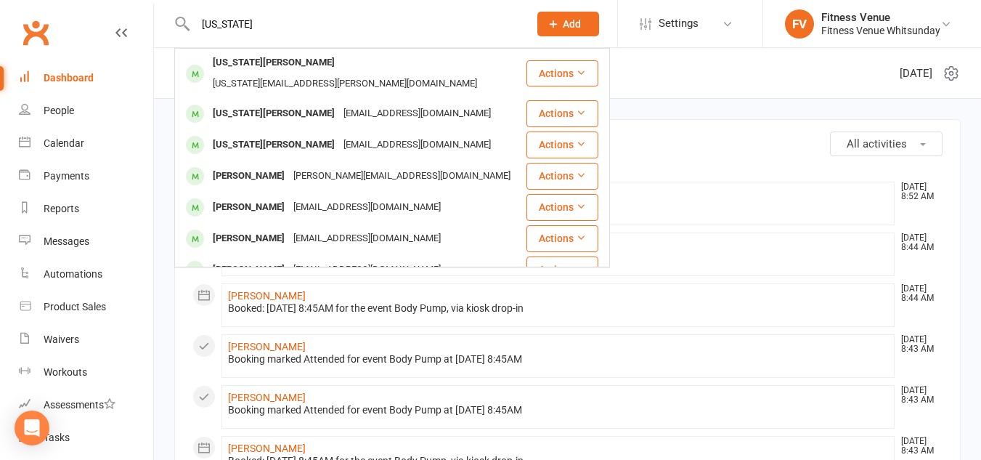
click at [264, 26] on input "[US_STATE]" at bounding box center [355, 24] width 328 height 20
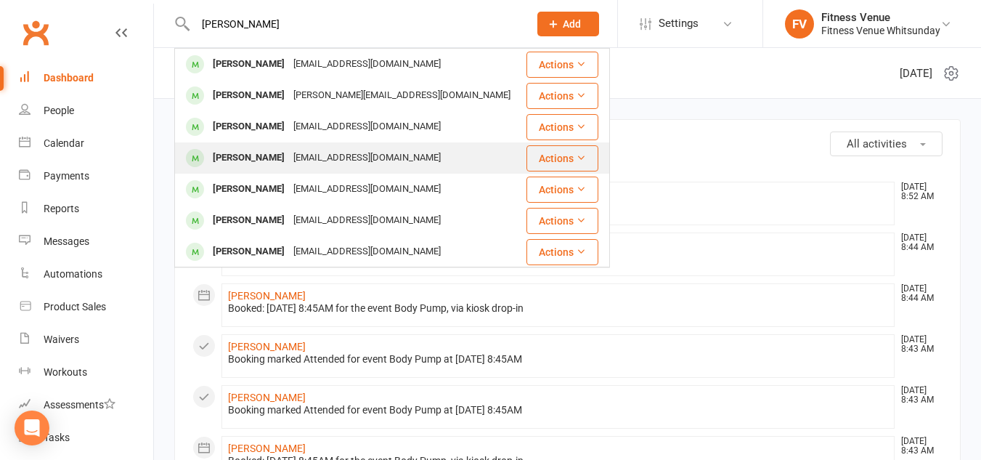
type input "[PERSON_NAME]"
click at [289, 153] on div "[EMAIL_ADDRESS][DOMAIN_NAME]" at bounding box center [367, 157] width 156 height 21
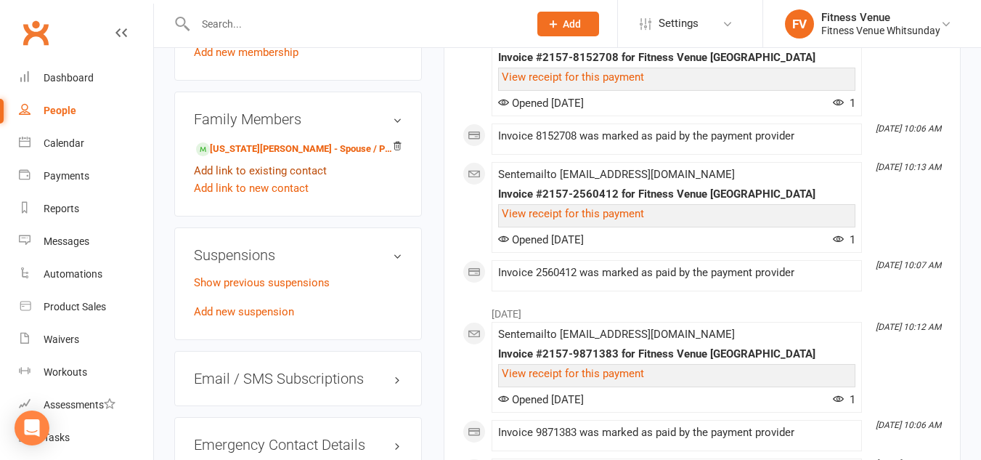
scroll to position [944, 0]
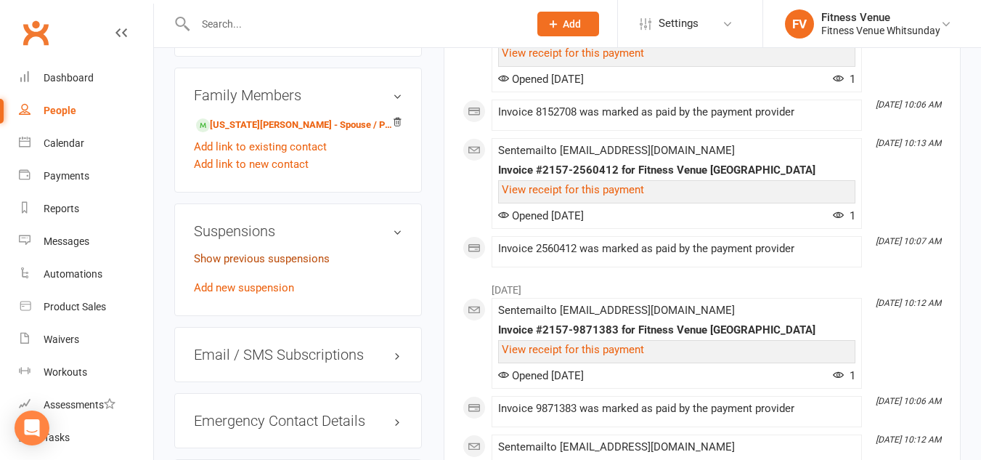
click at [249, 265] on link "Show previous suspensions" at bounding box center [262, 258] width 136 height 13
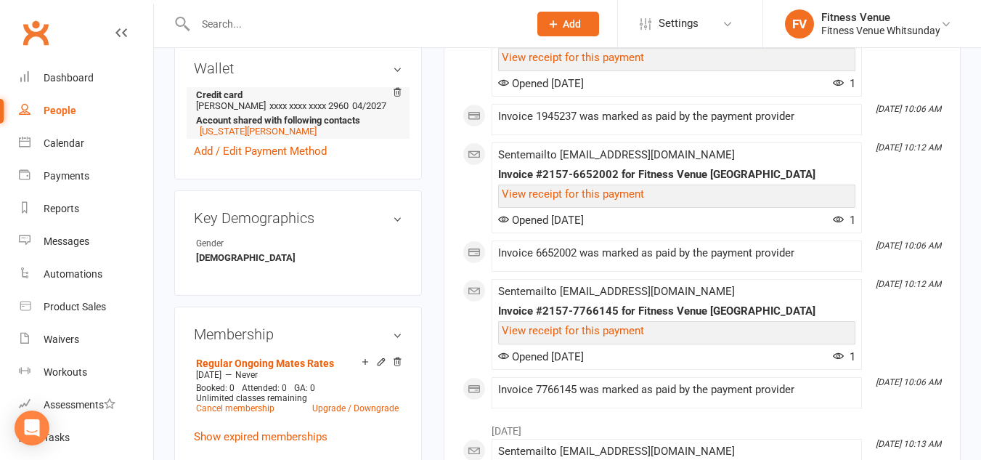
scroll to position [508, 0]
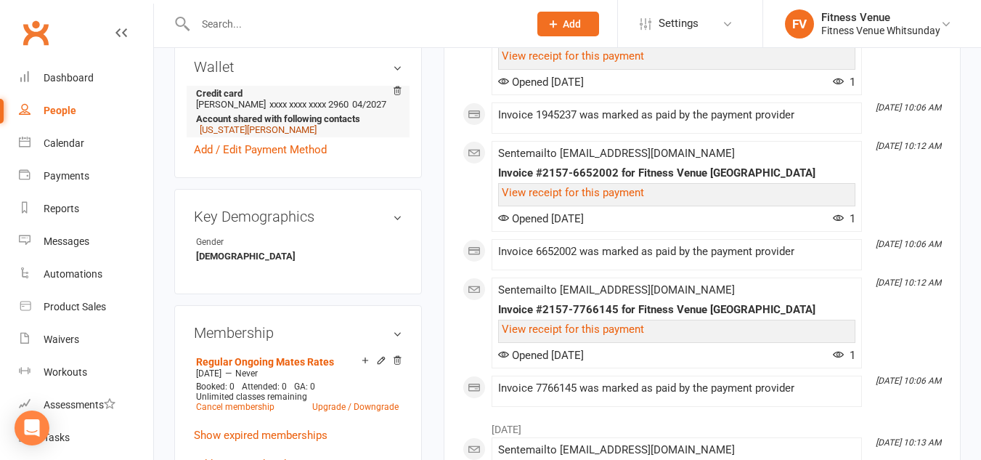
click at [268, 135] on link "[US_STATE][PERSON_NAME]" at bounding box center [258, 129] width 117 height 11
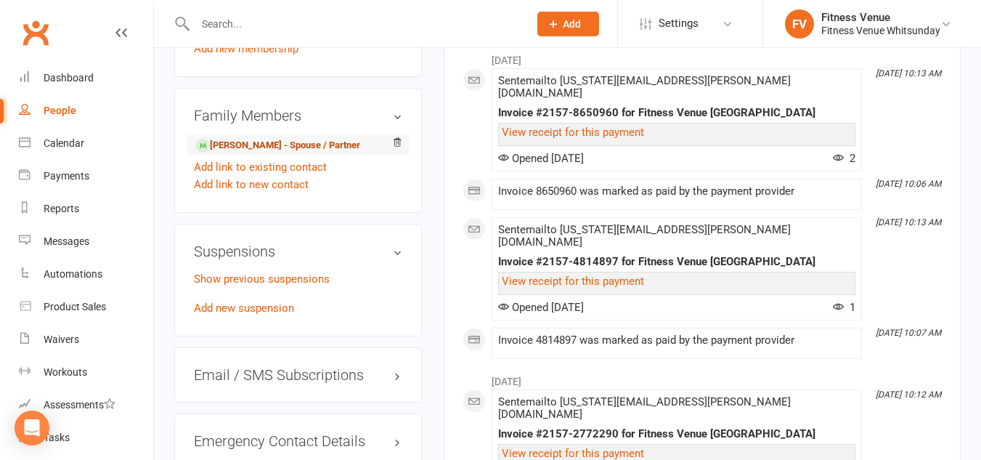
scroll to position [1017, 0]
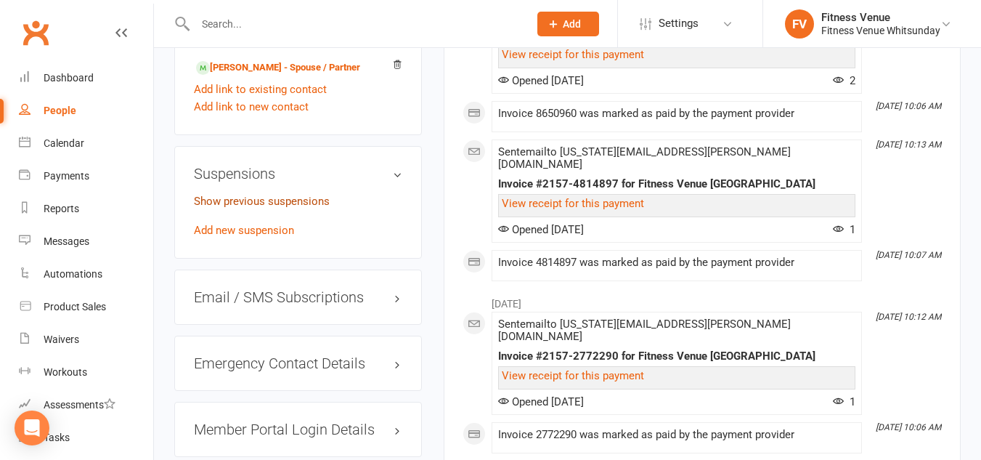
click at [269, 204] on link "Show previous suspensions" at bounding box center [262, 201] width 136 height 13
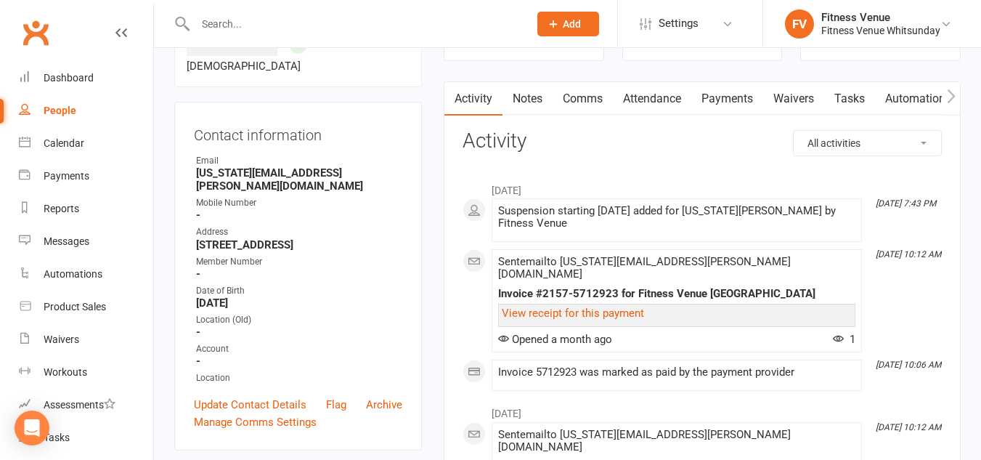
scroll to position [0, 0]
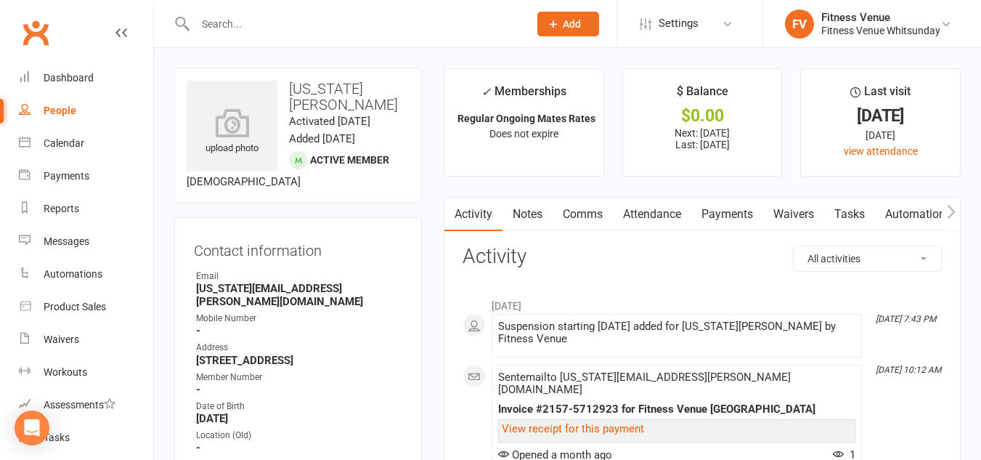
click at [721, 211] on link "Payments" at bounding box center [727, 214] width 72 height 33
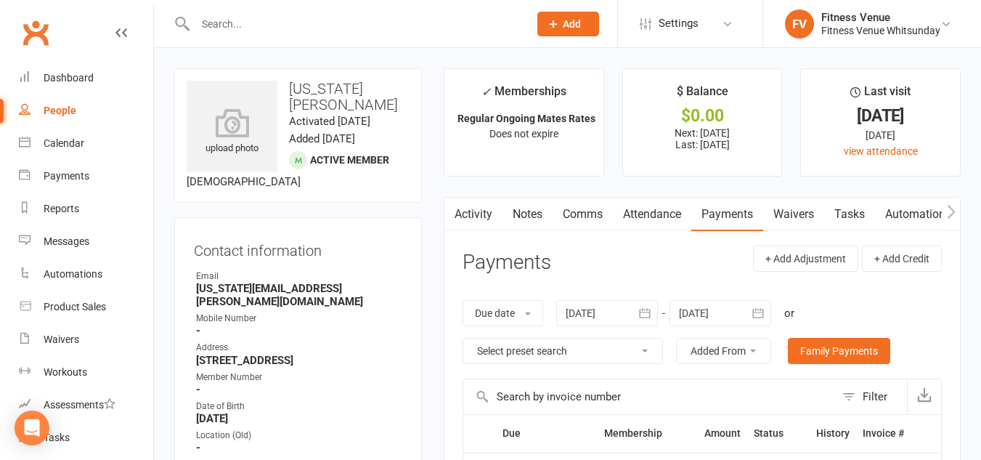
click at [309, 33] on input "text" at bounding box center [355, 24] width 328 height 20
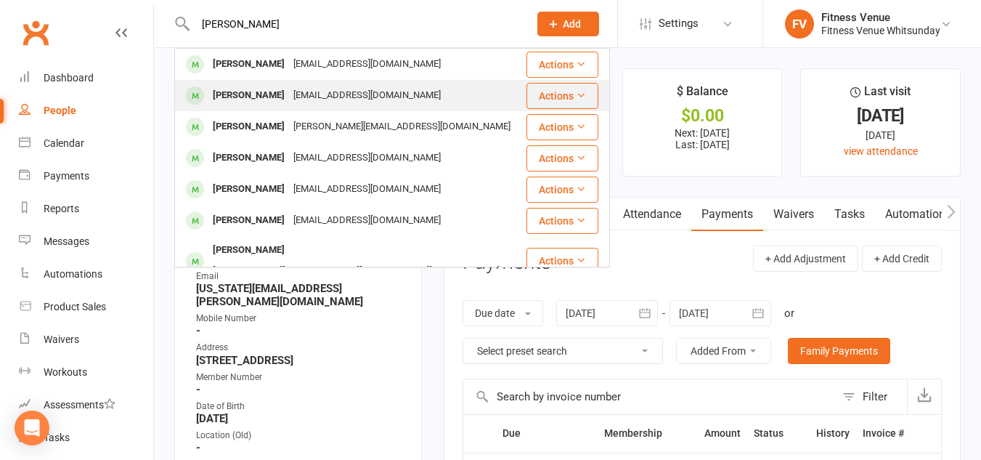
type input "jake s"
click at [307, 84] on div "Jake Simpson jacob.simpson02@outlook.com" at bounding box center [350, 96] width 349 height 30
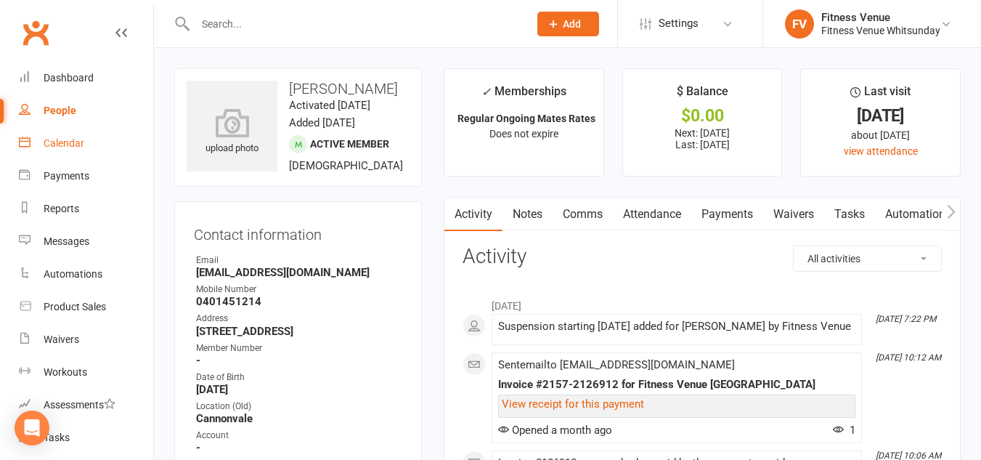
click at [76, 140] on div "Calendar" at bounding box center [64, 143] width 41 height 12
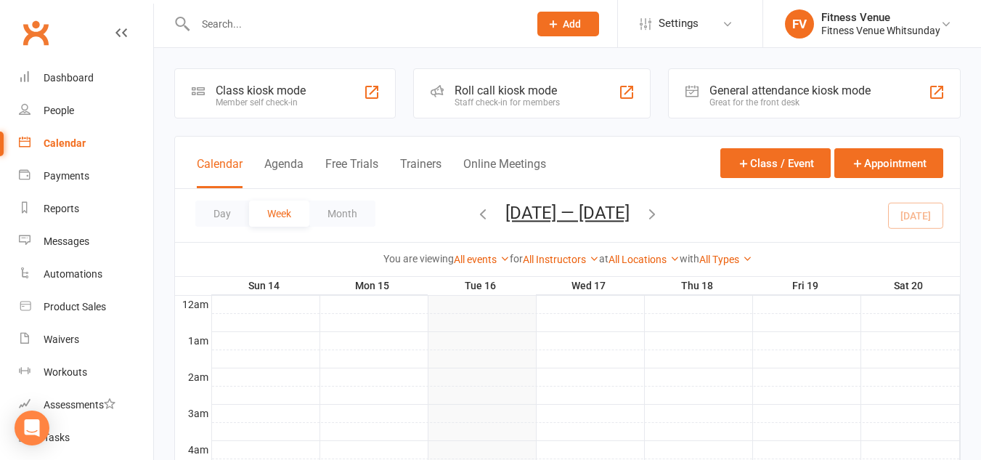
click at [824, 92] on div "General attendance kiosk mode" at bounding box center [790, 91] width 161 height 14
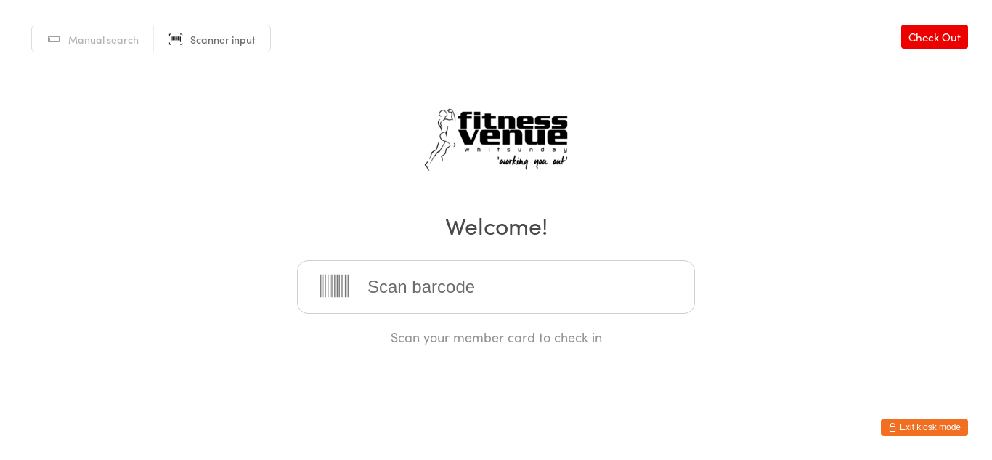
click at [913, 423] on button "Exit kiosk mode" at bounding box center [924, 426] width 87 height 17
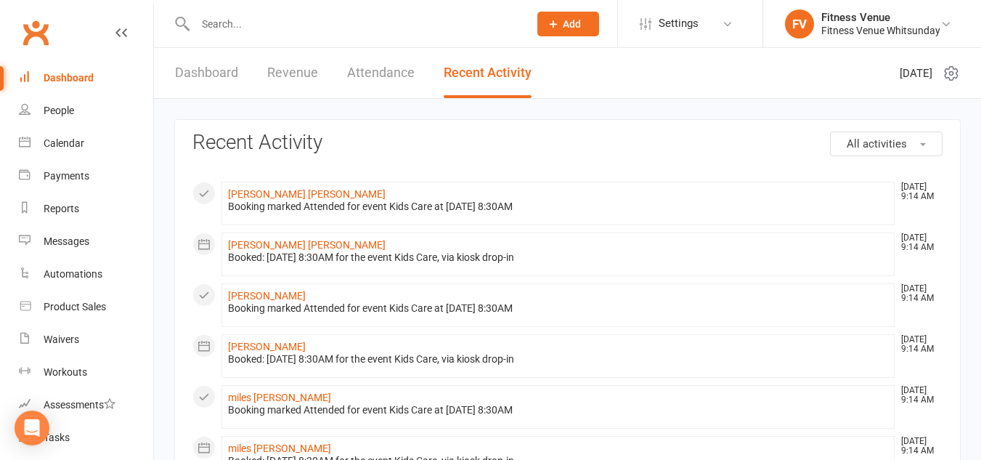
click at [192, 70] on link "Dashboard" at bounding box center [206, 73] width 63 height 50
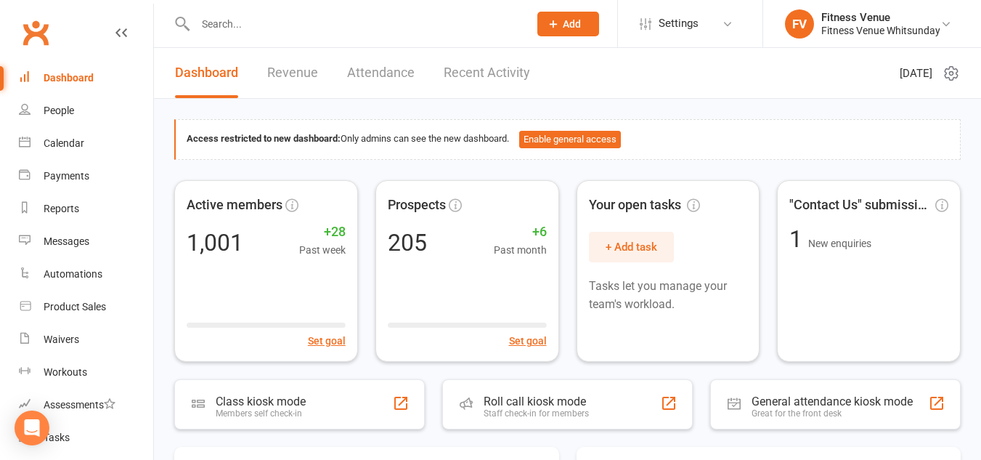
click at [297, 71] on link "Revenue" at bounding box center [292, 73] width 51 height 50
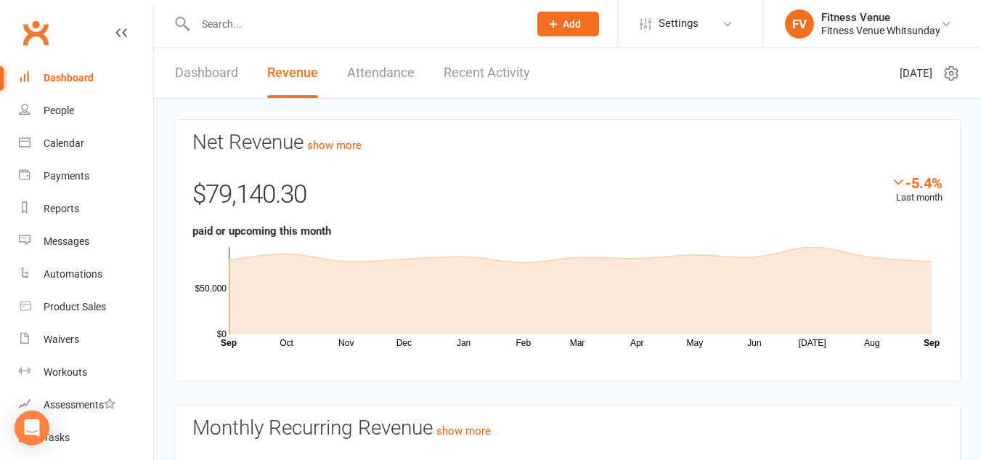
click at [222, 68] on link "Dashboard" at bounding box center [206, 73] width 63 height 50
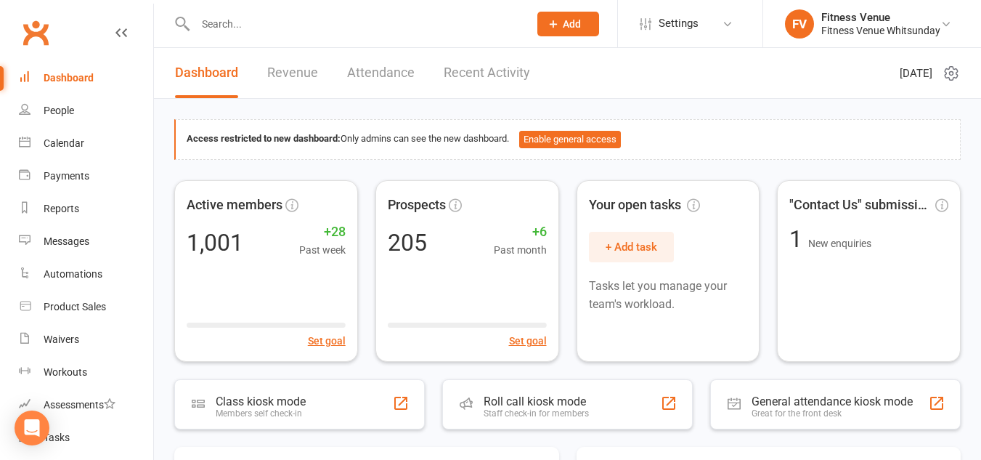
click at [282, 73] on link "Revenue" at bounding box center [292, 73] width 51 height 50
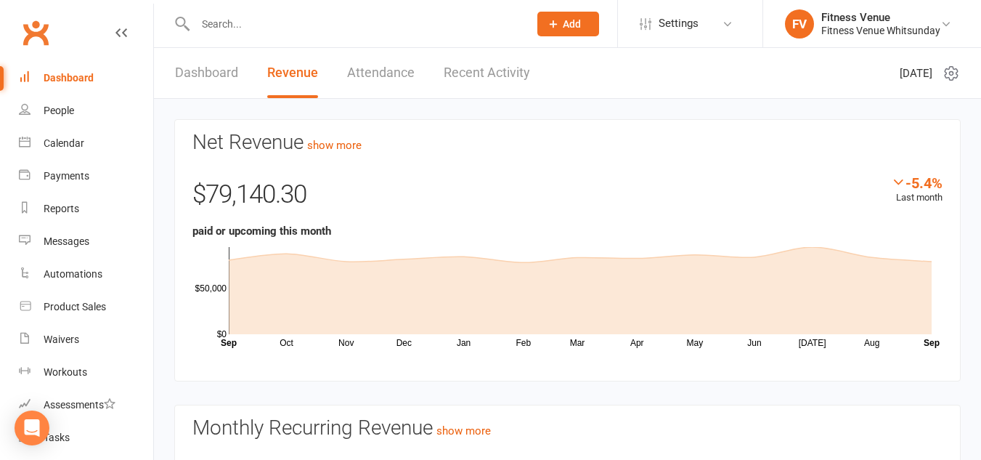
click at [227, 73] on link "Dashboard" at bounding box center [206, 73] width 63 height 50
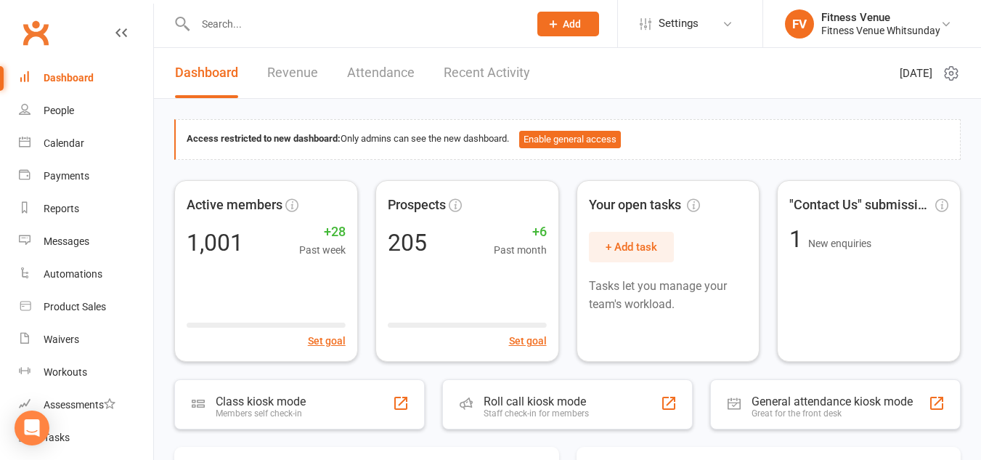
click at [357, 78] on link "Attendance" at bounding box center [381, 73] width 68 height 50
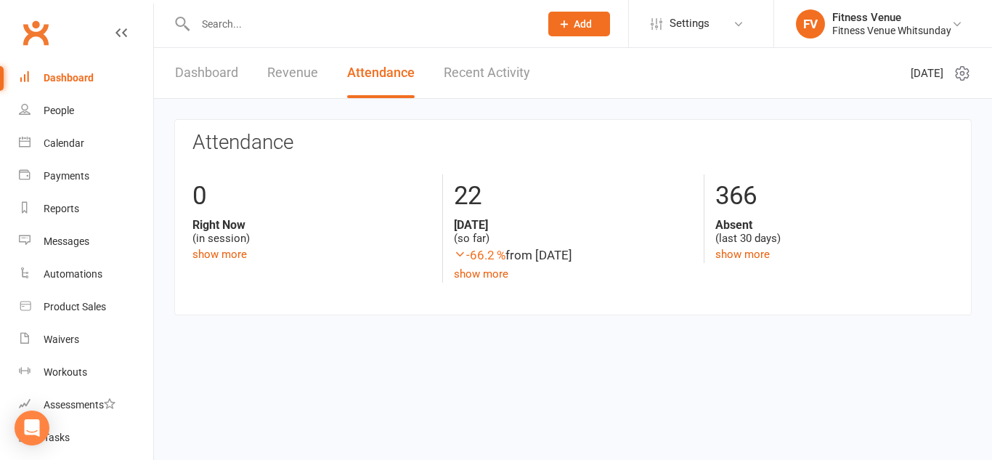
click at [193, 68] on link "Dashboard" at bounding box center [206, 73] width 63 height 50
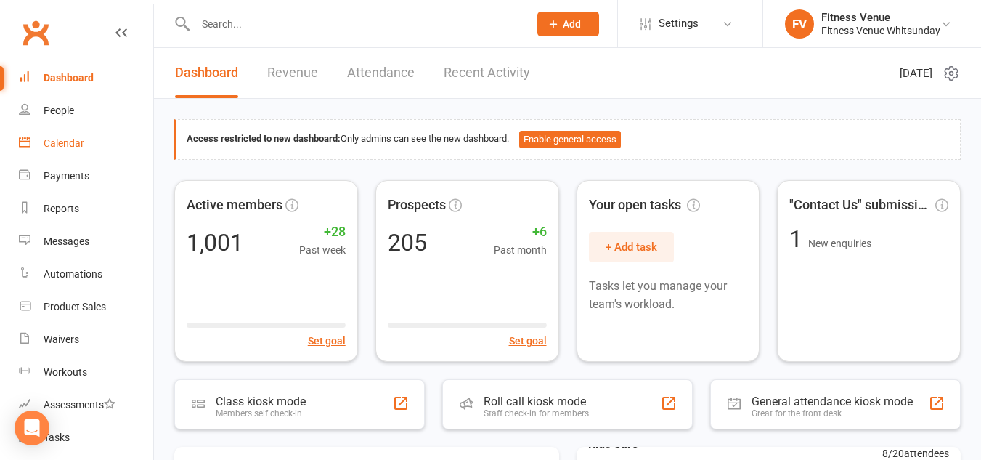
drag, startPoint x: 86, startPoint y: 133, endPoint x: 114, endPoint y: 144, distance: 29.7
click at [86, 133] on link "Calendar" at bounding box center [86, 143] width 134 height 33
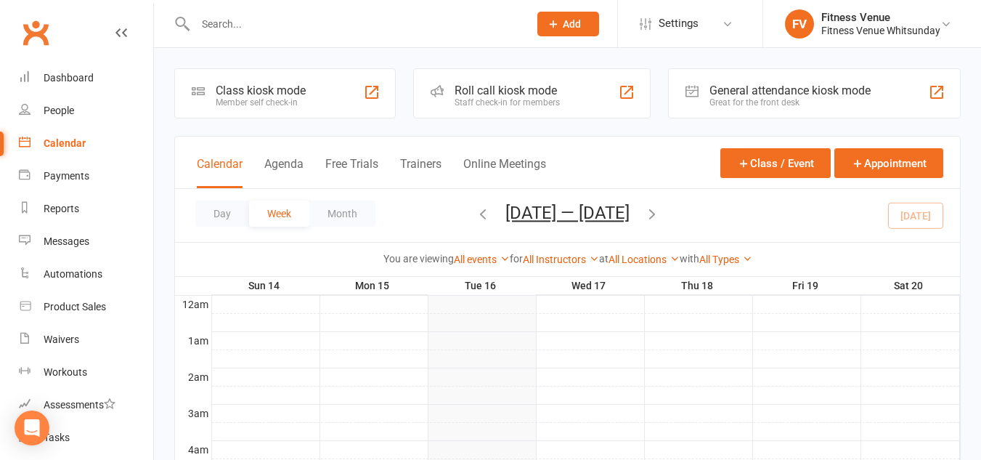
click at [800, 85] on div "General attendance kiosk mode" at bounding box center [790, 91] width 161 height 14
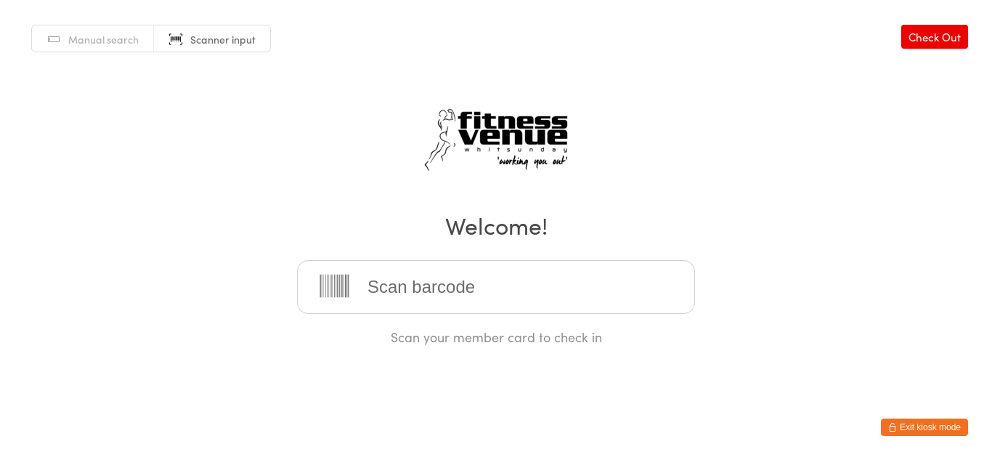
click at [397, 287] on input "search" at bounding box center [496, 287] width 398 height 54
drag, startPoint x: 317, startPoint y: 225, endPoint x: 333, endPoint y: 248, distance: 27.8
click at [317, 225] on h2 "Welcome!" at bounding box center [496, 224] width 963 height 33
drag, startPoint x: 364, startPoint y: 277, endPoint x: 352, endPoint y: 270, distance: 14.0
click at [364, 277] on input "search" at bounding box center [496, 287] width 398 height 54
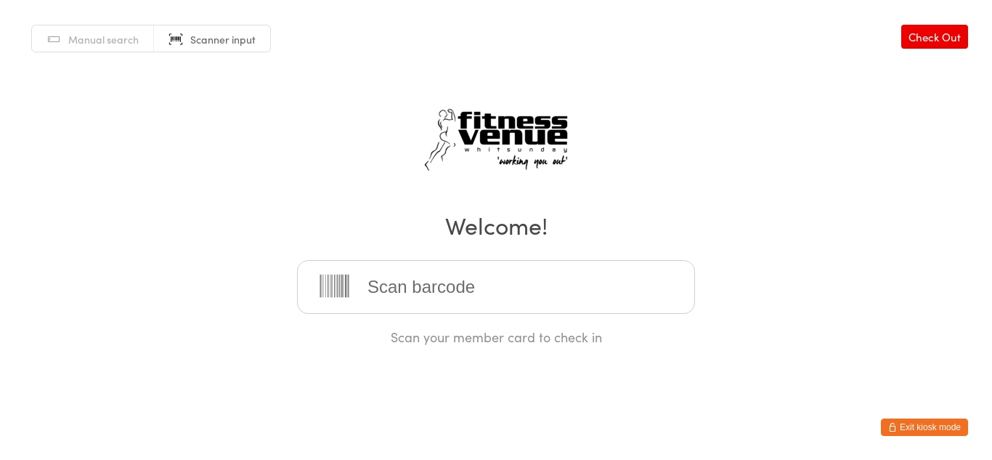
click at [386, 294] on input "search" at bounding box center [496, 287] width 398 height 54
type input "21653"
click at [919, 425] on button "Exit kiosk mode" at bounding box center [924, 426] width 87 height 17
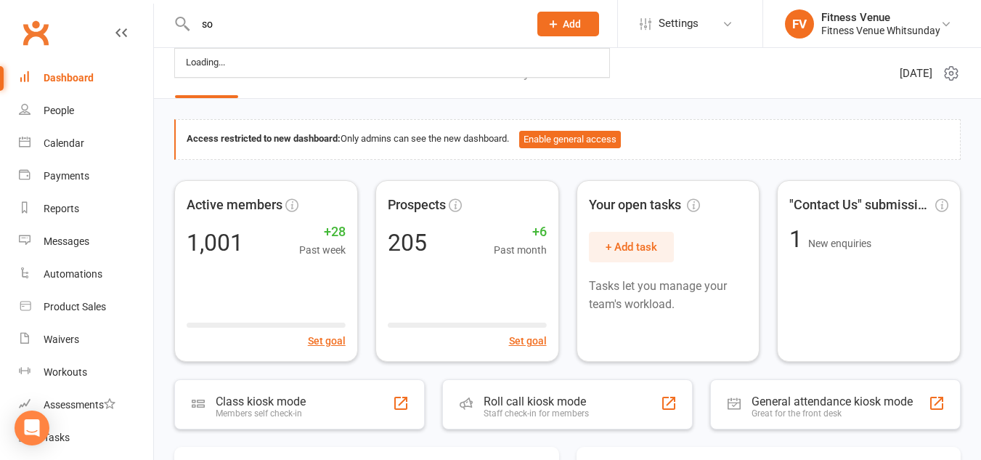
type input "s"
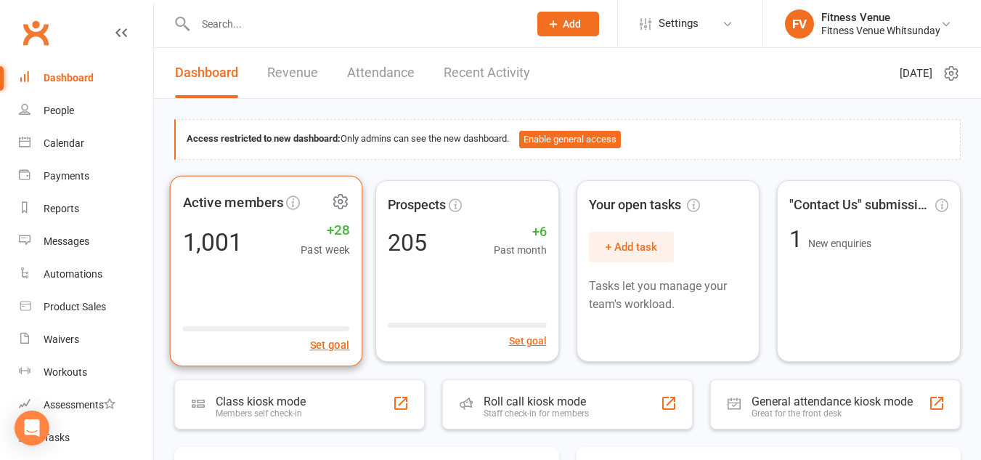
click at [330, 230] on span "+28" at bounding box center [325, 230] width 49 height 22
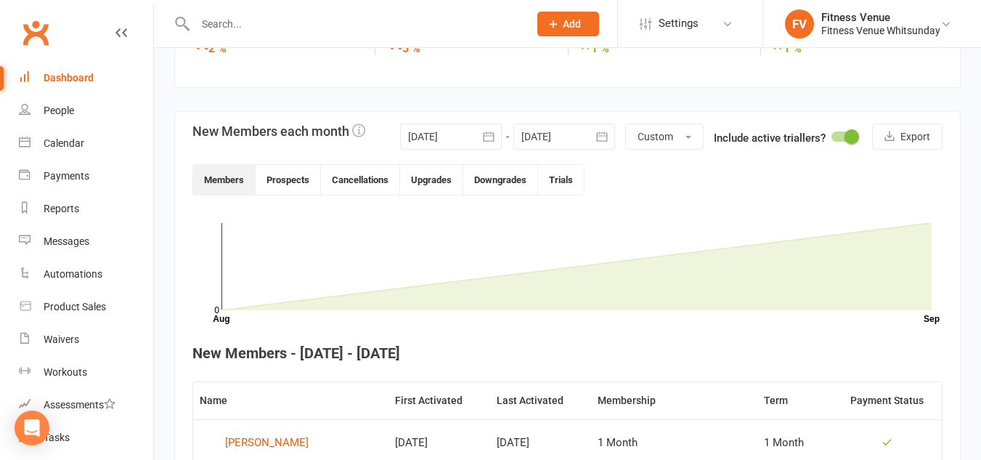
scroll to position [38, 0]
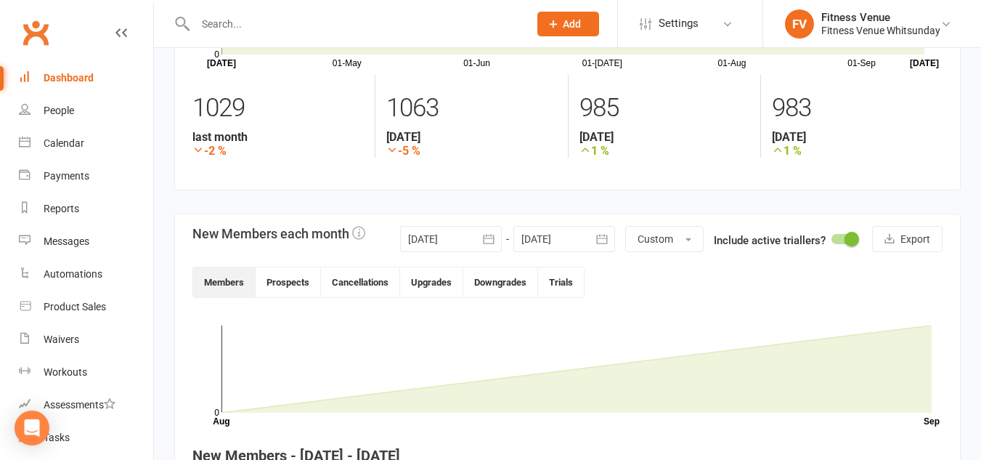
click at [441, 240] on div at bounding box center [451, 239] width 102 height 26
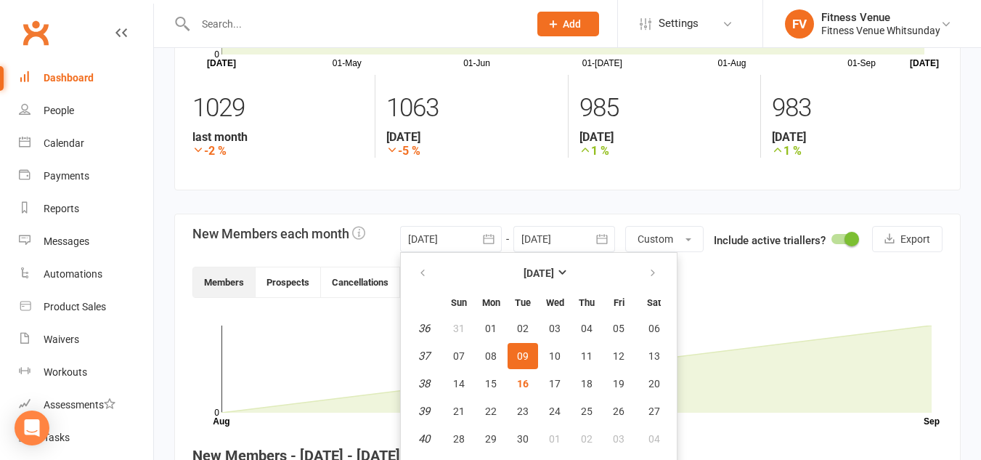
scroll to position [204, 0]
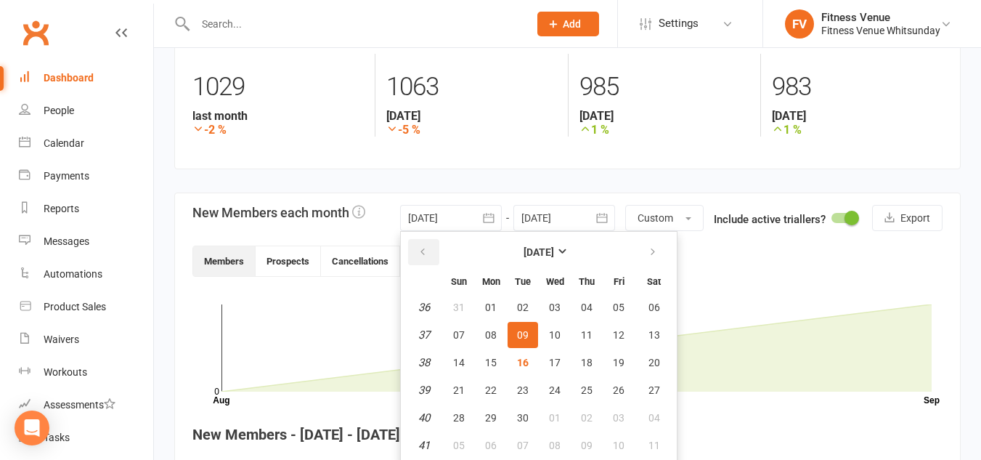
click at [422, 245] on button "button" at bounding box center [423, 252] width 31 height 26
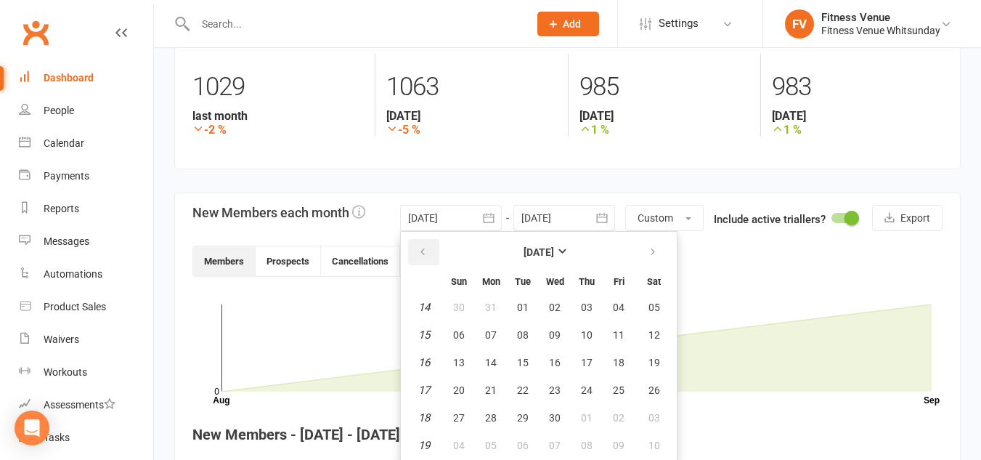
click at [422, 245] on button "button" at bounding box center [423, 252] width 31 height 26
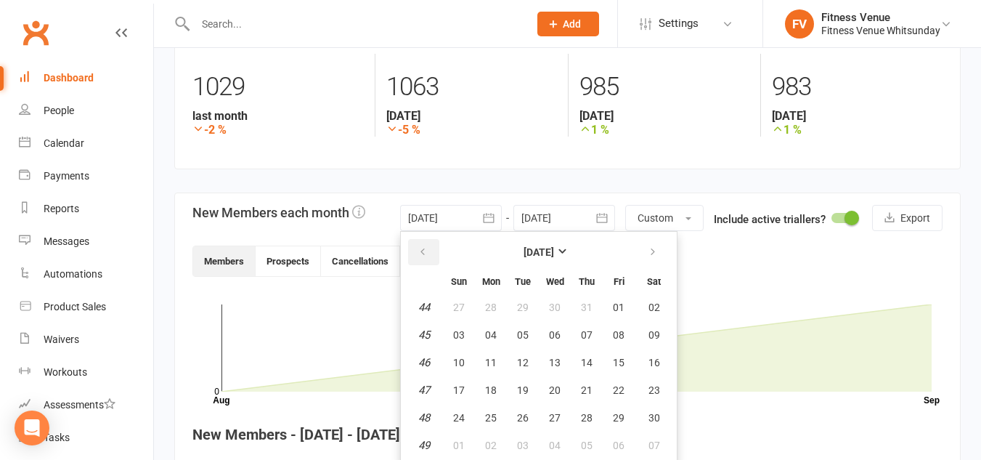
click at [422, 245] on button "button" at bounding box center [423, 252] width 31 height 26
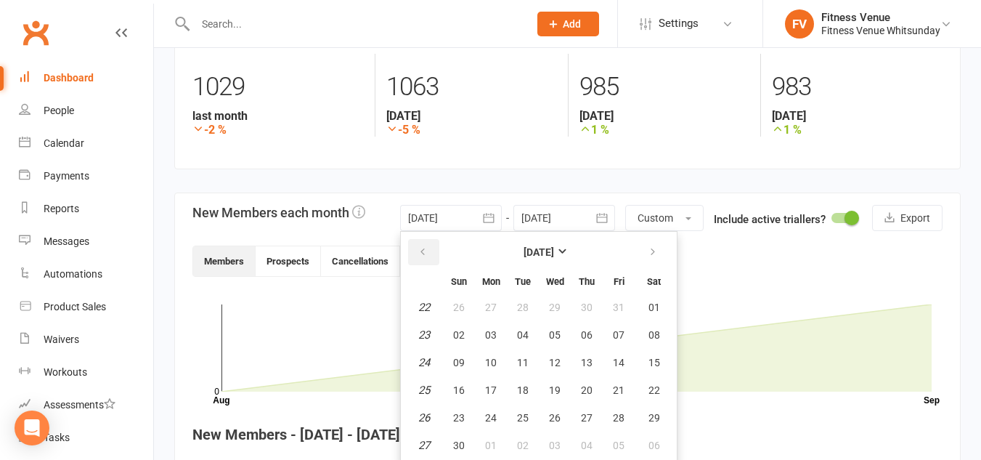
click at [422, 245] on button "button" at bounding box center [423, 252] width 31 height 26
click at [662, 251] on button "button" at bounding box center [653, 252] width 31 height 26
click at [552, 389] on span "19" at bounding box center [555, 390] width 12 height 12
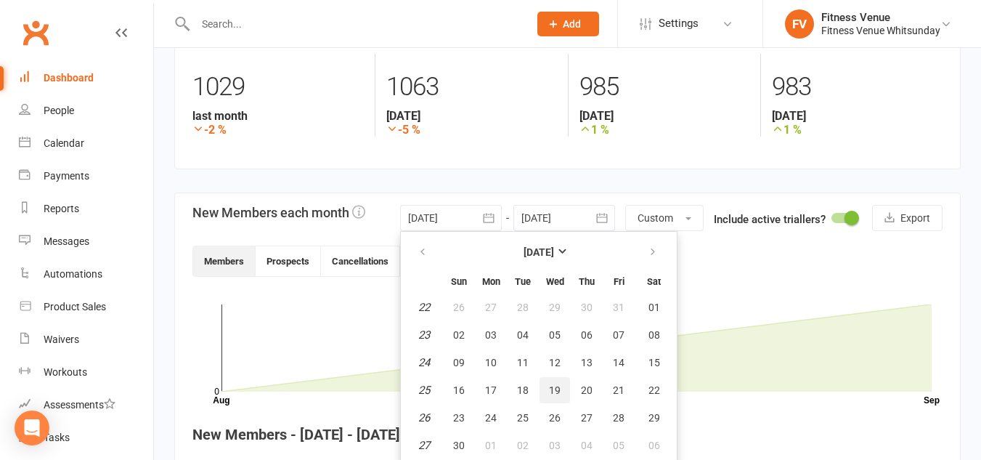
type input "[DATE]"
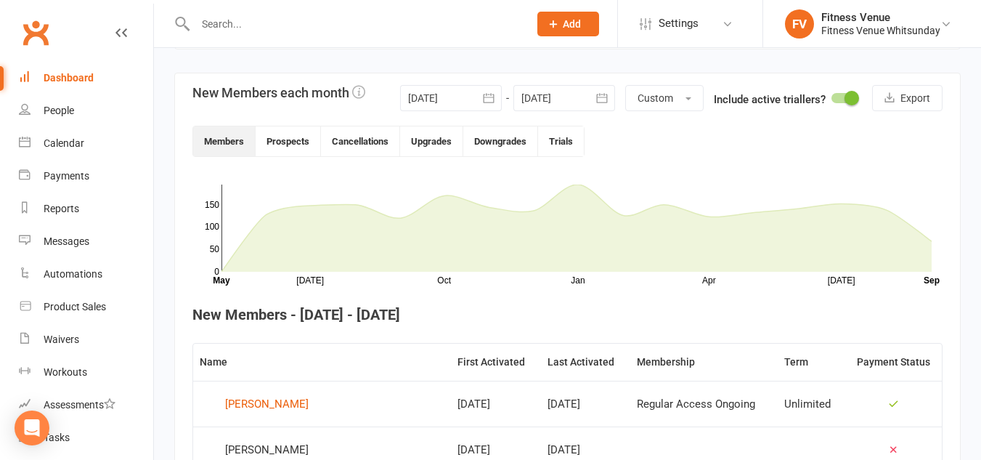
scroll to position [349, 0]
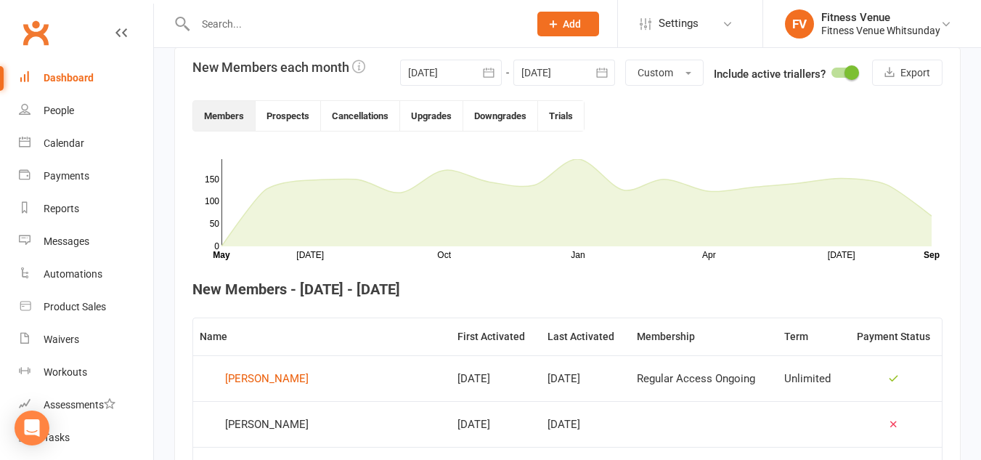
click at [67, 73] on div "Dashboard" at bounding box center [69, 78] width 50 height 12
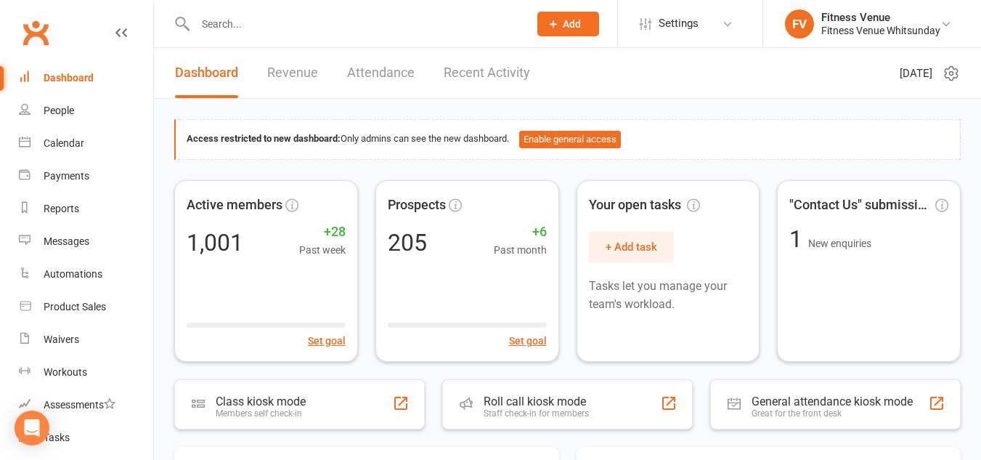
click at [378, 68] on link "Attendance" at bounding box center [381, 73] width 68 height 50
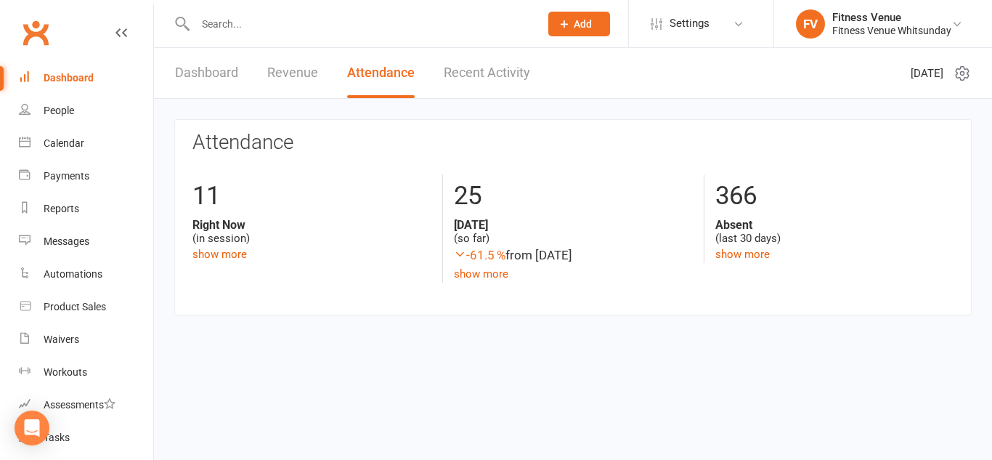
click at [487, 70] on link "Recent Activity" at bounding box center [487, 73] width 86 height 50
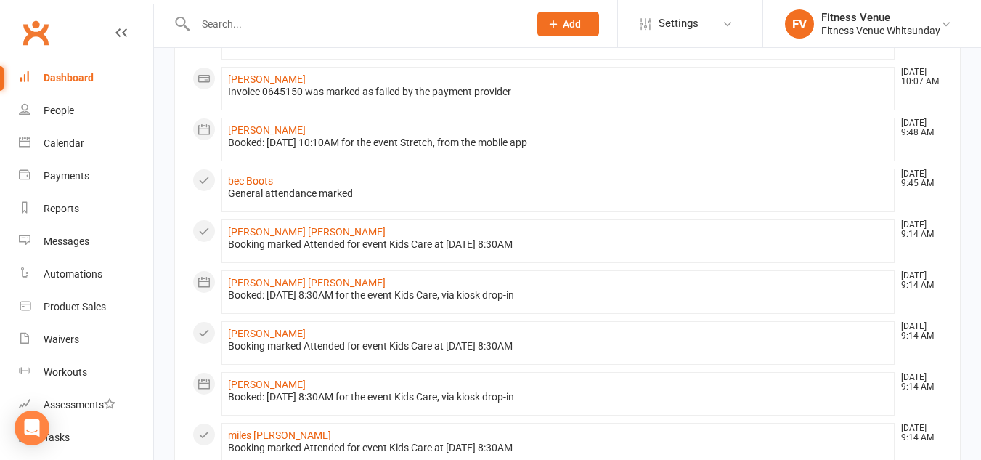
scroll to position [218, 0]
click at [445, 237] on div "Booking marked Attended for event Kids Care at [DATE] 8:30AM" at bounding box center [558, 243] width 660 height 12
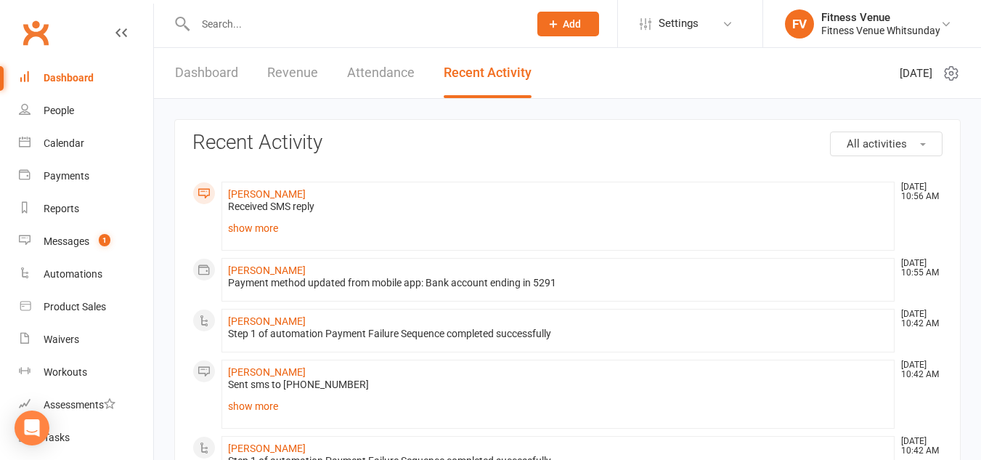
click at [272, 25] on input "text" at bounding box center [355, 24] width 328 height 20
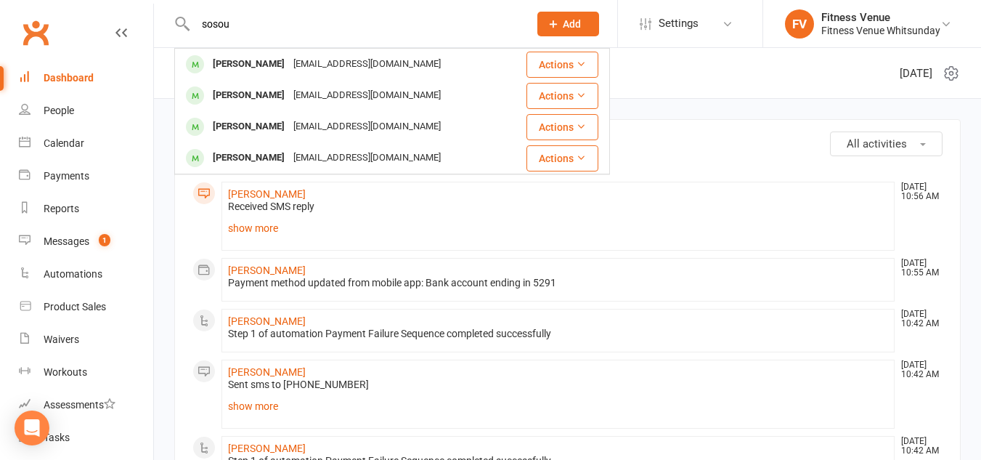
click at [218, 19] on input "sosou" at bounding box center [355, 24] width 328 height 20
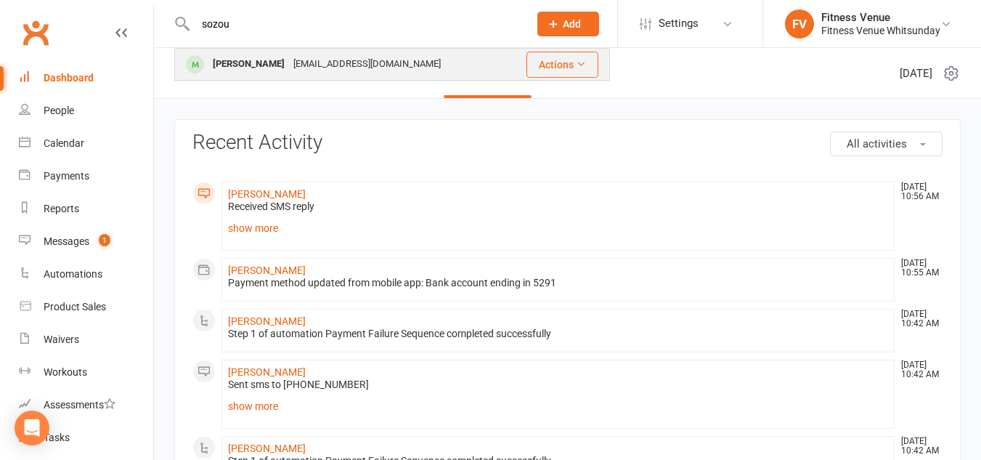
type input "sozou"
click at [229, 58] on div "[PERSON_NAME]" at bounding box center [248, 64] width 81 height 21
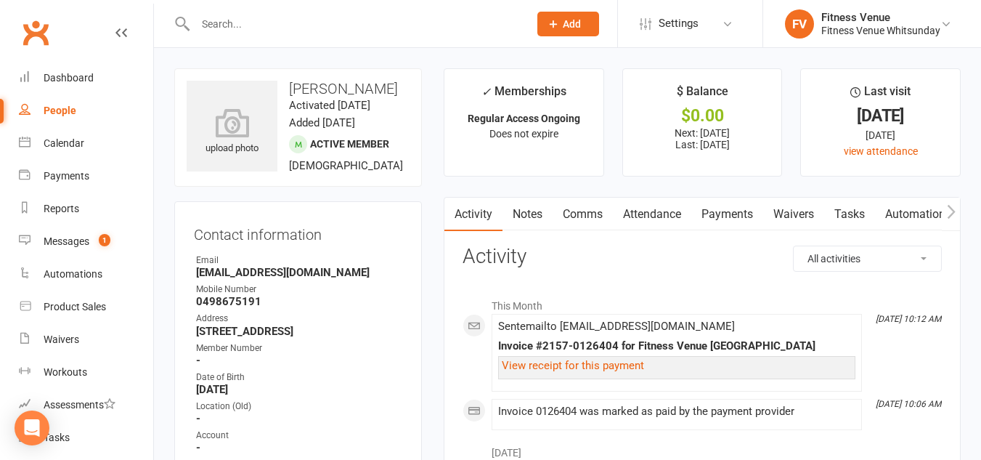
click at [721, 216] on link "Payments" at bounding box center [727, 214] width 72 height 33
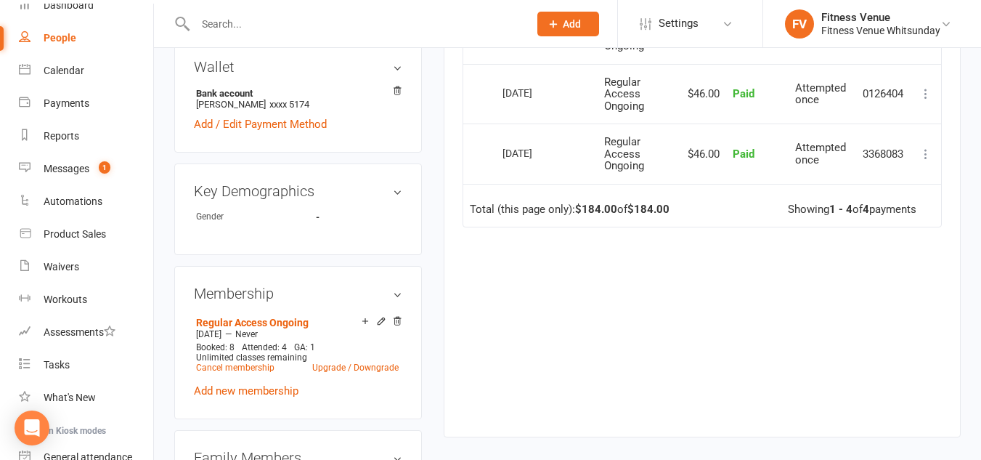
scroll to position [581, 0]
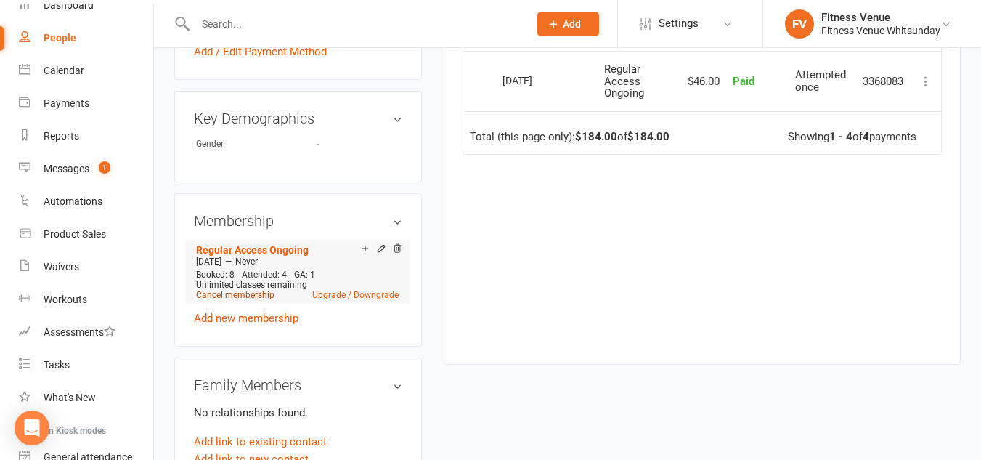
click at [245, 300] on link "Cancel membership" at bounding box center [235, 295] width 78 height 10
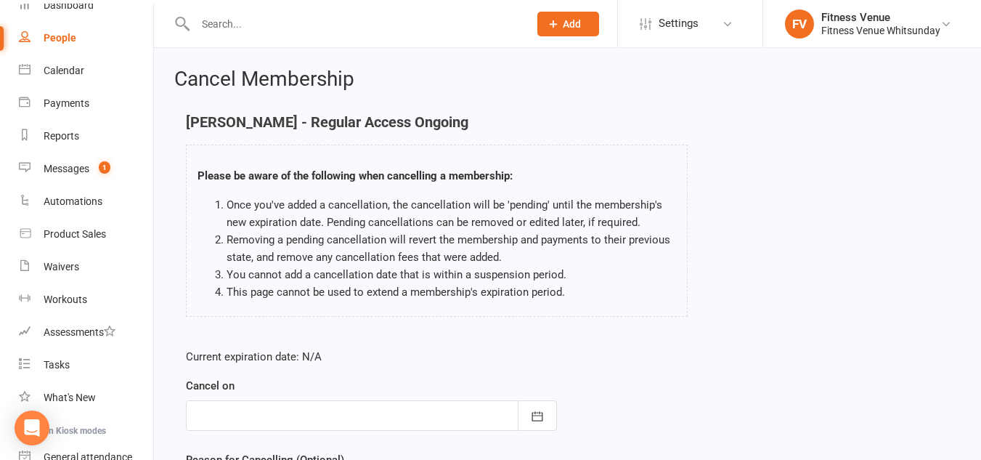
click at [286, 409] on div at bounding box center [371, 415] width 371 height 31
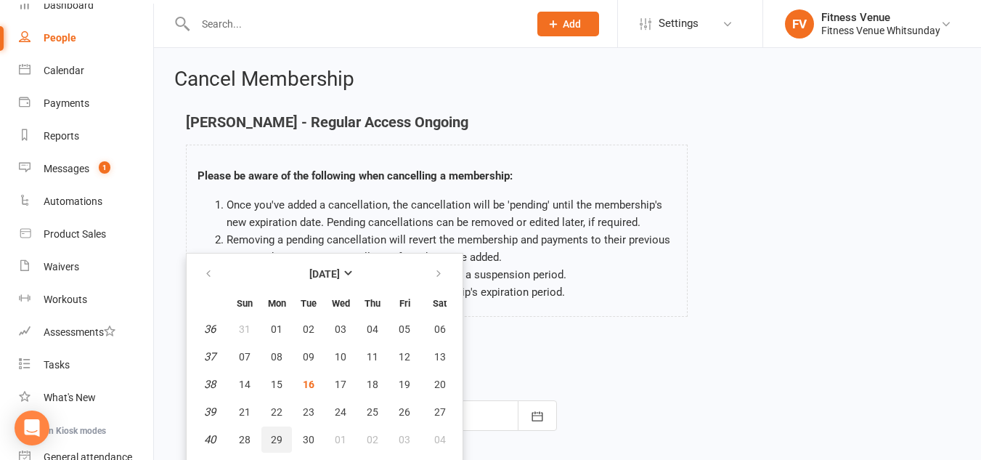
scroll to position [22, 0]
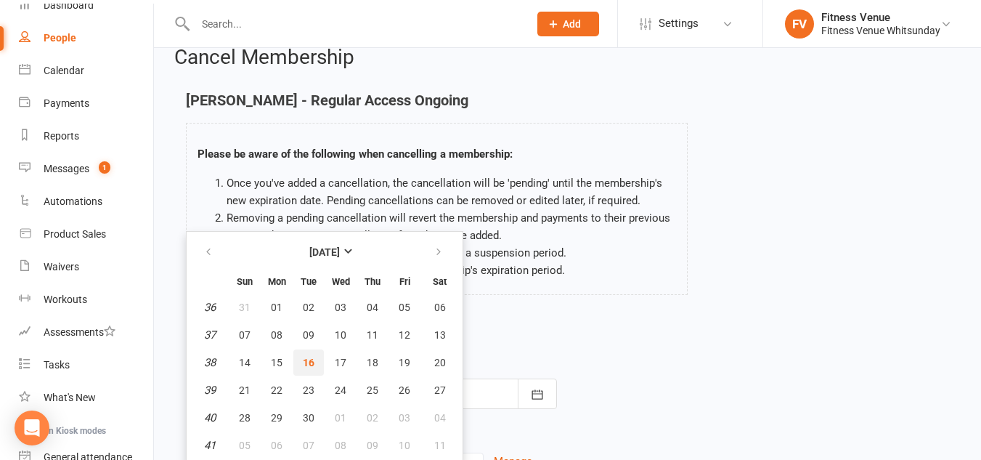
click at [315, 361] on button "16" at bounding box center [308, 362] width 31 height 26
type input "[DATE]"
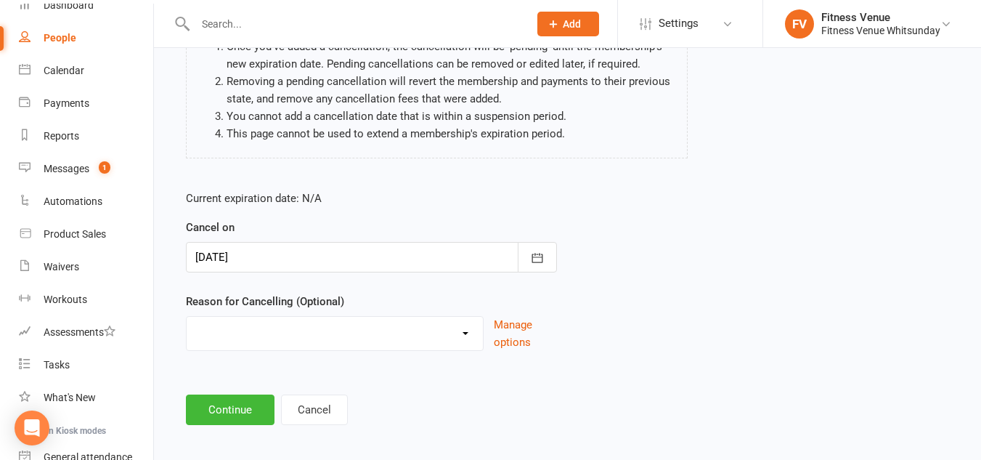
scroll to position [168, 0]
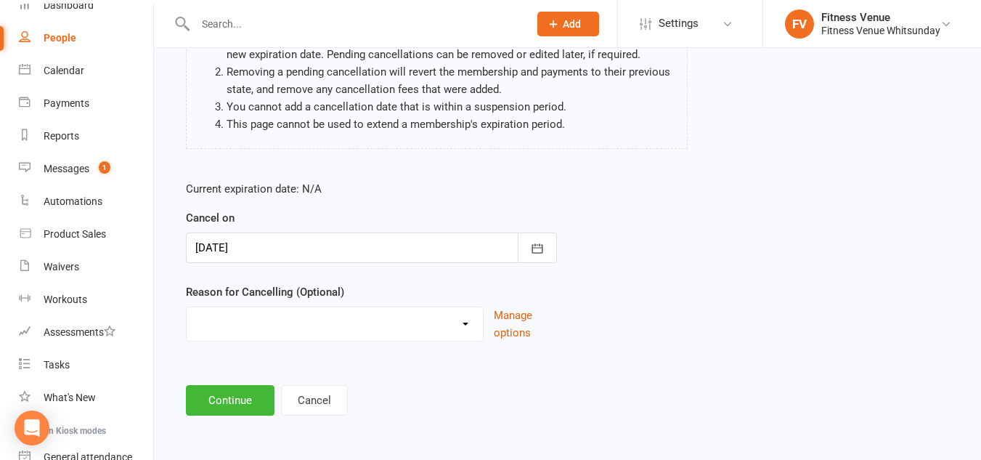
click at [302, 328] on select "Email request Excessive defaults Holiday Injury Leaving town Other reason" at bounding box center [335, 321] width 296 height 29
select select "0"
click at [187, 307] on select "Email request Excessive defaults Holiday Injury Leaving town Other reason" at bounding box center [335, 321] width 296 height 29
click at [245, 394] on button "Continue" at bounding box center [230, 400] width 89 height 31
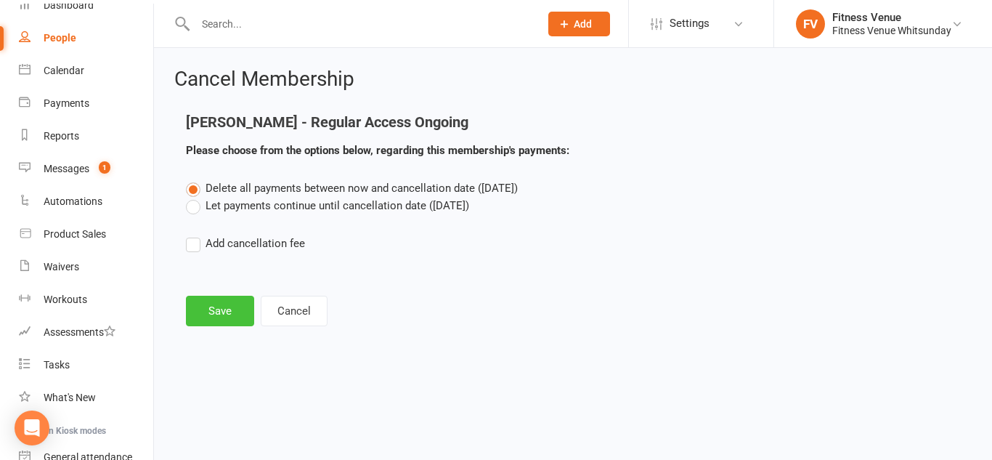
click at [216, 308] on button "Save" at bounding box center [220, 311] width 68 height 31
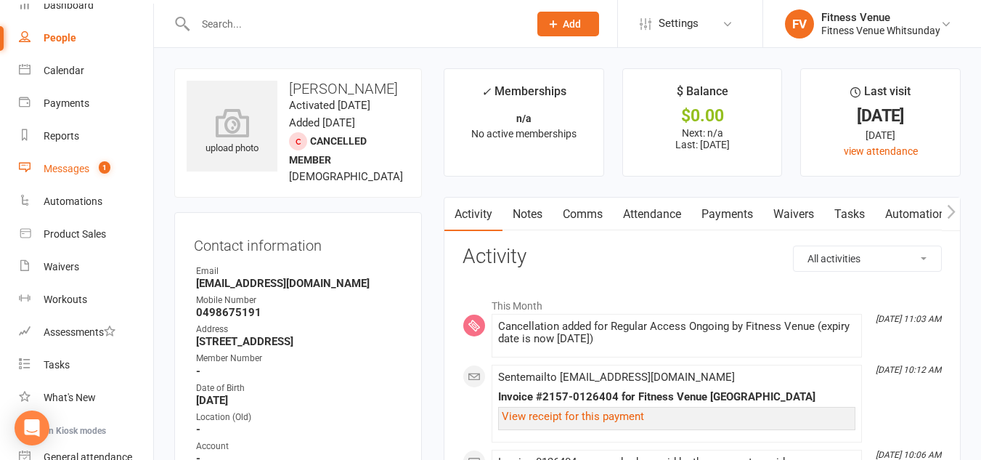
click at [78, 170] on div "Messages" at bounding box center [67, 169] width 46 height 12
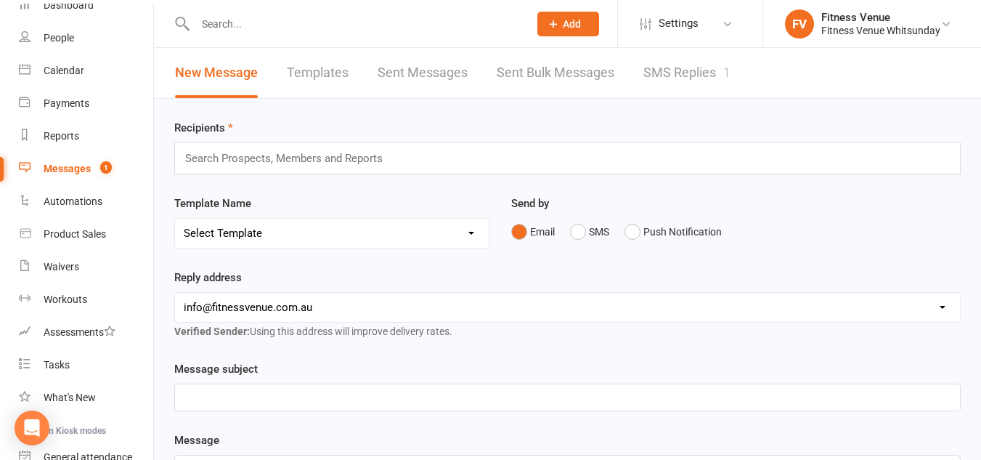
click at [707, 65] on link "SMS Replies 1" at bounding box center [687, 73] width 87 height 50
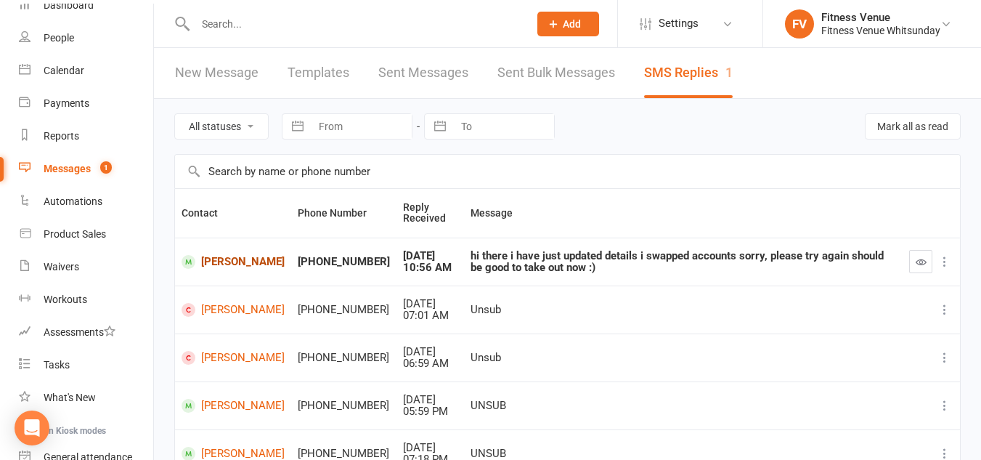
click at [219, 261] on link "[PERSON_NAME]" at bounding box center [233, 262] width 103 height 14
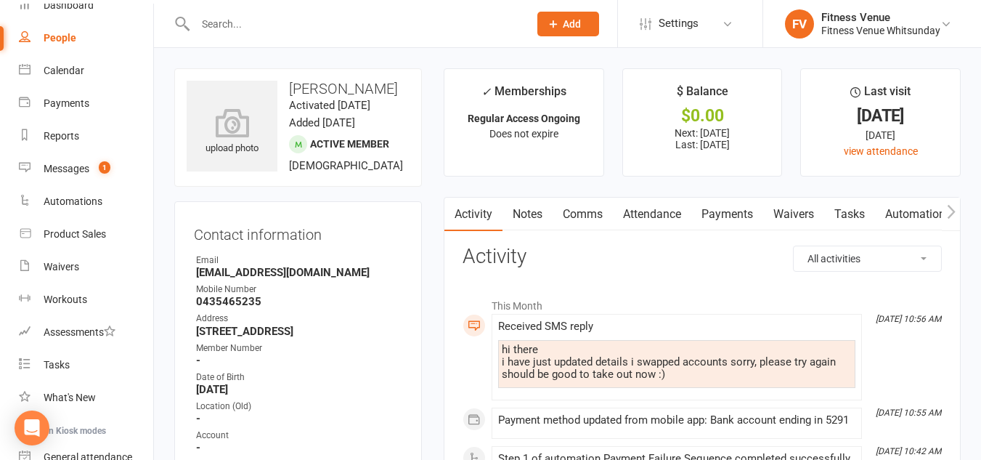
click at [726, 214] on link "Payments" at bounding box center [727, 214] width 72 height 33
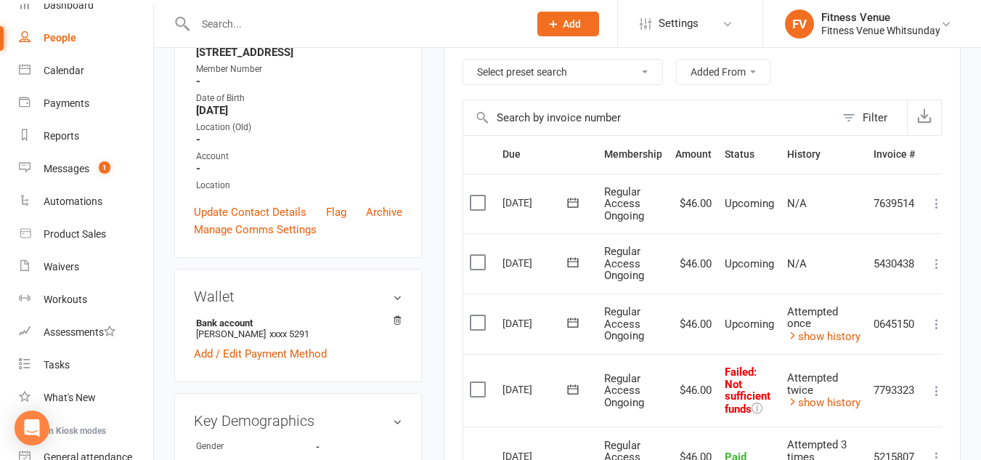
scroll to position [291, 0]
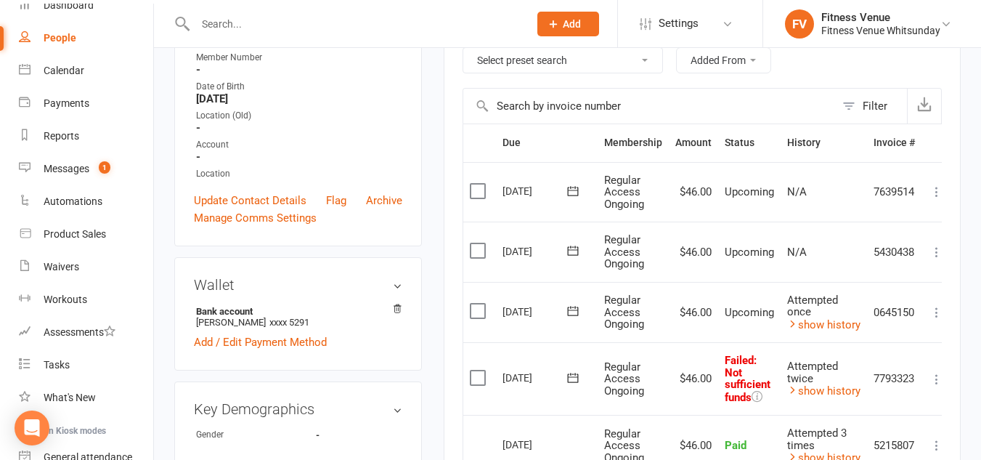
click at [572, 379] on icon at bounding box center [573, 377] width 15 height 15
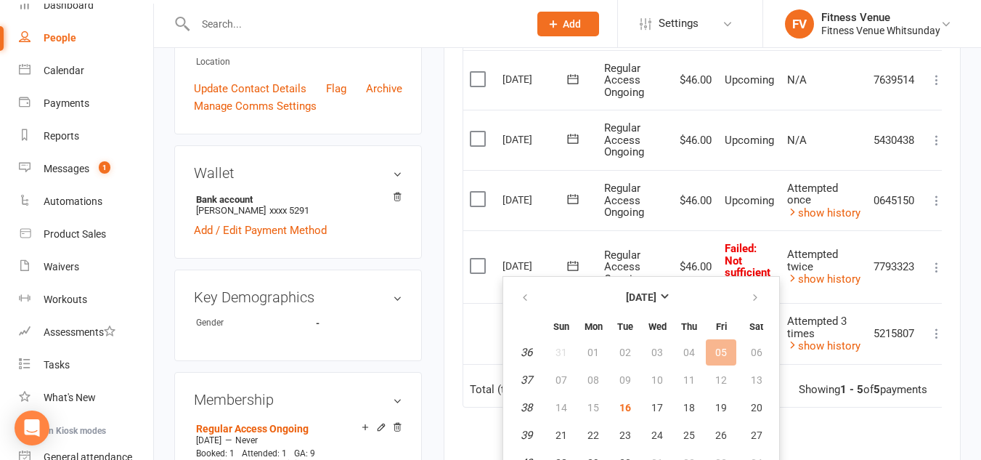
scroll to position [436, 0]
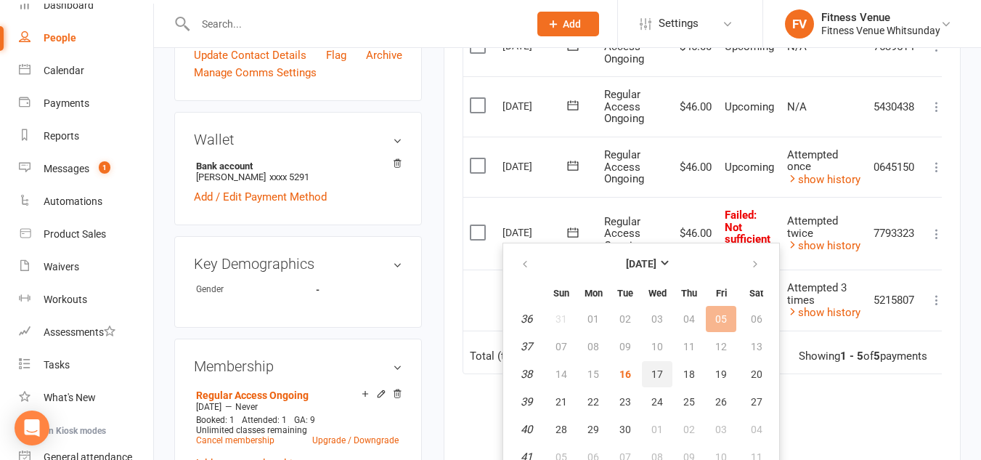
click at [659, 374] on span "17" at bounding box center [658, 374] width 12 height 12
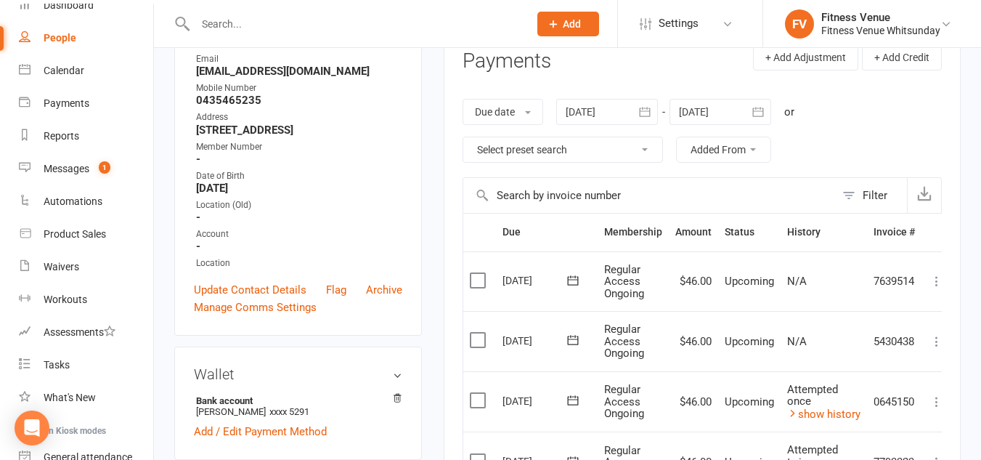
scroll to position [145, 0]
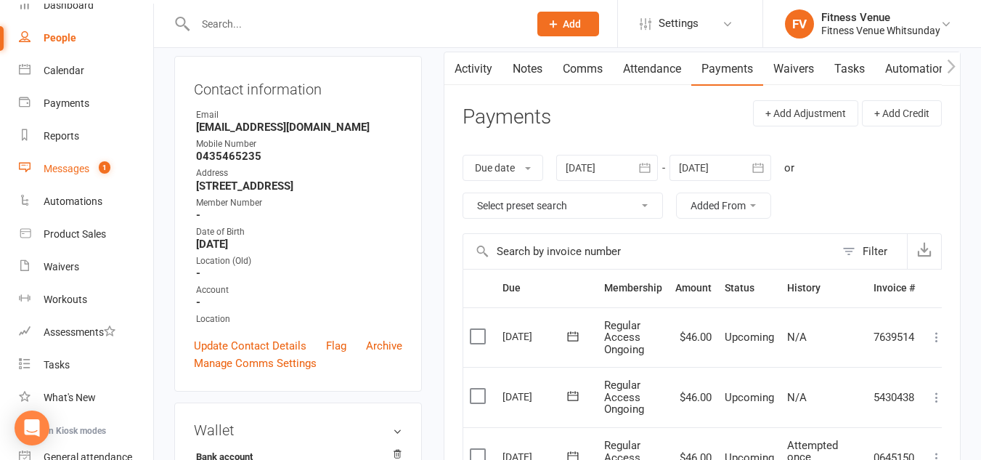
click at [79, 166] on div "Messages" at bounding box center [67, 169] width 46 height 12
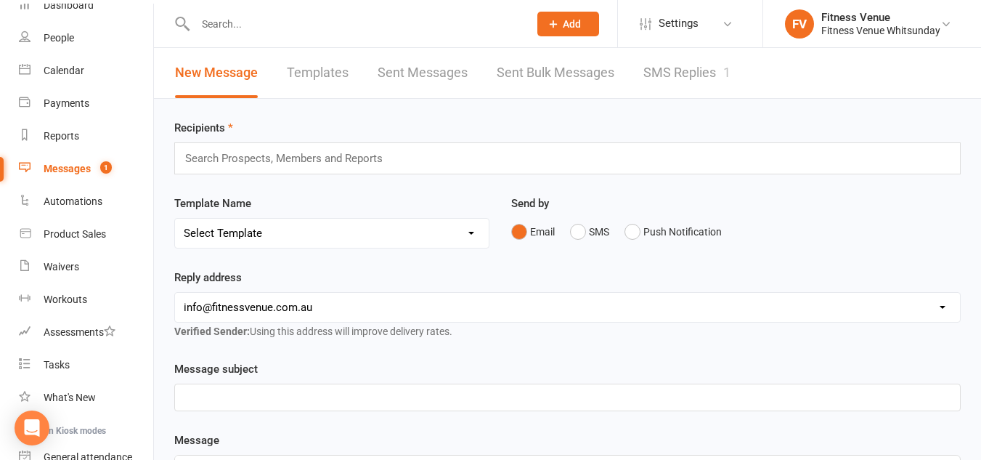
click at [672, 74] on link "SMS Replies 1" at bounding box center [687, 73] width 87 height 50
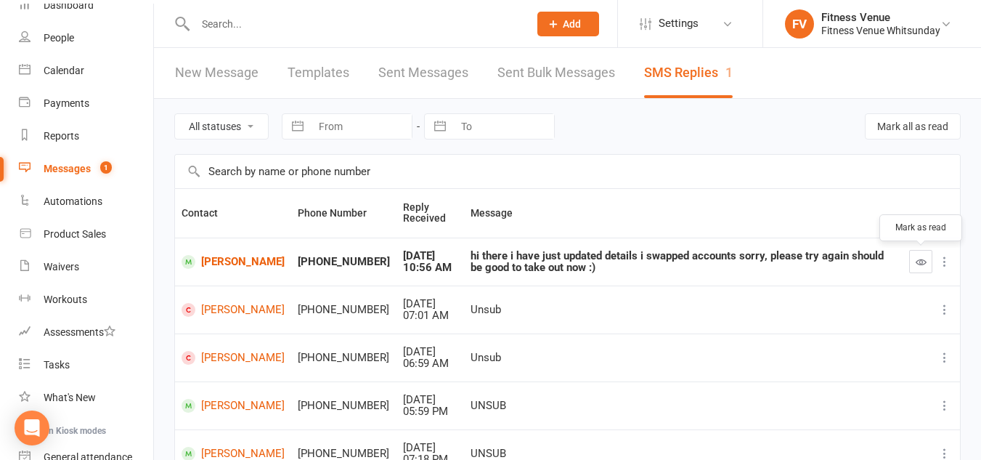
click at [914, 261] on button "button" at bounding box center [920, 261] width 23 height 23
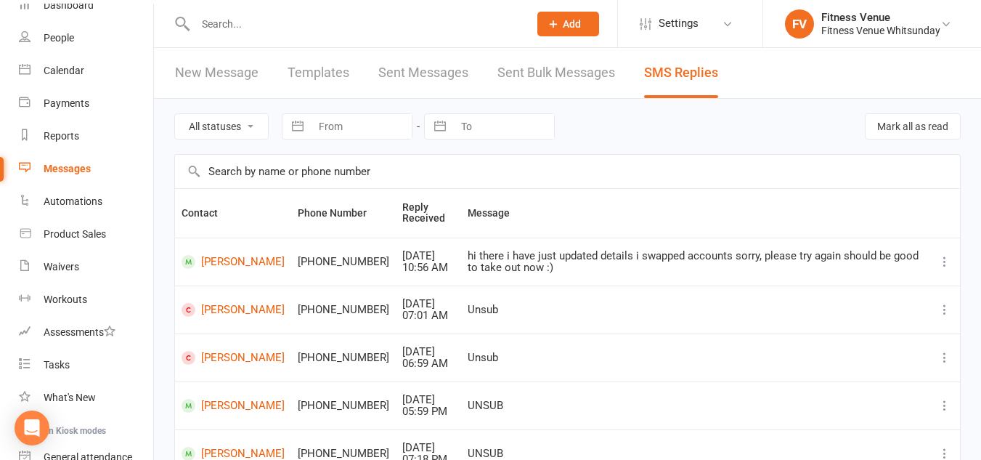
click at [253, 20] on input "text" at bounding box center [355, 24] width 328 height 20
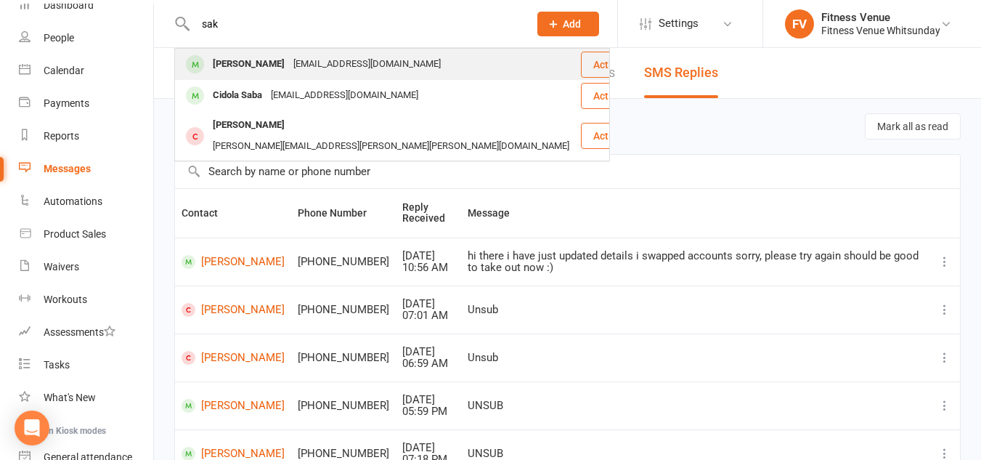
type input "sak"
click at [254, 55] on div "[PERSON_NAME]" at bounding box center [248, 64] width 81 height 21
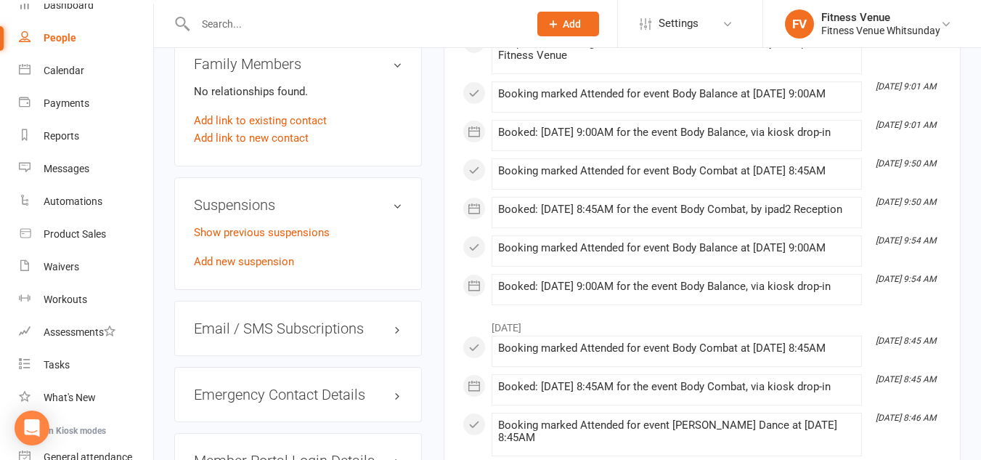
scroll to position [944, 0]
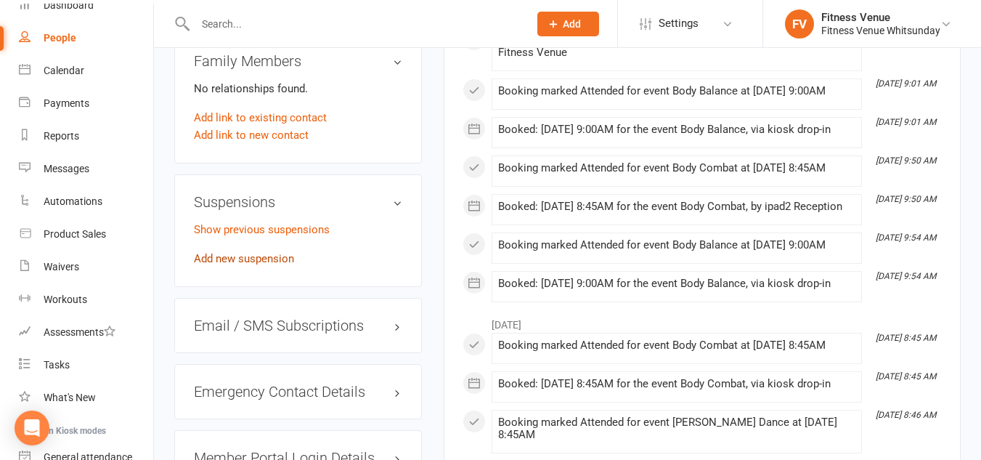
click at [255, 262] on link "Add new suspension" at bounding box center [244, 258] width 100 height 13
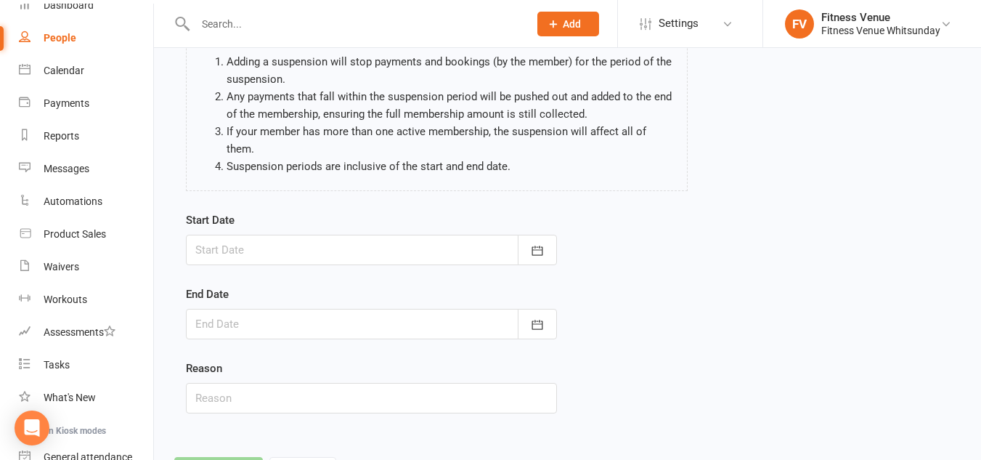
scroll to position [145, 0]
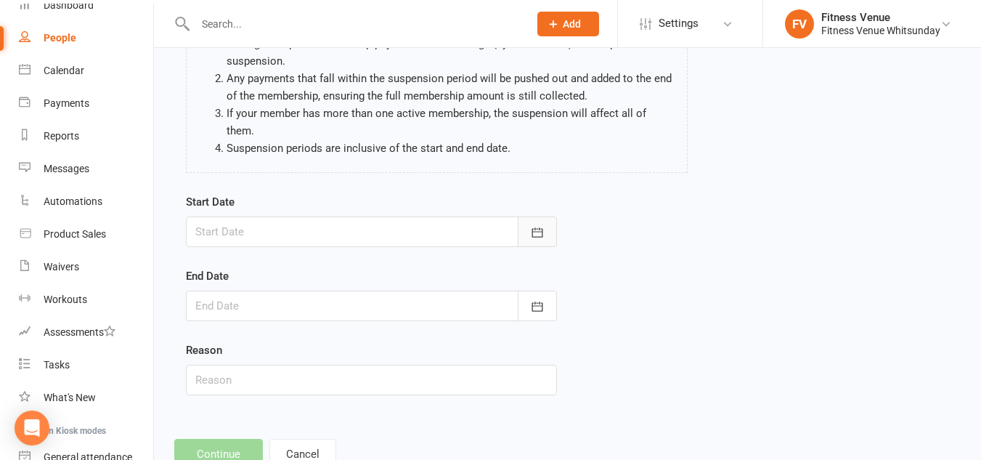
click at [539, 225] on icon "button" at bounding box center [537, 232] width 15 height 15
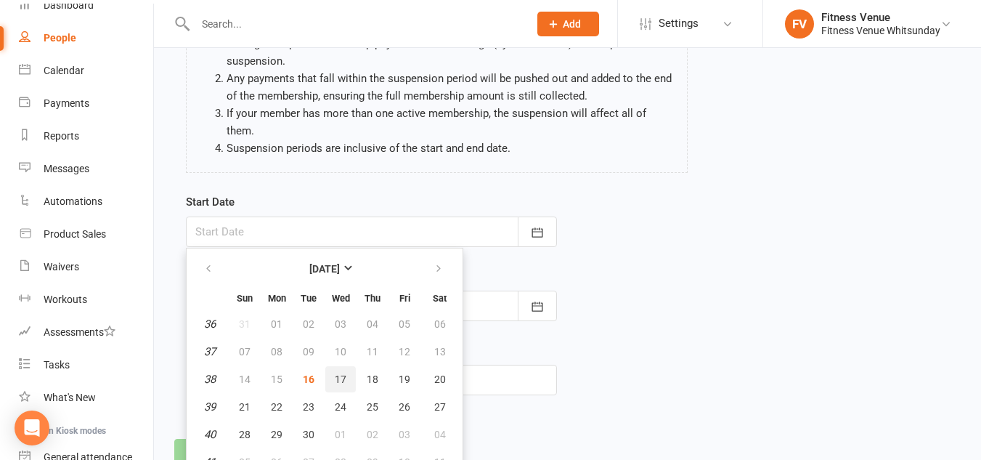
drag, startPoint x: 338, startPoint y: 361, endPoint x: 349, endPoint y: 355, distance: 12.3
click at [340, 373] on span "17" at bounding box center [341, 379] width 12 height 12
type input "[DATE]"
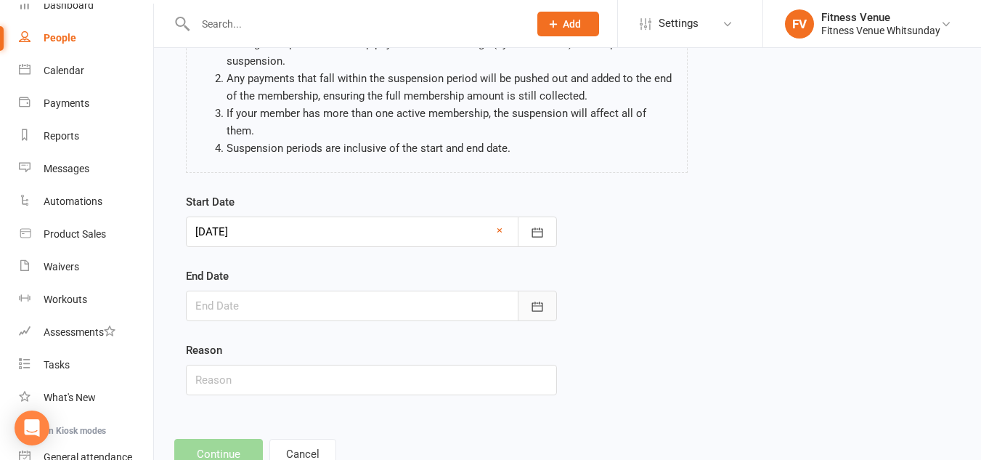
click at [542, 299] on icon "button" at bounding box center [537, 306] width 15 height 15
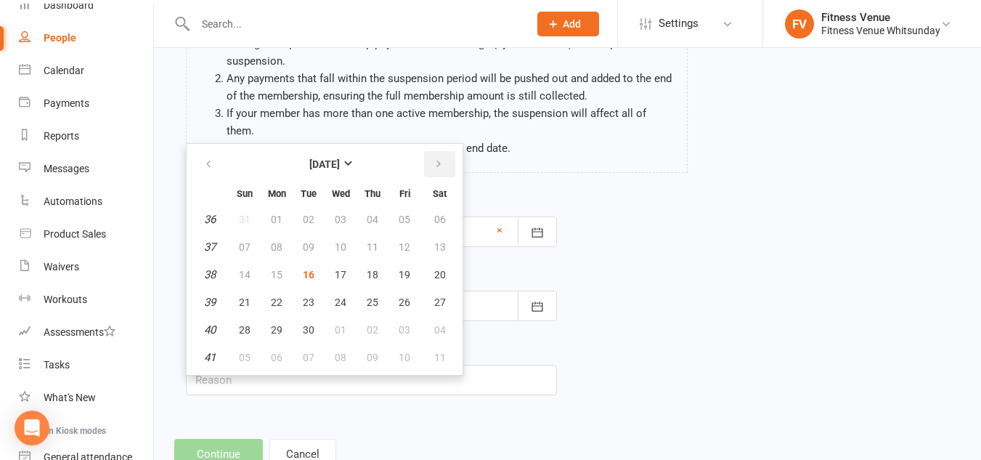
click at [436, 158] on icon "button" at bounding box center [439, 164] width 10 height 12
click at [410, 234] on button "10" at bounding box center [404, 247] width 31 height 26
type input "[DATE]"
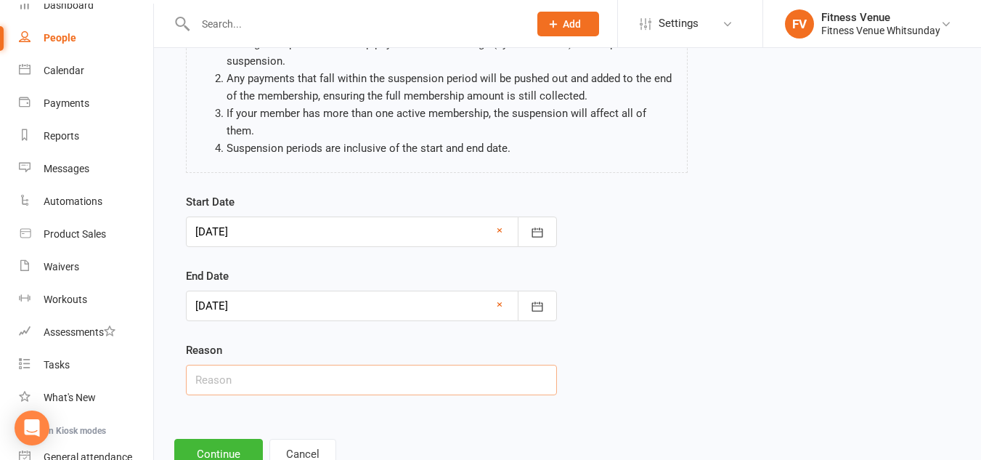
click at [267, 365] on input "text" at bounding box center [371, 380] width 371 height 31
type input "Email request"
click at [229, 439] on button "Continue" at bounding box center [218, 454] width 89 height 31
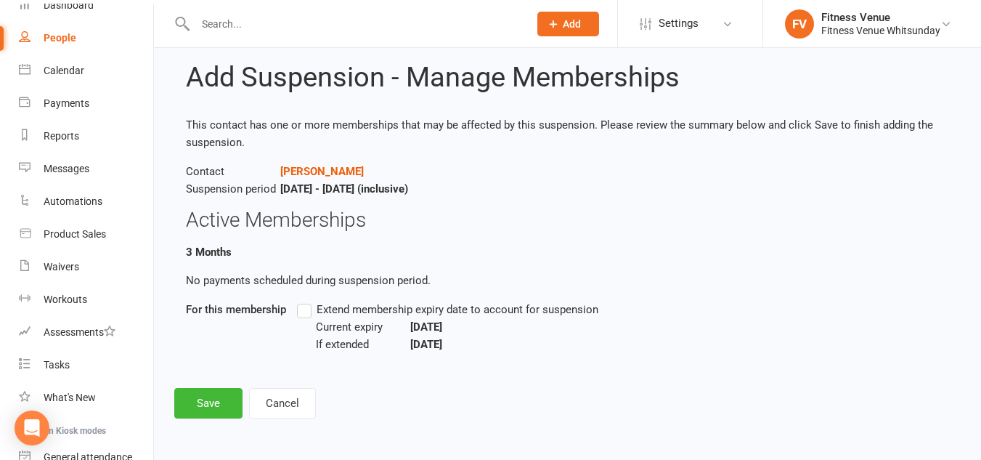
scroll to position [0, 0]
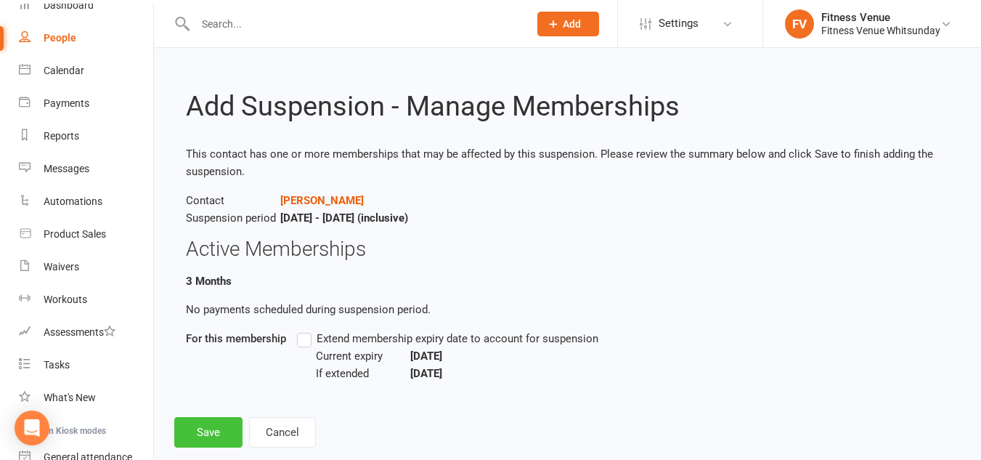
click at [190, 434] on button "Save" at bounding box center [208, 432] width 68 height 31
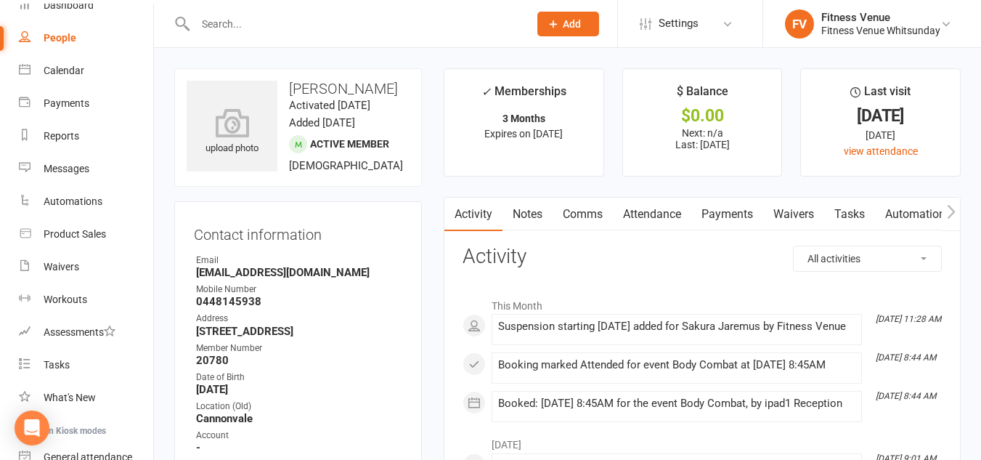
click at [254, 27] on input "text" at bounding box center [355, 24] width 328 height 20
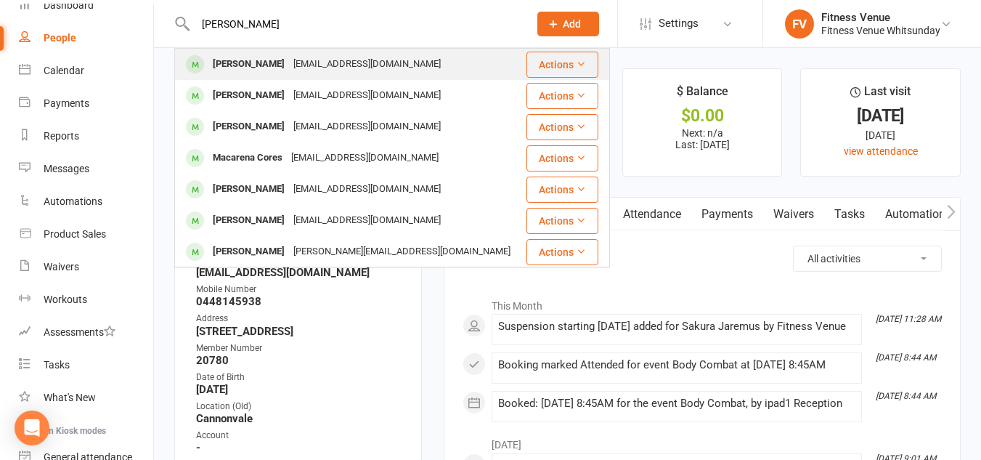
type input "[PERSON_NAME]"
click at [294, 66] on div "[EMAIL_ADDRESS][DOMAIN_NAME]" at bounding box center [367, 64] width 156 height 21
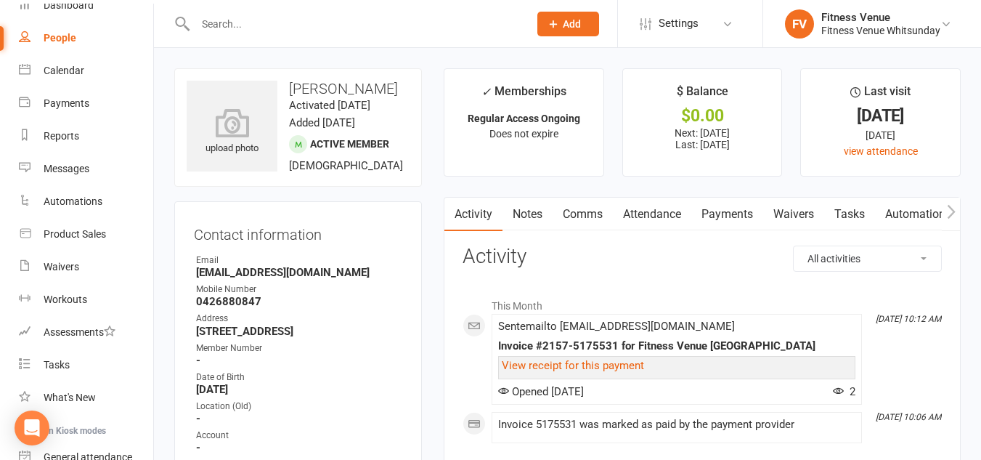
click at [705, 212] on link "Payments" at bounding box center [727, 214] width 72 height 33
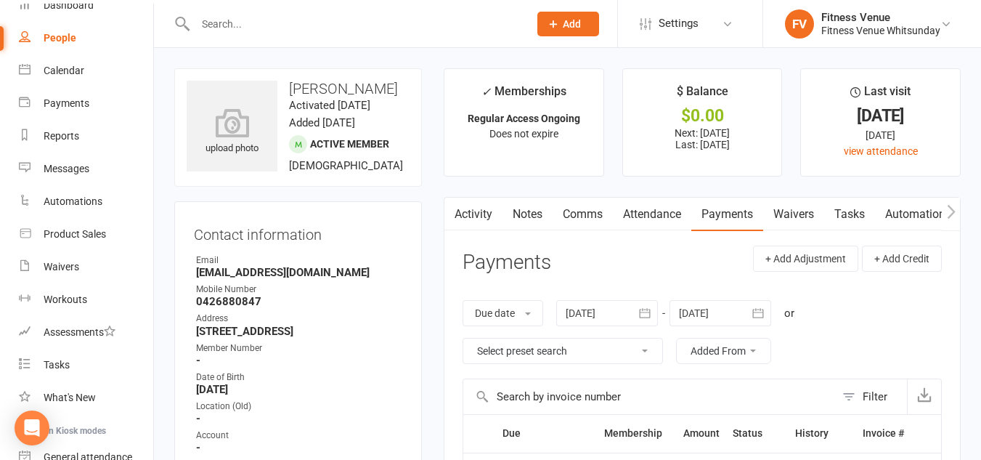
click at [585, 302] on div at bounding box center [607, 313] width 102 height 26
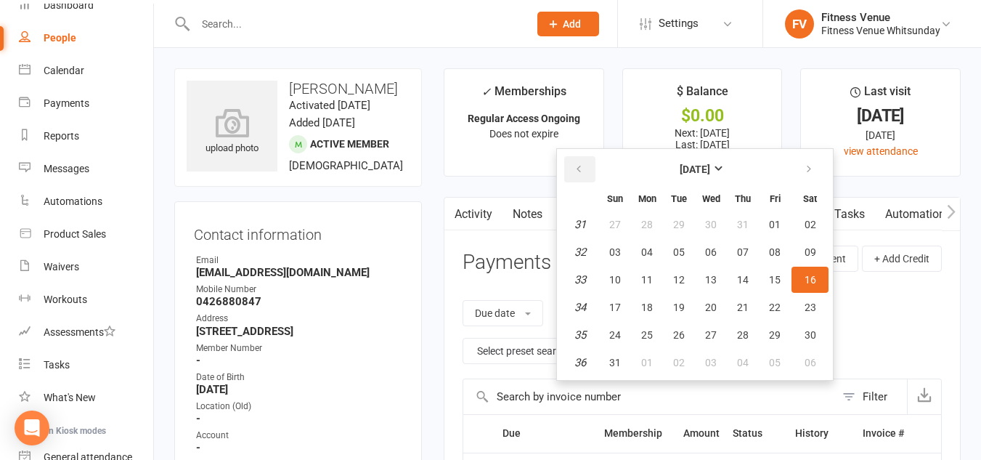
click at [580, 177] on button "button" at bounding box center [579, 169] width 31 height 26
click at [621, 252] on span "08" at bounding box center [615, 252] width 12 height 12
type input "[DATE]"
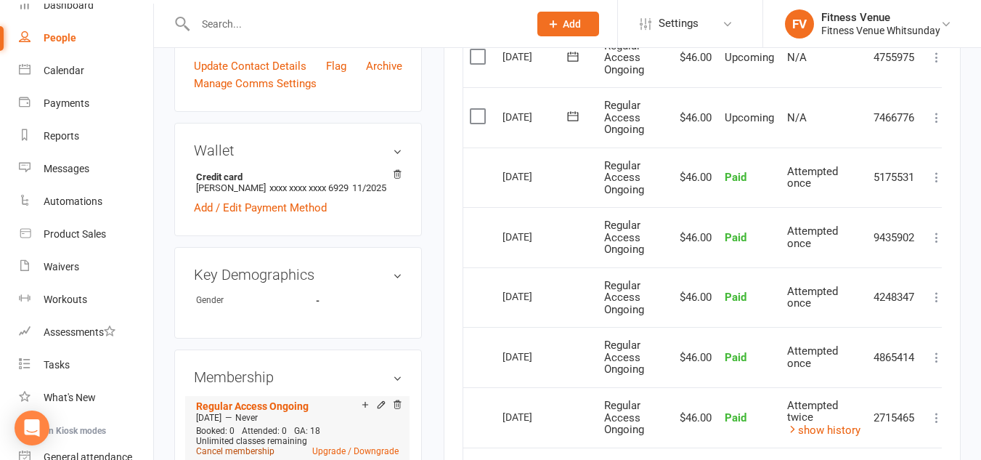
scroll to position [581, 0]
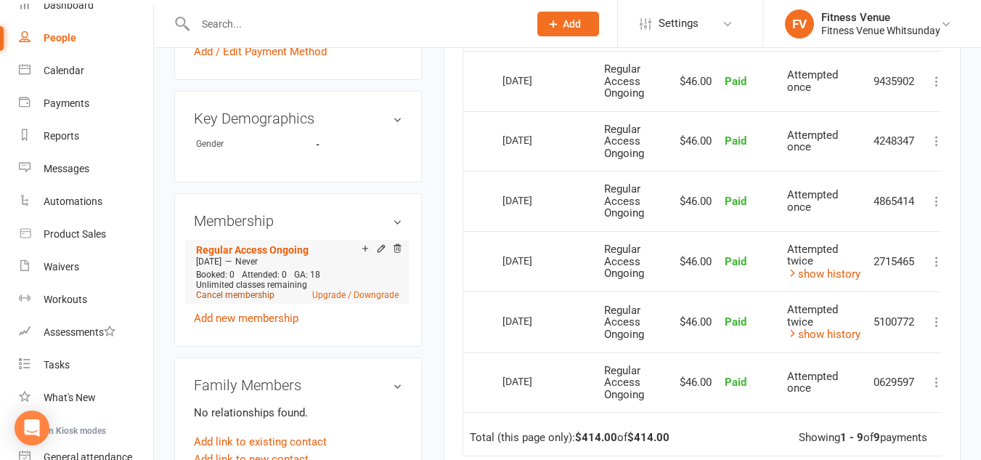
click at [234, 300] on link "Cancel membership" at bounding box center [235, 295] width 78 height 10
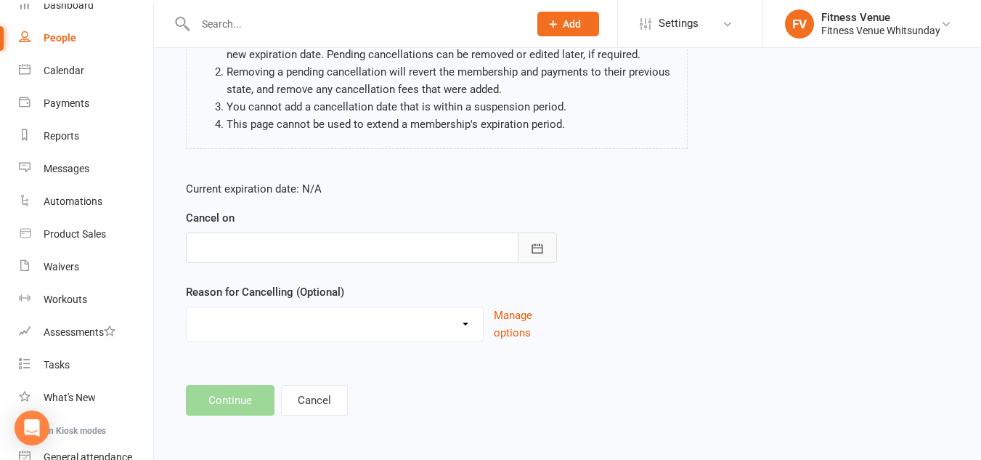
click at [531, 247] on icon "button" at bounding box center [537, 248] width 15 height 15
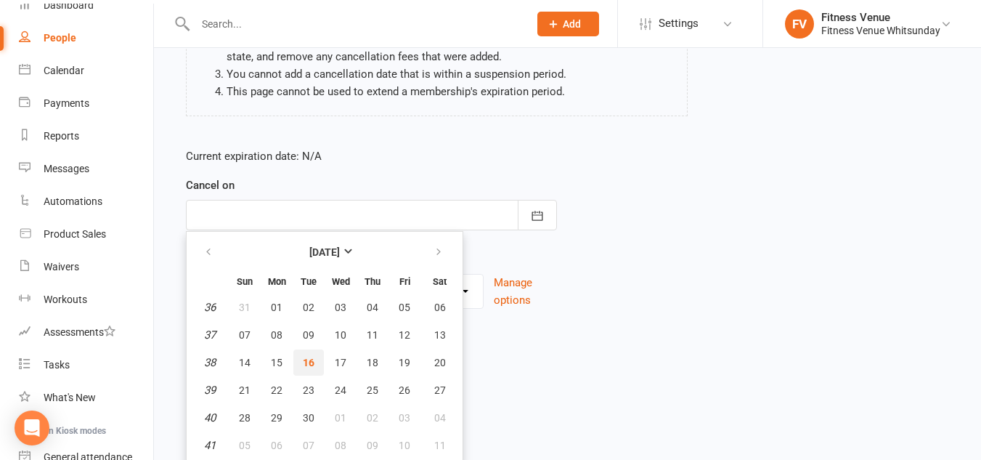
click at [308, 357] on span "16" at bounding box center [309, 363] width 12 height 12
type input "[DATE]"
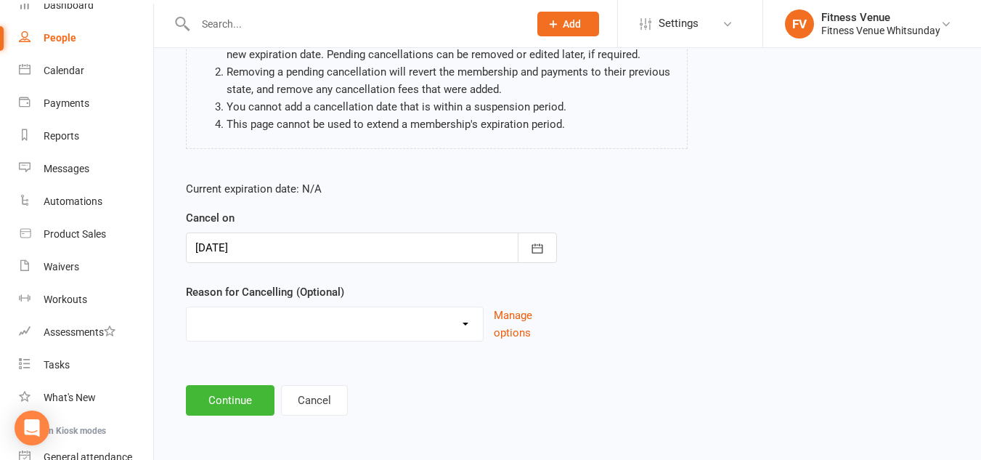
click at [287, 321] on select "Email request Excessive defaults Holiday Injury Leaving town Other reason" at bounding box center [335, 321] width 296 height 29
select select "4"
click at [187, 307] on select "Email request Excessive defaults Holiday Injury Leaving town Other reason" at bounding box center [335, 321] width 296 height 29
click at [225, 400] on button "Continue" at bounding box center [230, 400] width 89 height 31
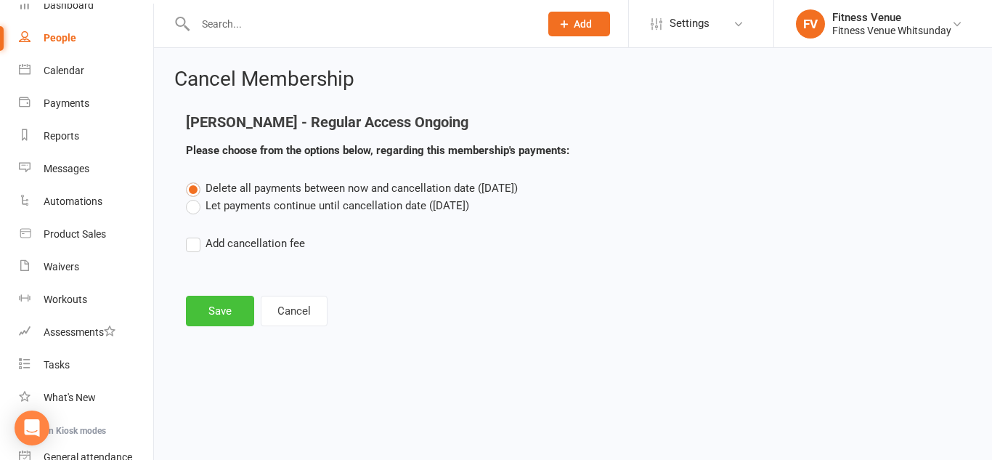
click at [215, 312] on button "Save" at bounding box center [220, 311] width 68 height 31
